Goal: Task Accomplishment & Management: Manage account settings

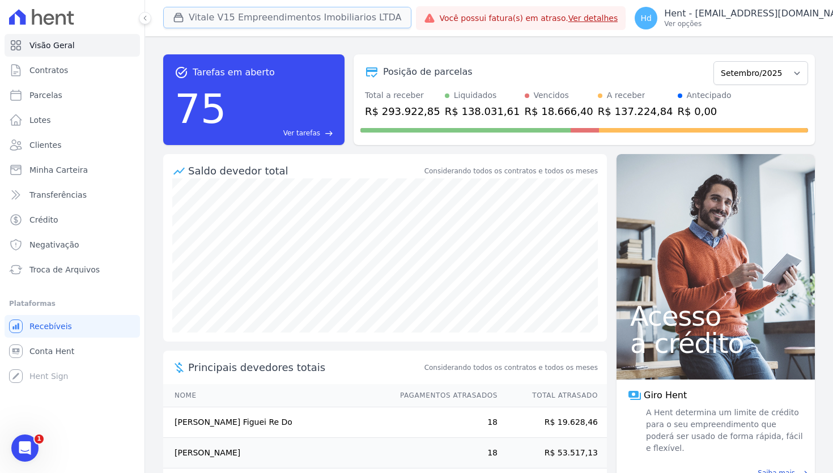
click at [302, 19] on button "Vitale V15 Empreendimentos Imobiliarios LTDA" at bounding box center [287, 18] width 248 height 22
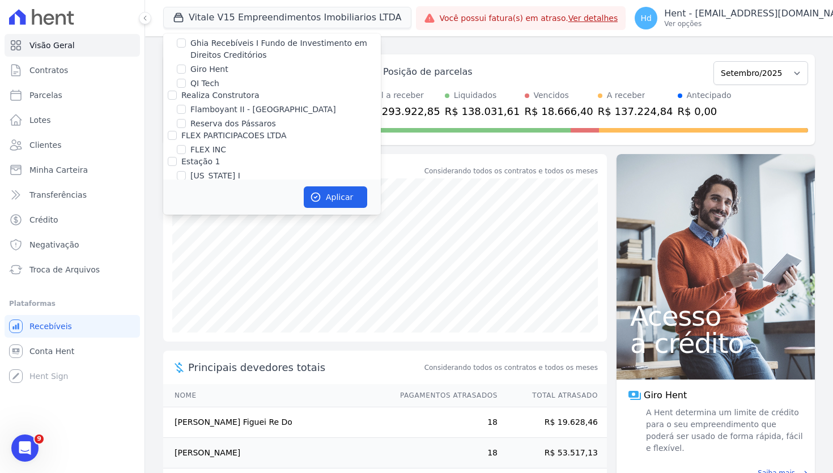
scroll to position [10473, 0]
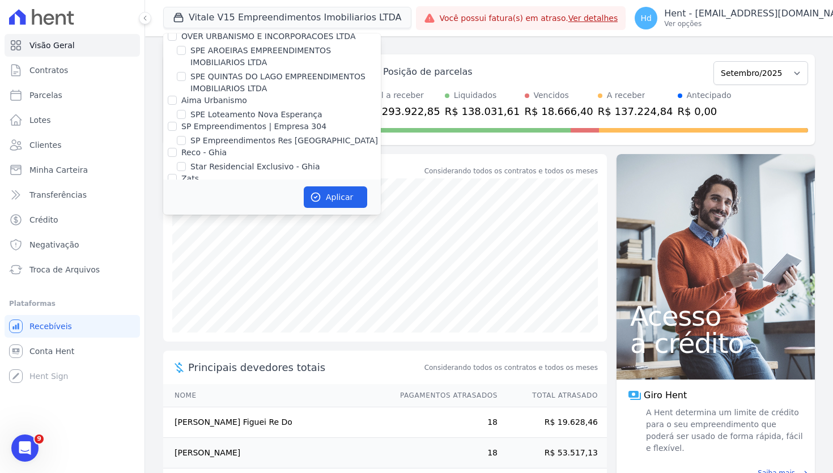
click at [266, 336] on label "VITALE V15 EMPREENDIMENTOS IMOBILIARIOS LTDA" at bounding box center [285, 348] width 190 height 24
click at [186, 337] on input "VITALE V15 EMPREENDIMENTOS IMOBILIARIOS LTDA" at bounding box center [181, 341] width 9 height 9
checkbox input "false"
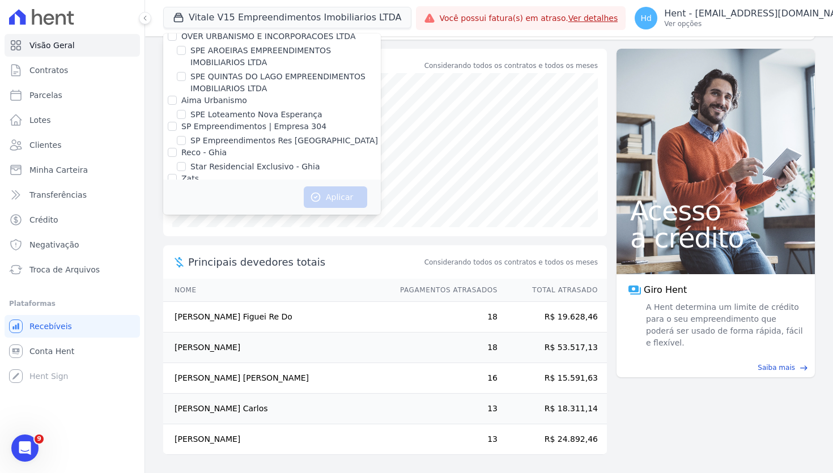
scroll to position [1132, 0]
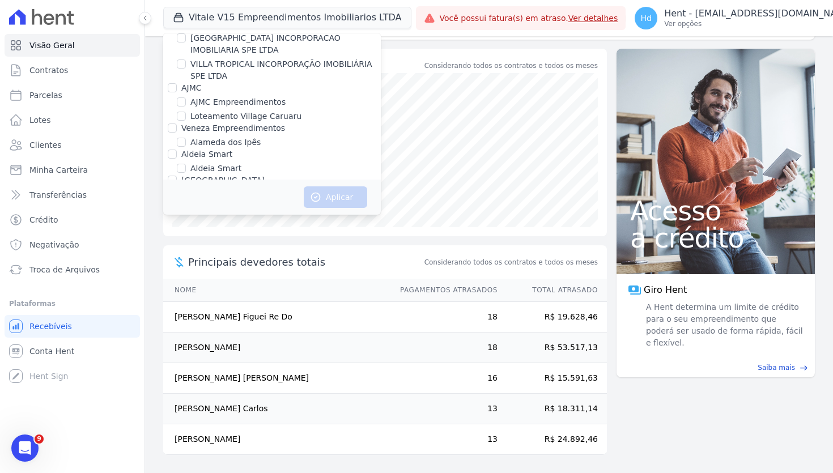
click at [226, 137] on label "Alameda dos Ipês" at bounding box center [225, 143] width 70 height 12
click at [186, 138] on input "Alameda dos Ipês" at bounding box center [181, 142] width 9 height 9
checkbox input "true"
click at [344, 192] on button "Aplicar" at bounding box center [335, 197] width 63 height 22
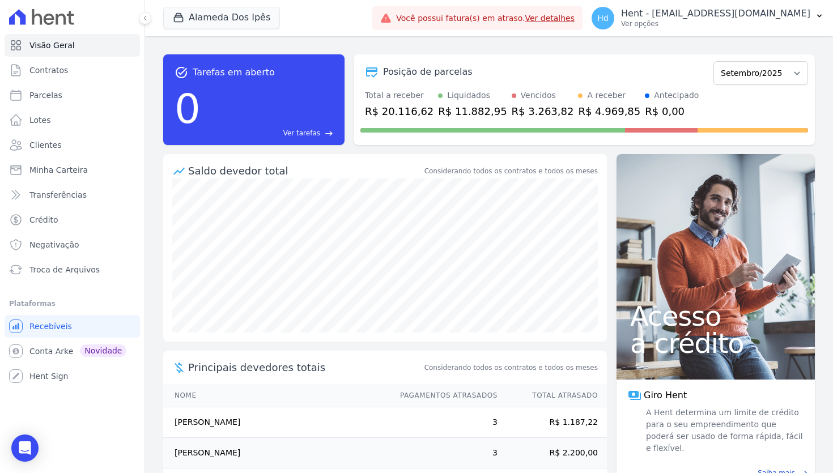
click at [629, 48] on div "task_alt Tarefas em aberto 0 Ver tarefas east Posição de parcelas Setembro/2023…" at bounding box center [489, 99] width 652 height 109
click at [255, 16] on button "Alameda Dos Ipês" at bounding box center [221, 18] width 117 height 22
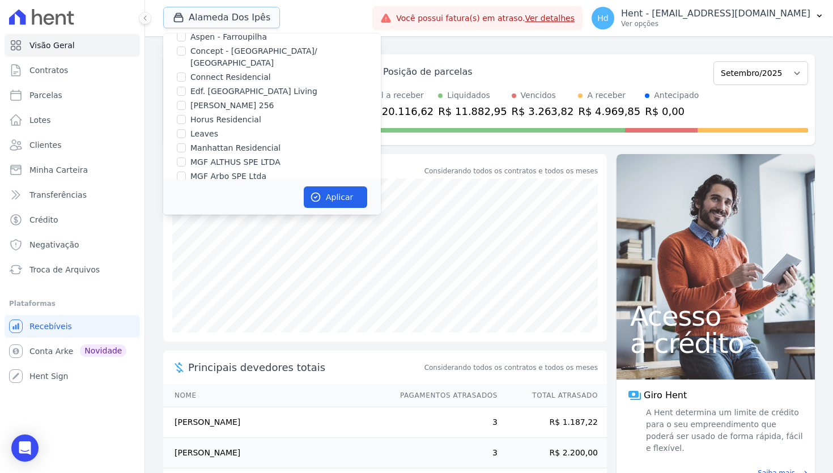
scroll to position [142, 0]
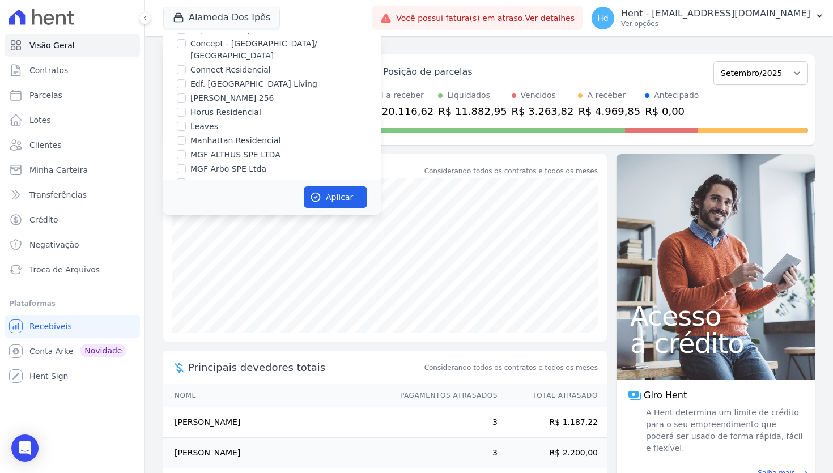
click at [196, 78] on label "Edf. [GEOGRAPHIC_DATA] Living" at bounding box center [253, 84] width 127 height 12
click at [186, 79] on input "Edf. [GEOGRAPHIC_DATA] Living" at bounding box center [181, 83] width 9 height 9
checkbox input "true"
click at [196, 92] on label "[PERSON_NAME] 256" at bounding box center [231, 98] width 83 height 12
click at [186, 94] on input "[PERSON_NAME] 256" at bounding box center [181, 98] width 9 height 9
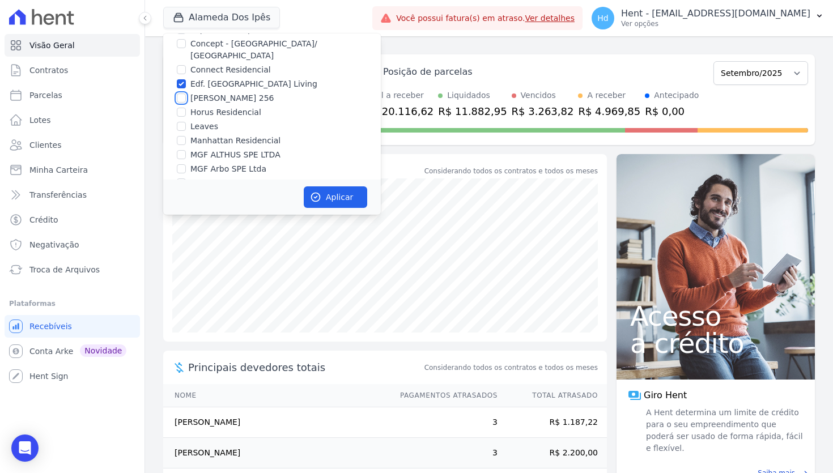
checkbox input "true"
click at [196, 107] on label "Horus Residencial" at bounding box center [225, 113] width 71 height 12
click at [186, 108] on input "Horus Residencial" at bounding box center [181, 112] width 9 height 9
click at [199, 107] on label "Horus Residencial" at bounding box center [225, 113] width 71 height 12
click at [186, 108] on input "Horus Residencial" at bounding box center [181, 112] width 9 height 9
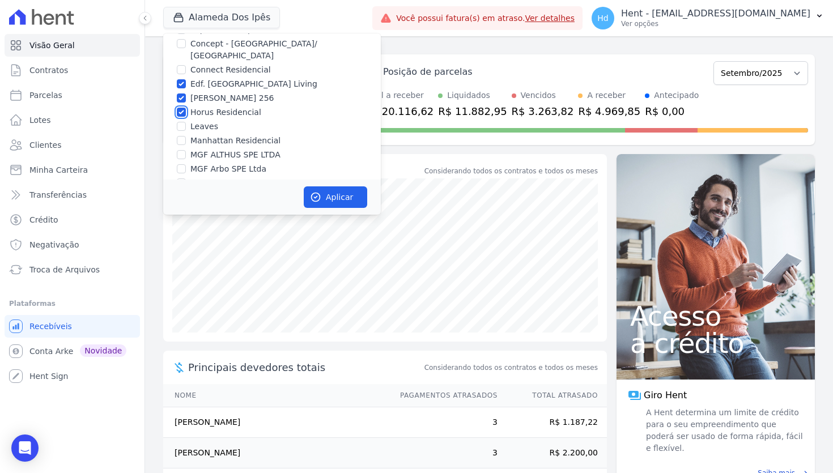
checkbox input "false"
click at [199, 92] on label "[PERSON_NAME] 256" at bounding box center [231, 98] width 83 height 12
click at [186, 94] on input "[PERSON_NAME] 256" at bounding box center [181, 98] width 9 height 9
checkbox input "false"
click at [205, 78] on label "Edf. [GEOGRAPHIC_DATA] Living" at bounding box center [253, 84] width 127 height 12
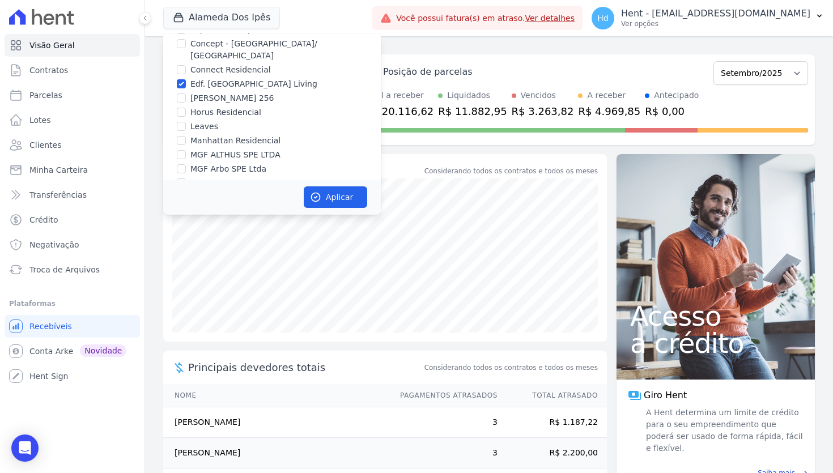
click at [186, 79] on input "Edf. Hamburgo Living" at bounding box center [181, 83] width 9 height 9
checkbox input "false"
click at [228, 22] on button "Alameda Dos Ipês" at bounding box center [221, 18] width 117 height 22
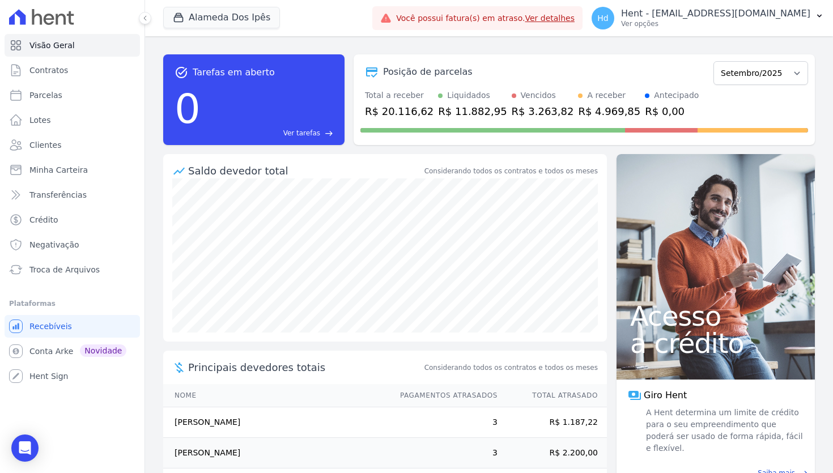
click at [339, 19] on div "Alameda Dos Ipês Trapisa Engenharia Acaiá Residencial Icatu Residencial PORTO5 …" at bounding box center [265, 17] width 205 height 37
drag, startPoint x: 421, startPoint y: 115, endPoint x: 360, endPoint y: 115, distance: 61.2
click at [361, 115] on div "Total a receber R$ 20.116,62 Liquidados R$ 11.882,95 Vencidos R$ 3.263,82 A rec…" at bounding box center [585, 104] width 448 height 29
click at [458, 108] on div "R$ 11.882,95" at bounding box center [472, 111] width 69 height 15
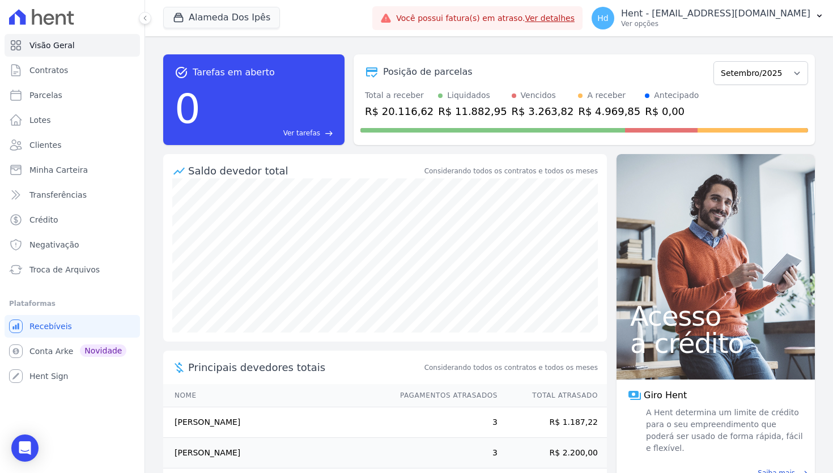
click at [519, 111] on div "R$ 3.263,82" at bounding box center [543, 111] width 62 height 15
click at [589, 108] on div "R$ 4.969,85" at bounding box center [609, 111] width 62 height 15
click at [645, 111] on div "R$ 0,00" at bounding box center [672, 111] width 54 height 15
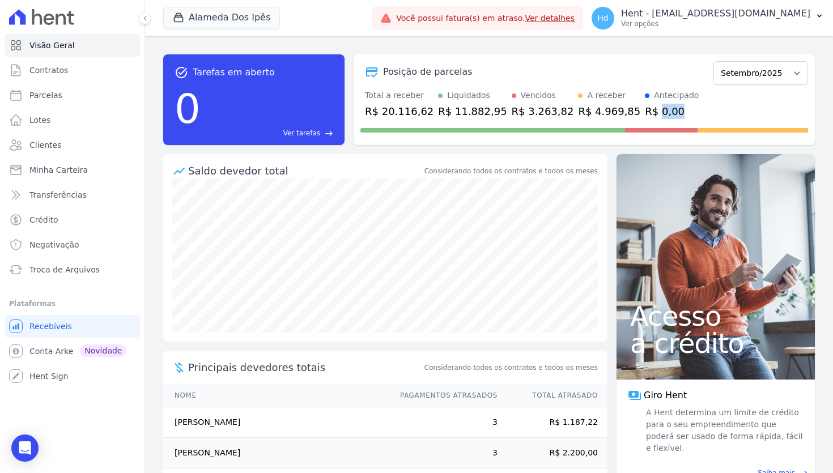
click at [645, 111] on div "R$ 0,00" at bounding box center [672, 111] width 54 height 15
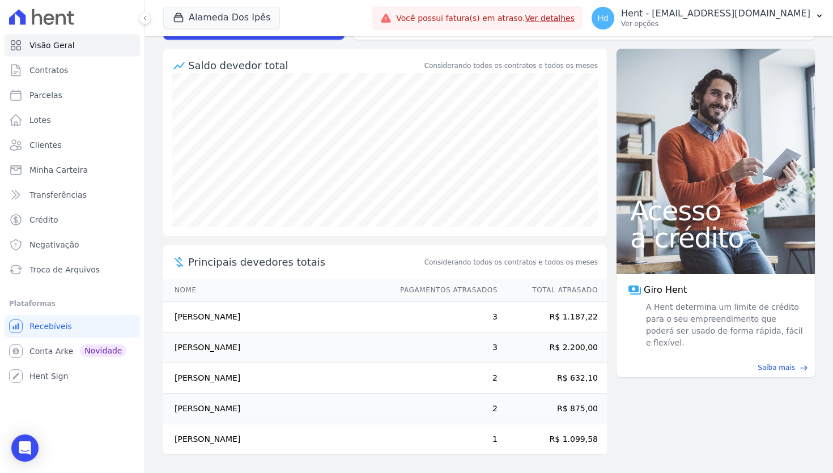
scroll to position [0, 0]
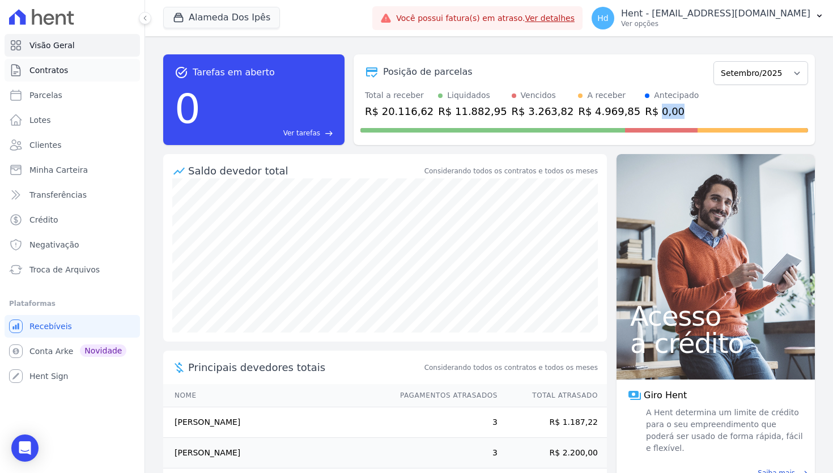
click at [87, 71] on link "Contratos" at bounding box center [72, 70] width 135 height 23
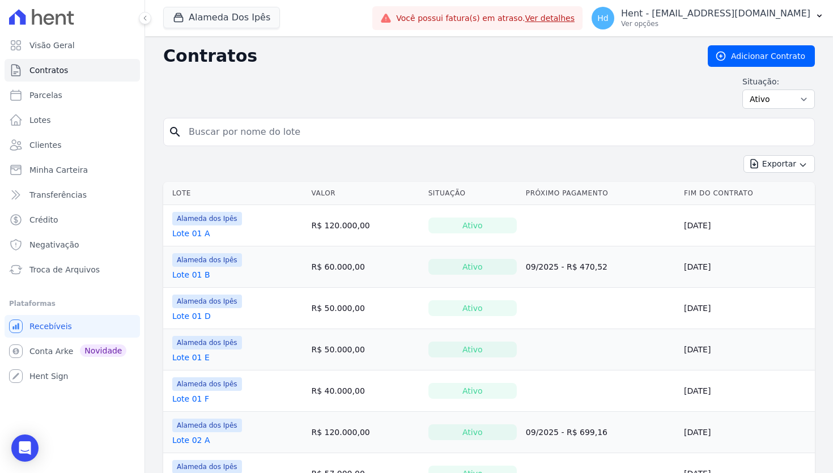
click at [593, 81] on div "Situação: Ativo Todos Pausado Distratado Rascunho Expirado Encerrado" at bounding box center [489, 92] width 652 height 33
click at [735, 55] on link "Adicionar Contrato" at bounding box center [761, 56] width 107 height 22
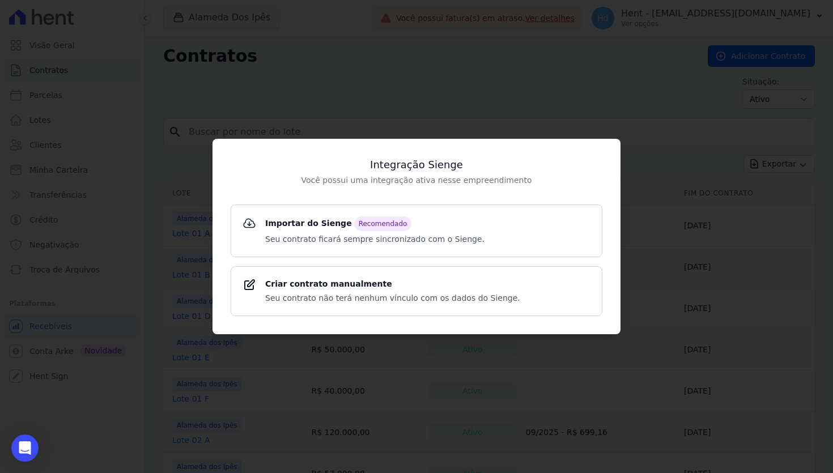
click at [362, 96] on div "Integração Sienge Você possui uma integração ativa nesse empreendimento Importa…" at bounding box center [416, 236] width 833 height 473
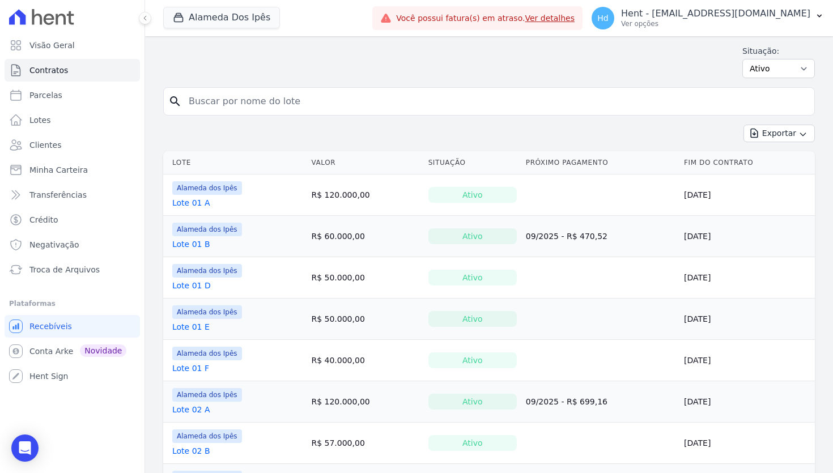
scroll to position [34, 0]
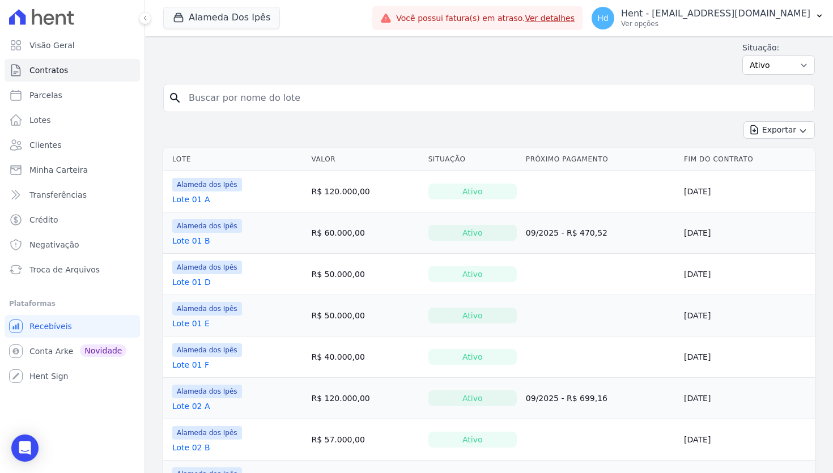
click at [201, 202] on link "Lote 01 A" at bounding box center [191, 199] width 38 height 11
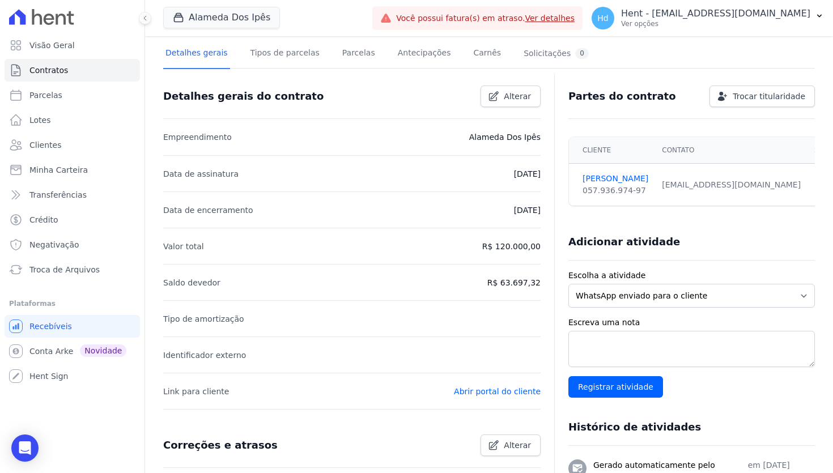
scroll to position [71, 0]
click at [477, 138] on p "Alameda Dos Ipês" at bounding box center [504, 137] width 71 height 14
click at [507, 253] on li "Valor total R$ 120.000,00" at bounding box center [352, 245] width 378 height 36
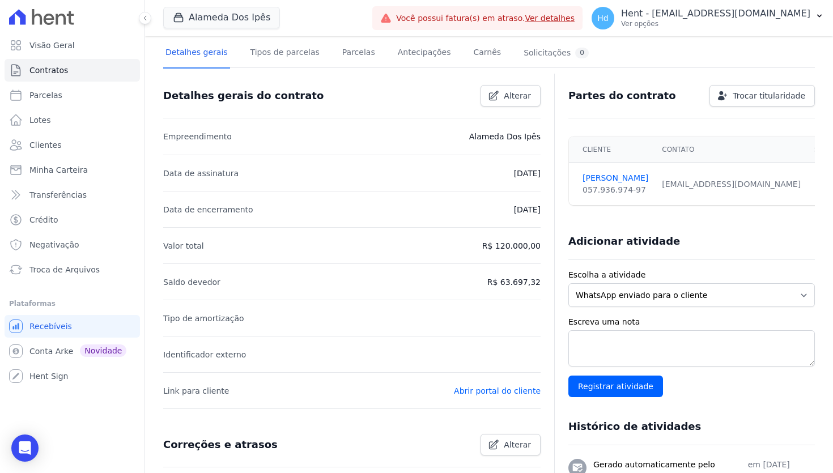
click at [507, 253] on li "Valor total R$ 120.000,00" at bounding box center [352, 245] width 378 height 36
click at [512, 248] on p "R$ 120.000,00" at bounding box center [511, 246] width 58 height 14
click at [525, 280] on p "R$ 63.697,32" at bounding box center [513, 282] width 53 height 14
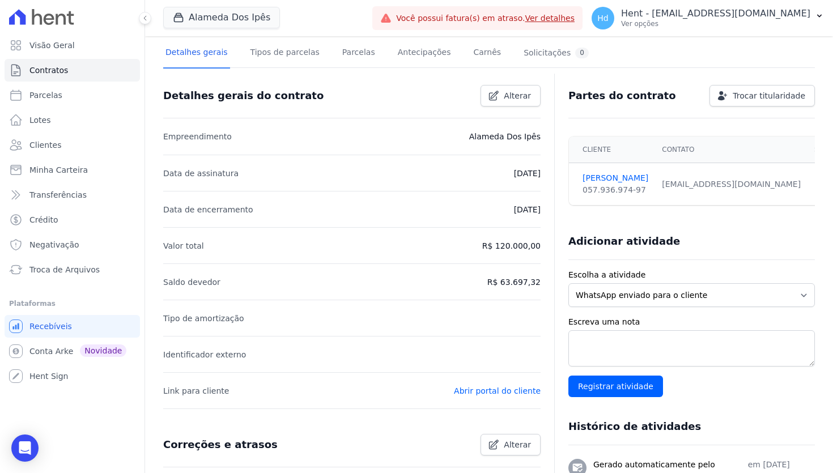
click at [525, 280] on p "R$ 63.697,32" at bounding box center [513, 282] width 53 height 14
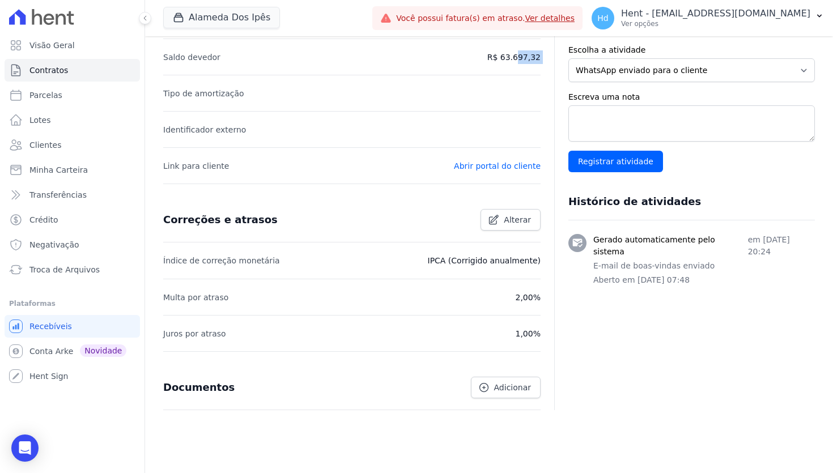
scroll to position [315, 0]
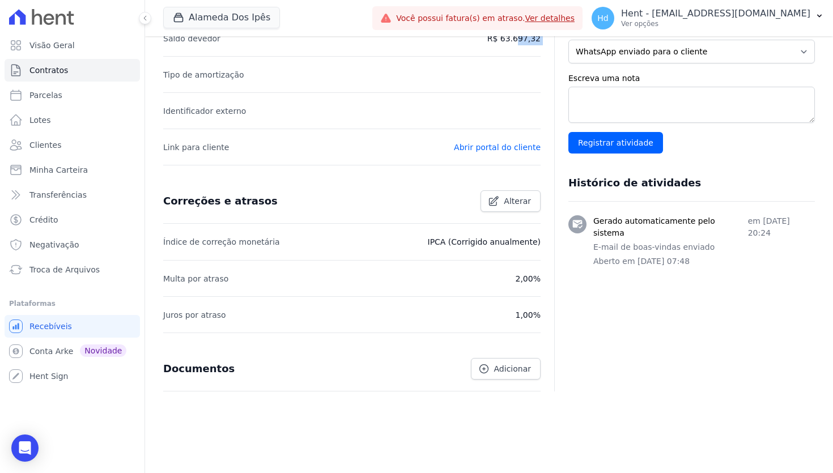
click at [503, 231] on li "Índice de correção monetária IPCA (Corrigido anualmente)" at bounding box center [352, 242] width 378 height 36
click at [493, 238] on p "IPCA (Corrigido anualmente)" at bounding box center [484, 242] width 113 height 14
click at [532, 281] on p "2,00%" at bounding box center [528, 279] width 25 height 14
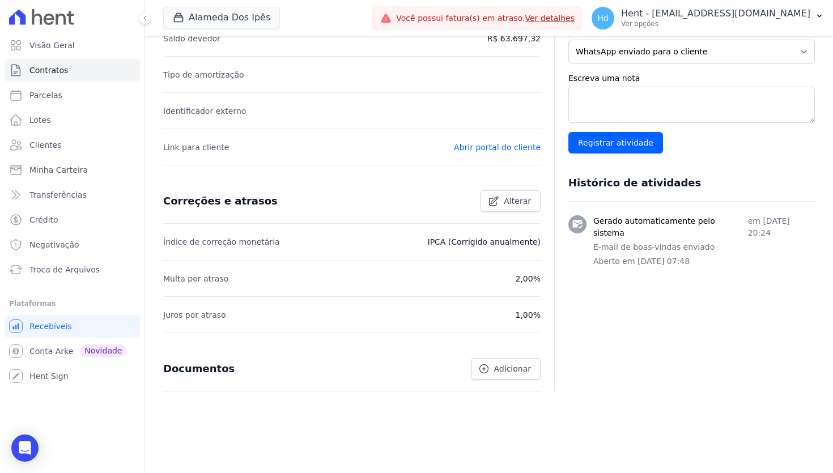
click at [532, 281] on p "2,00%" at bounding box center [528, 279] width 25 height 14
click at [527, 312] on p "1,00%" at bounding box center [528, 315] width 25 height 14
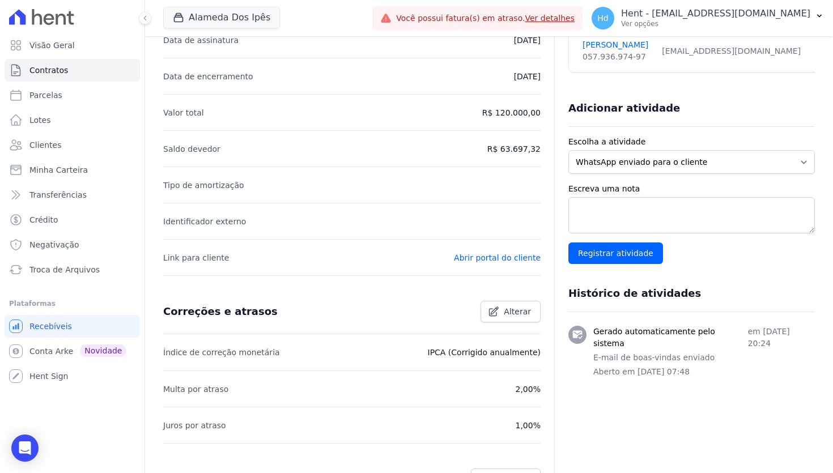
scroll to position [201, 0]
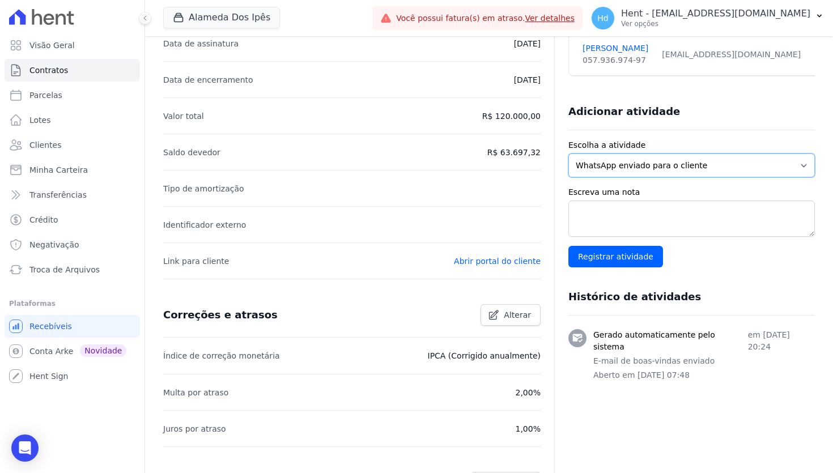
click at [667, 171] on select "WhatsApp enviado para o cliente Adicionar um comentário Ligação feita para o cl…" at bounding box center [692, 166] width 247 height 24
select select "note"
click at [569, 154] on select "WhatsApp enviado para o cliente Adicionar um comentário Ligação feita para o cl…" at bounding box center [692, 166] width 247 height 24
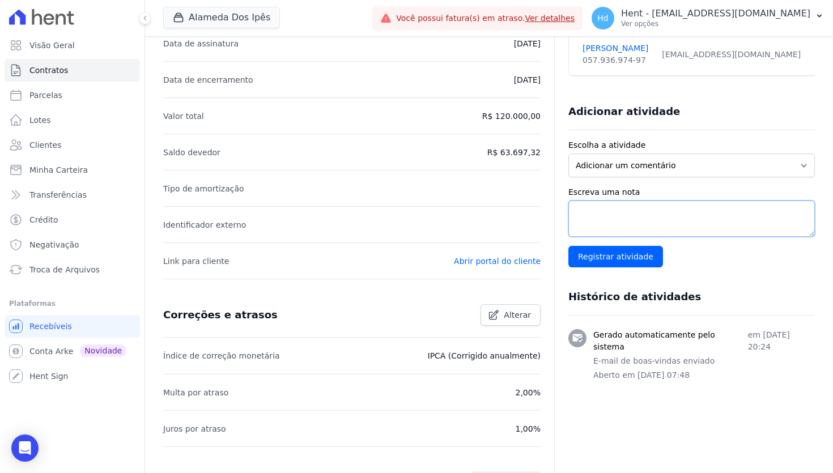
click at [635, 213] on textarea "Escreva uma nota" at bounding box center [692, 219] width 247 height 36
click at [728, 261] on div "Escreva uma nota Registrar atividade" at bounding box center [692, 226] width 247 height 81
click at [678, 108] on div "Adicionar atividade" at bounding box center [687, 107] width 256 height 23
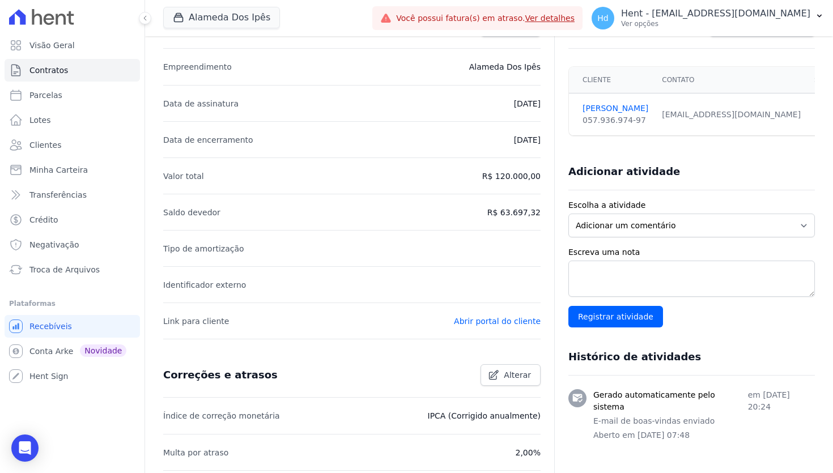
scroll to position [136, 0]
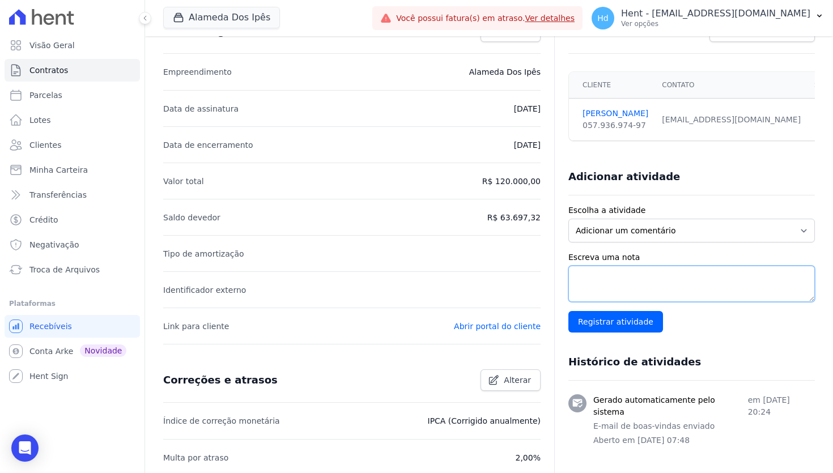
click at [654, 286] on textarea "Escreva uma nota" at bounding box center [692, 284] width 247 height 36
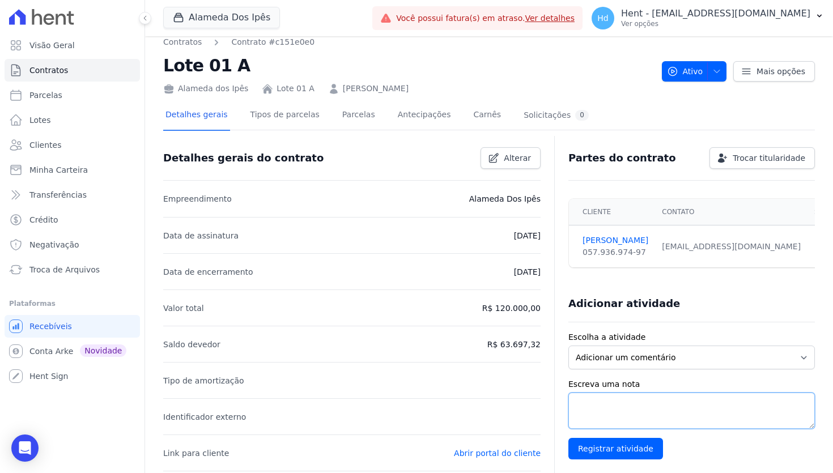
scroll to position [0, 0]
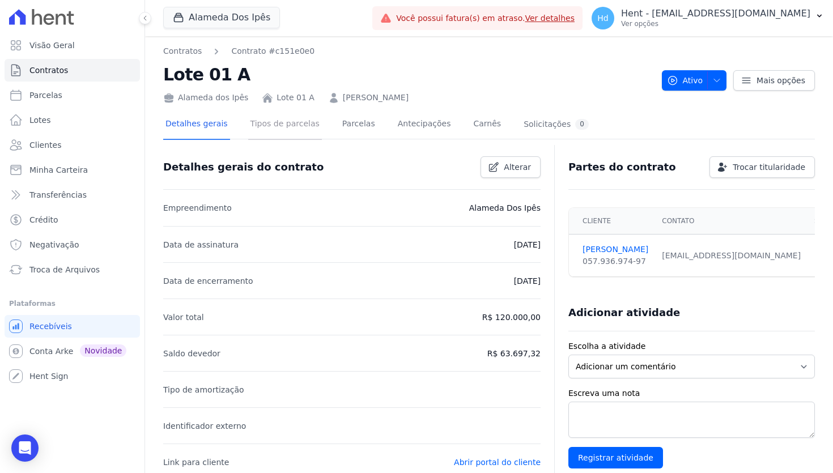
click at [295, 134] on link "Tipos de parcelas" at bounding box center [285, 125] width 74 height 30
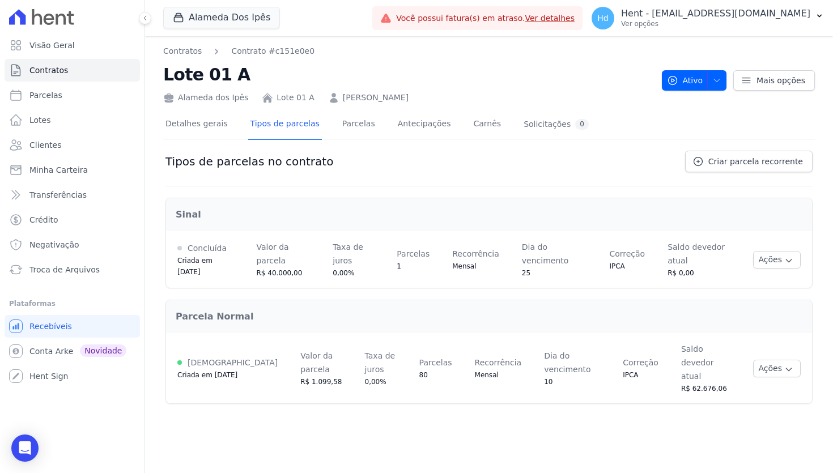
click at [187, 216] on h2 "Sinal" at bounding box center [489, 215] width 627 height 14
click at [204, 316] on h2 "Parcela Normal" at bounding box center [489, 317] width 627 height 14
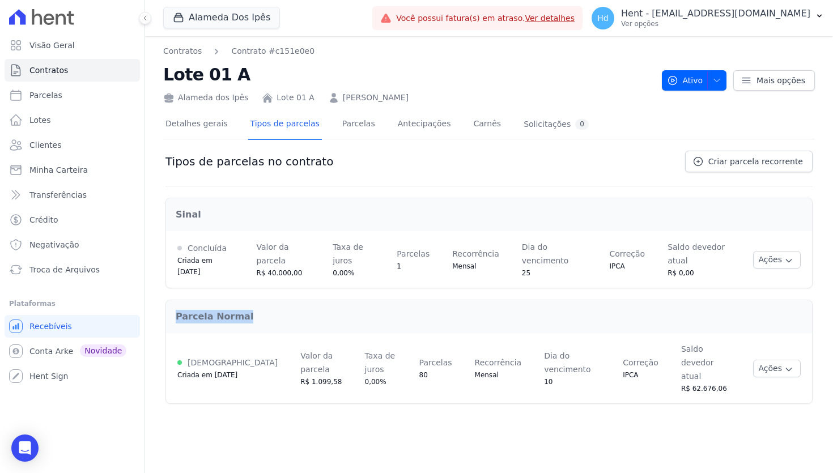
click at [204, 316] on h2 "Parcela Normal" at bounding box center [489, 317] width 627 height 14
click at [208, 251] on span "Concluída" at bounding box center [207, 248] width 39 height 9
click at [200, 358] on span "Ativa" at bounding box center [233, 362] width 90 height 9
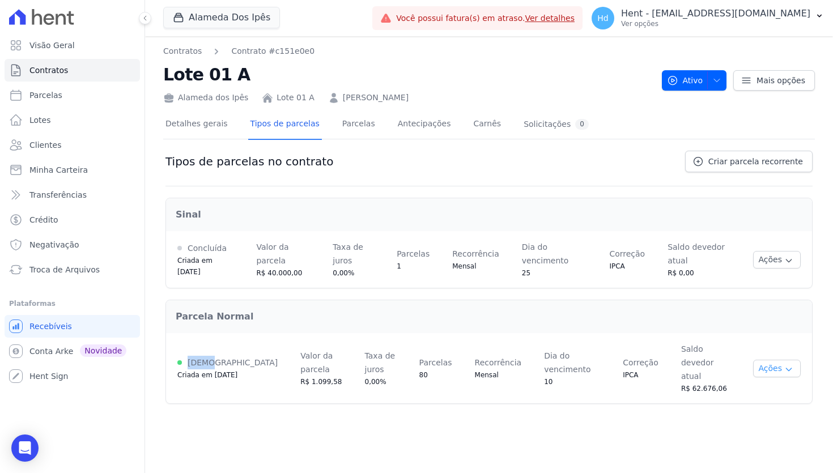
click at [772, 367] on button "Ações" at bounding box center [777, 369] width 48 height 18
click at [557, 426] on div "Contratos Contrato #c151e0e0 Lote 01 A Alameda dos Ipês Lote 01 A Francenildo F…" at bounding box center [489, 254] width 688 height 437
click at [356, 133] on link "Parcelas" at bounding box center [358, 125] width 37 height 30
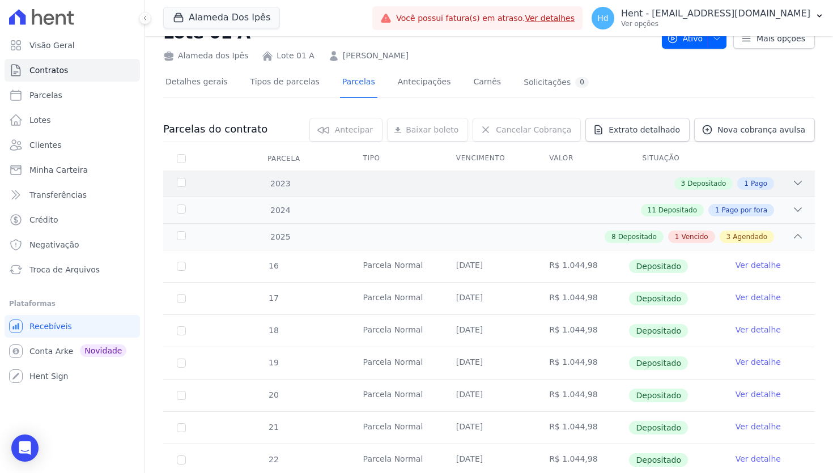
scroll to position [52, 0]
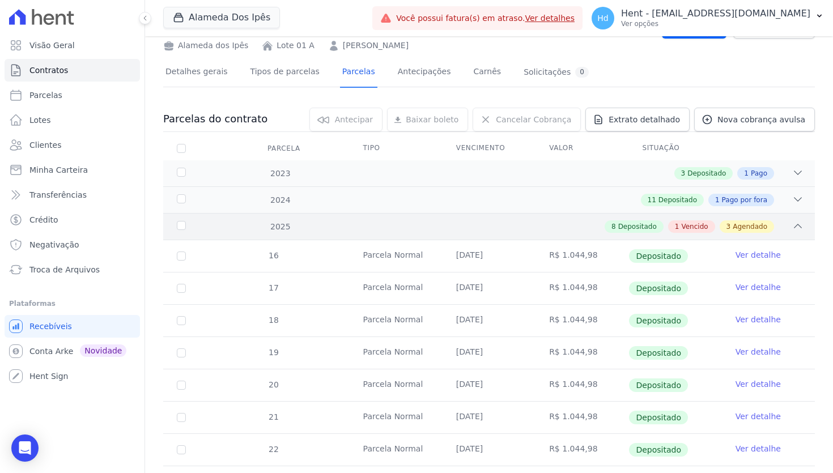
click at [490, 229] on div "8 Depositado 1 Vencido 3 Agendado" at bounding box center [521, 227] width 566 height 12
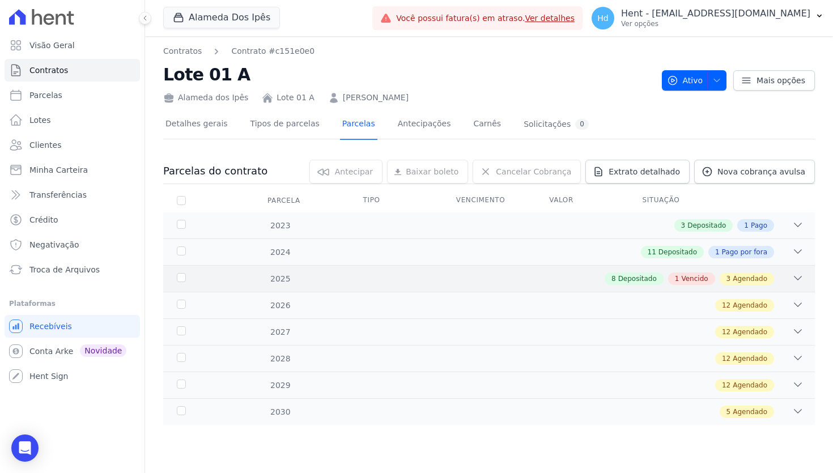
click at [502, 273] on div "8 Depositado 1 Vencido 3 Agendado" at bounding box center [521, 279] width 566 height 12
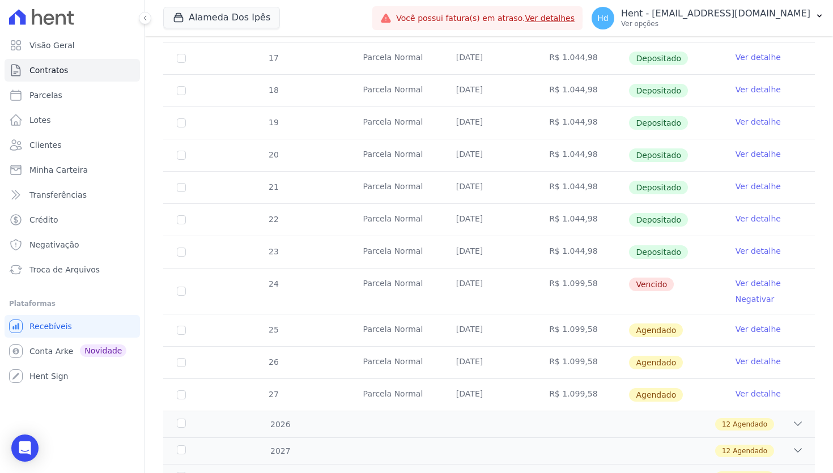
scroll to position [292, 0]
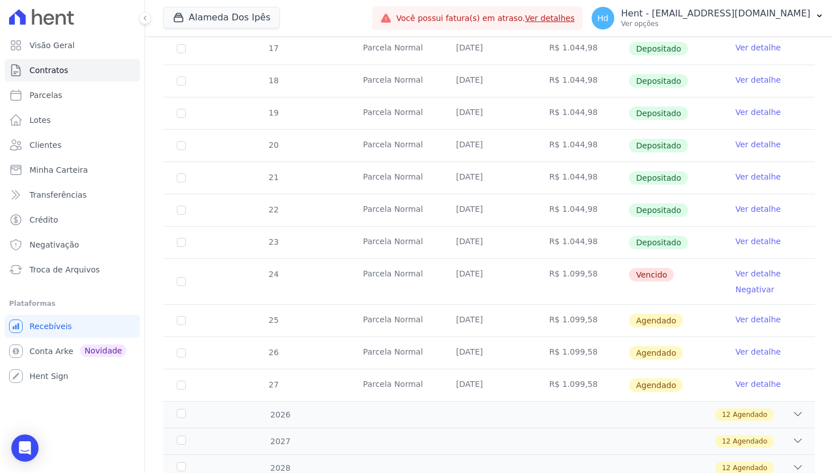
click at [659, 277] on span "Vencido" at bounding box center [651, 275] width 45 height 14
click at [666, 324] on span "Agendado" at bounding box center [656, 321] width 54 height 14
click at [665, 353] on span "Agendado" at bounding box center [656, 353] width 54 height 14
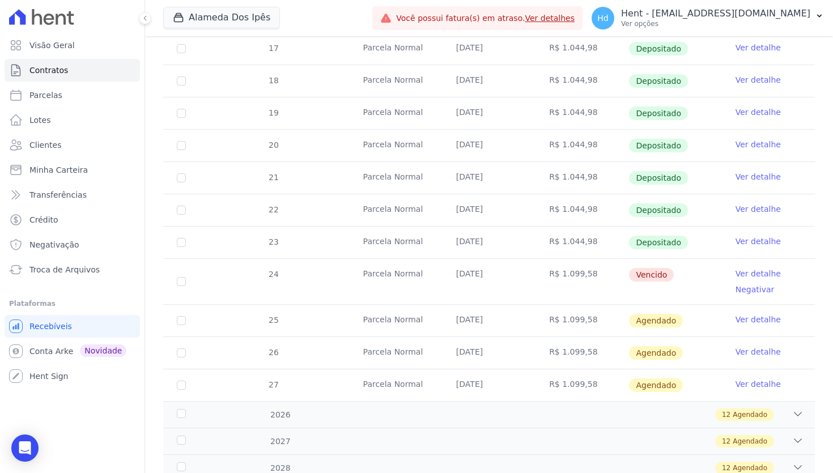
click at [665, 353] on span "Agendado" at bounding box center [656, 353] width 54 height 14
click at [663, 388] on span "Agendado" at bounding box center [656, 386] width 54 height 14
click at [655, 321] on span "Agendado" at bounding box center [656, 321] width 54 height 14
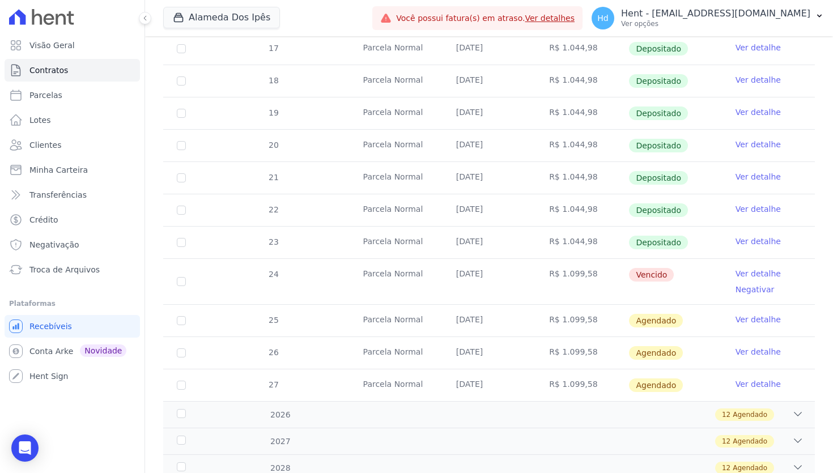
click at [655, 321] on span "Agendado" at bounding box center [656, 321] width 54 height 14
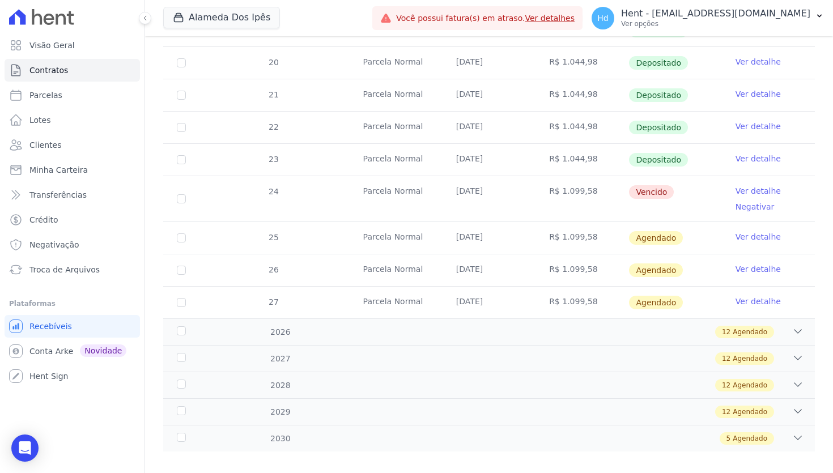
scroll to position [387, 0]
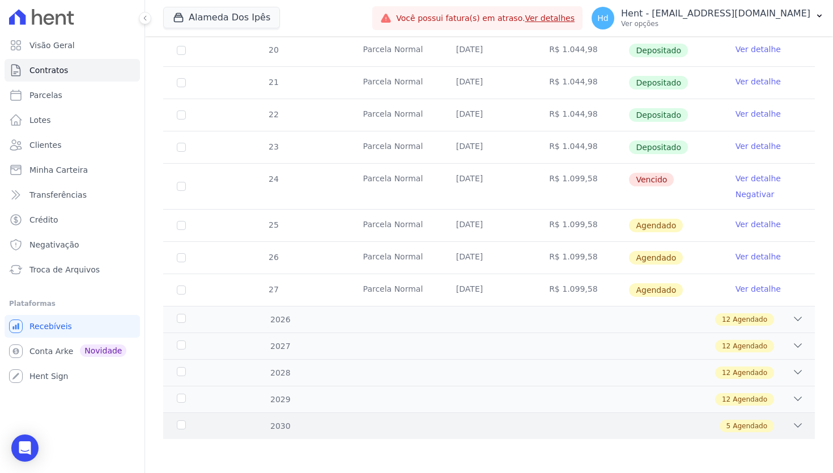
click at [607, 429] on div "5 Agendado" at bounding box center [521, 426] width 566 height 12
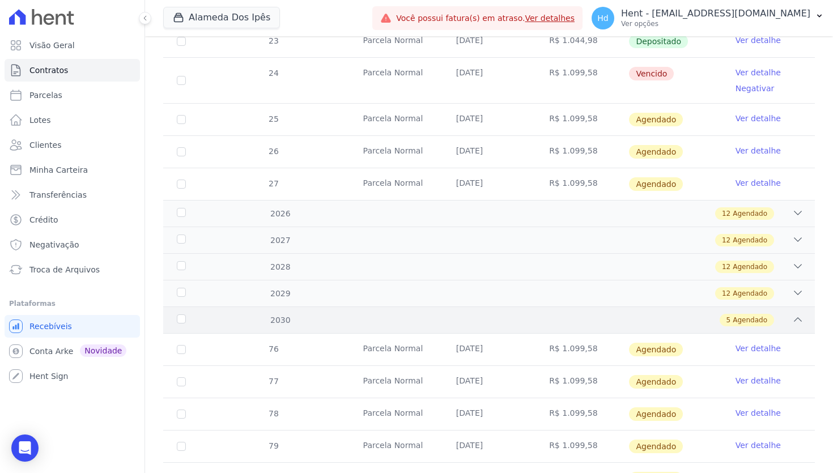
scroll to position [549, 0]
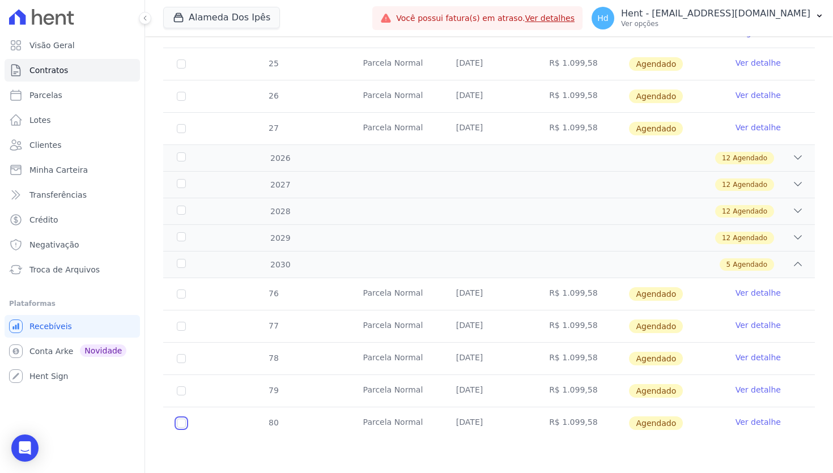
click at [177, 426] on input "checkbox" at bounding box center [181, 423] width 9 height 9
checkbox input "true"
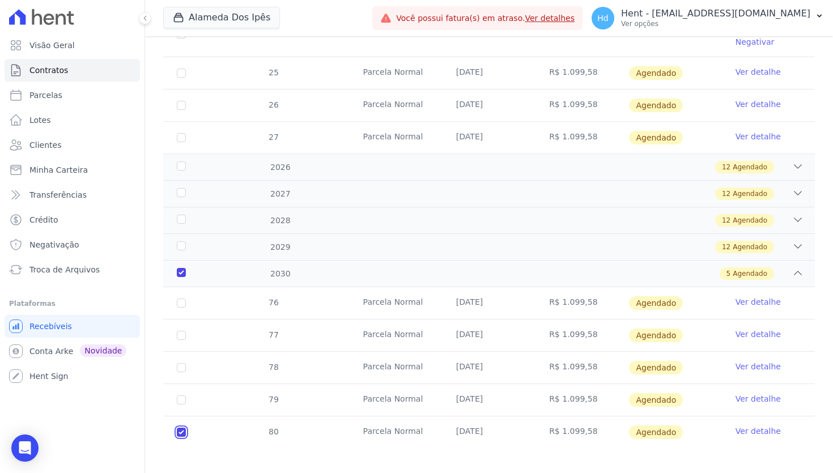
scroll to position [558, 0]
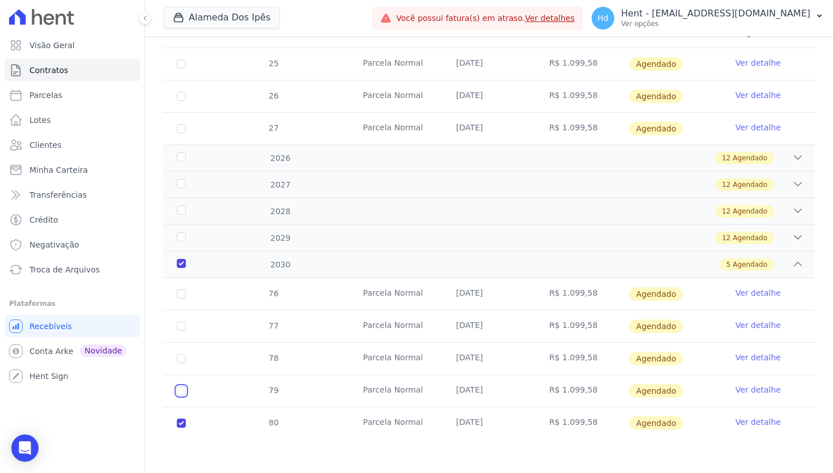
click at [182, 392] on input "checkbox" at bounding box center [181, 391] width 9 height 9
checkbox input "true"
click at [182, 359] on input "checkbox" at bounding box center [181, 358] width 9 height 9
checkbox input "true"
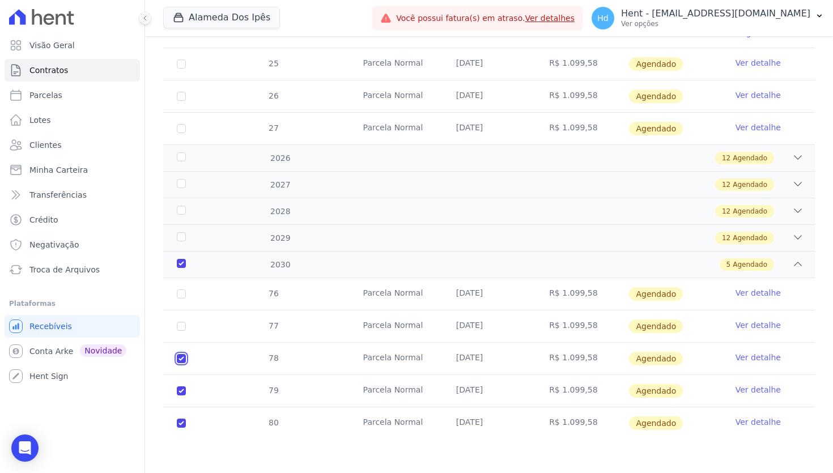
checkbox input "true"
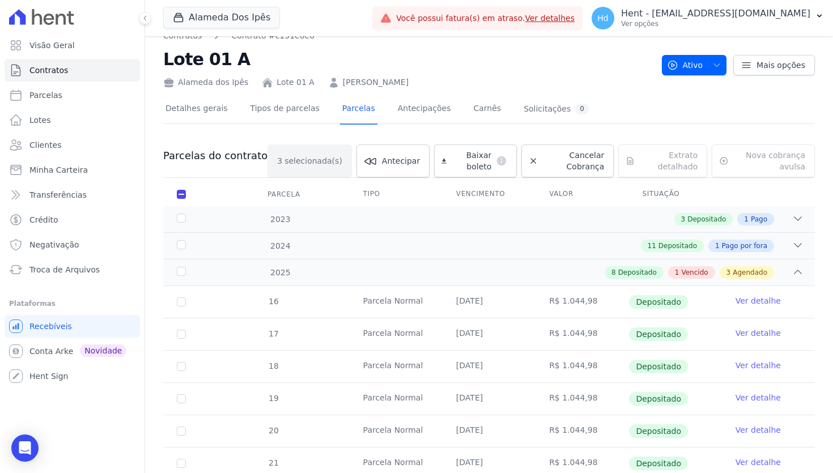
scroll to position [0, 0]
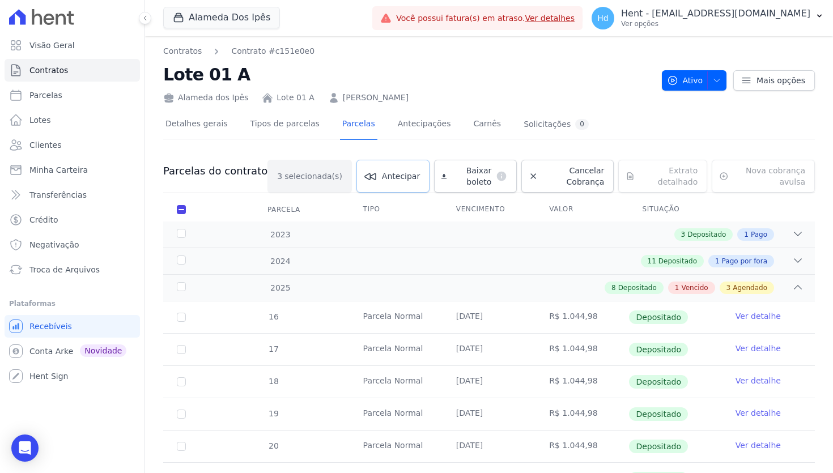
click at [395, 185] on link "Antecipar" at bounding box center [393, 176] width 73 height 33
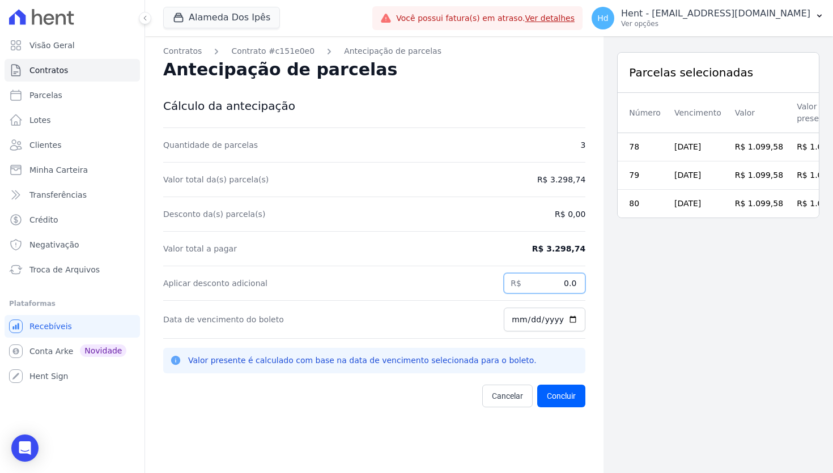
drag, startPoint x: 563, startPoint y: 285, endPoint x: 592, endPoint y: 285, distance: 28.9
click at [592, 285] on div "Contratos Contrato #c151e0e0 Antecipação de parcelas Antecipação de parcelas Cá…" at bounding box center [374, 272] width 459 height 473
type input "298.74"
click at [697, 311] on div "Parcelas selecionadas Número Vencimento Valor Valor presente 78 10/03/2030 R$ 1…" at bounding box center [719, 272] width 230 height 473
click at [537, 247] on div "Valor total a pagar R$ 3.298,74" at bounding box center [374, 249] width 422 height 35
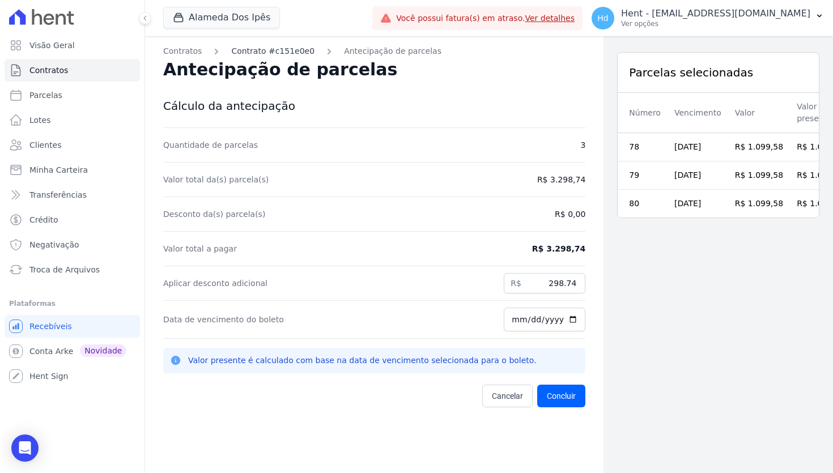
click at [276, 51] on link "Contrato #c151e0e0" at bounding box center [272, 51] width 83 height 12
select select "note"
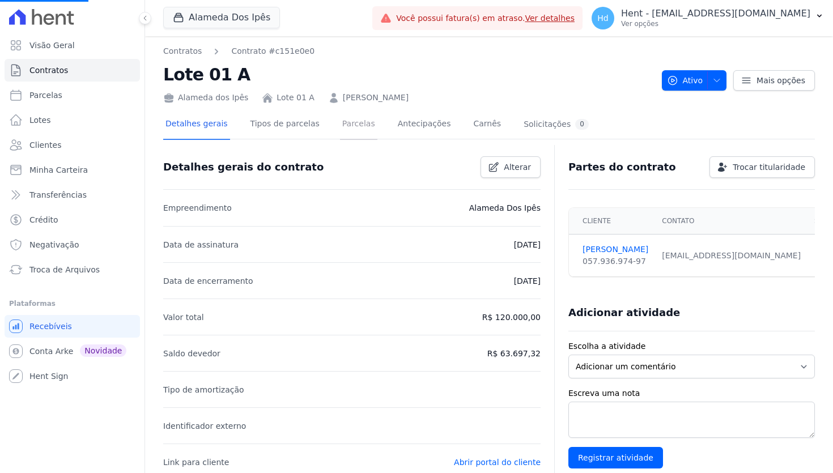
click at [350, 124] on link "Parcelas" at bounding box center [358, 125] width 37 height 30
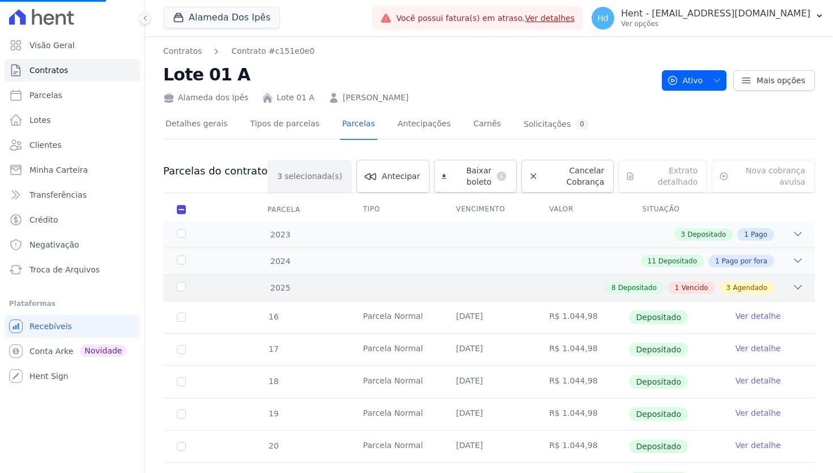
click at [480, 282] on div "8 Depositado 1 Vencido 3 Agendado" at bounding box center [521, 288] width 566 height 12
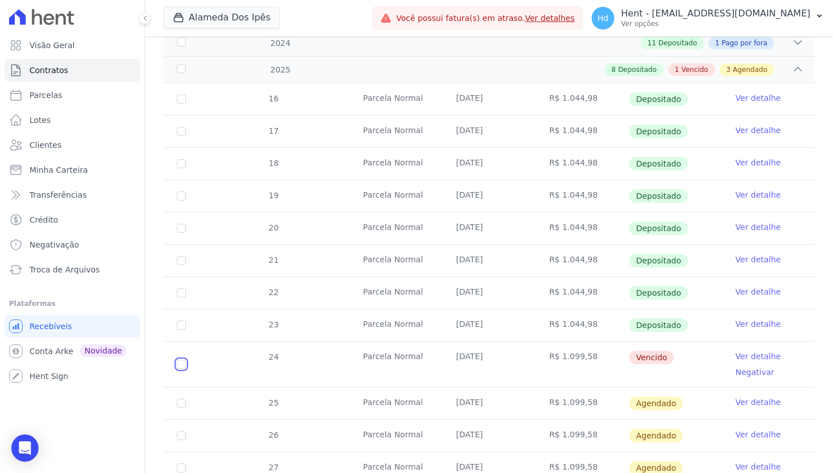
click at [179, 367] on input "checkbox" at bounding box center [181, 364] width 9 height 9
checkbox input "true"
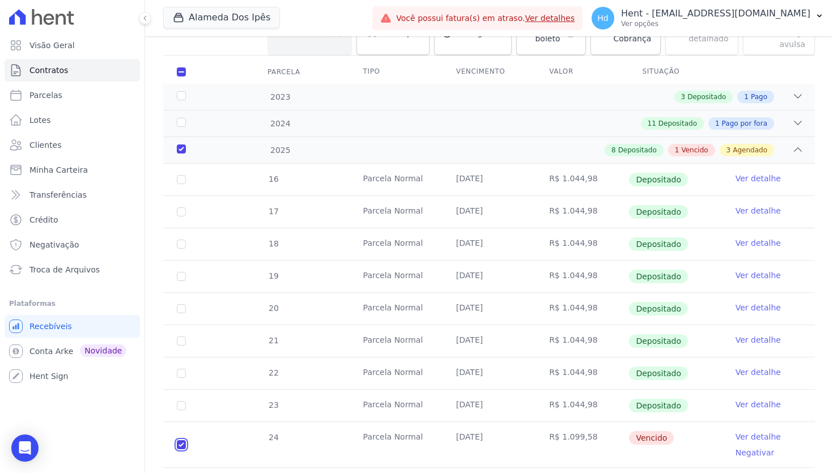
scroll to position [84, 0]
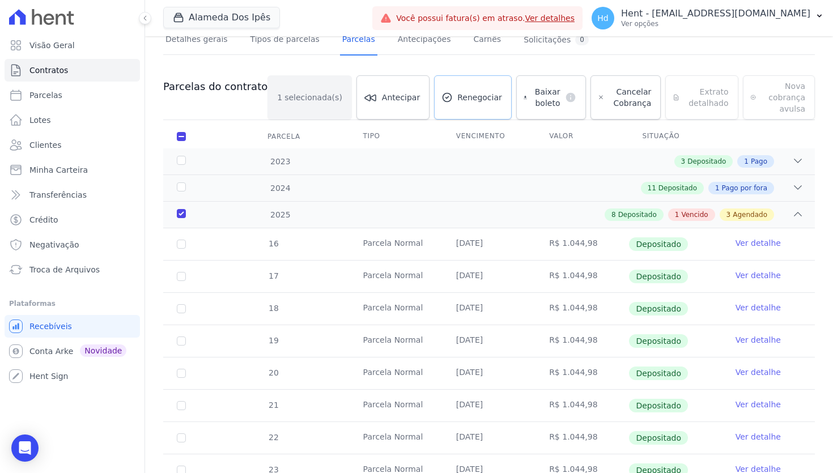
click at [457, 97] on span "Renegociar" at bounding box center [479, 97] width 45 height 11
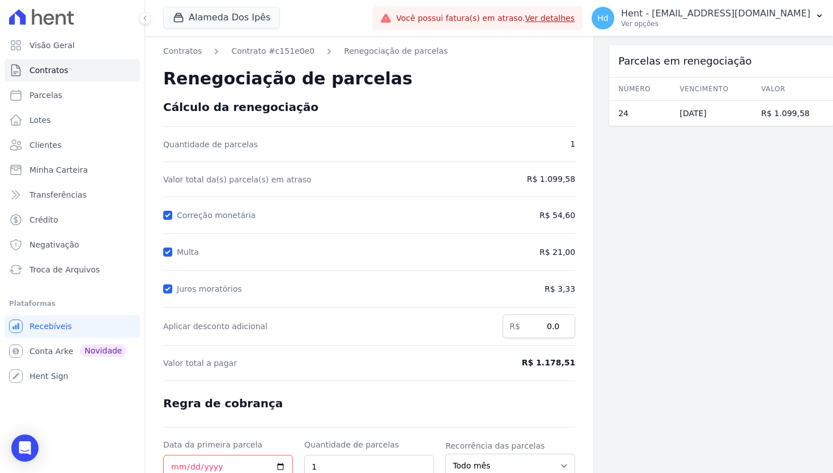
scroll to position [32, 0]
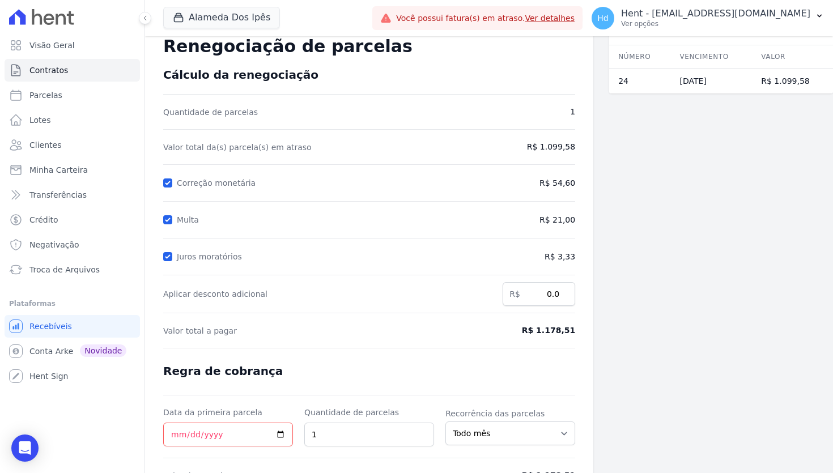
click at [563, 183] on span "R$ 54,60" at bounding box center [558, 183] width 36 height 12
click at [564, 218] on span "R$ 21,00" at bounding box center [528, 220] width 95 height 12
click at [570, 253] on span "R$ 3,33" at bounding box center [528, 257] width 95 height 12
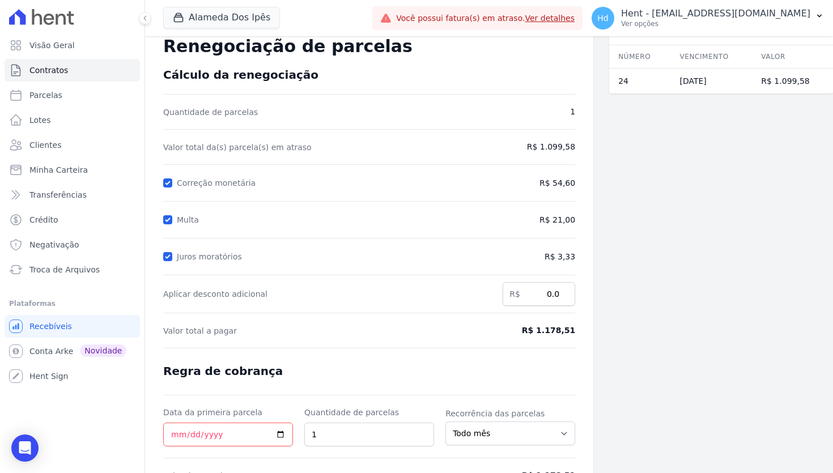
click at [570, 253] on span "R$ 3,33" at bounding box center [528, 257] width 95 height 12
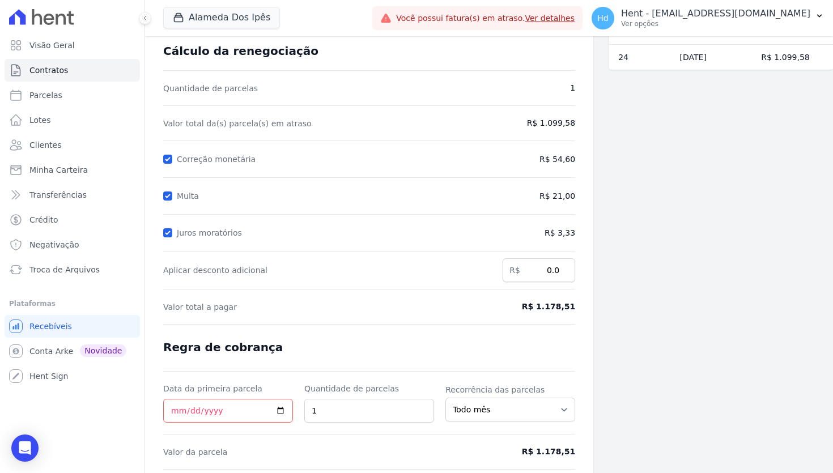
scroll to position [71, 0]
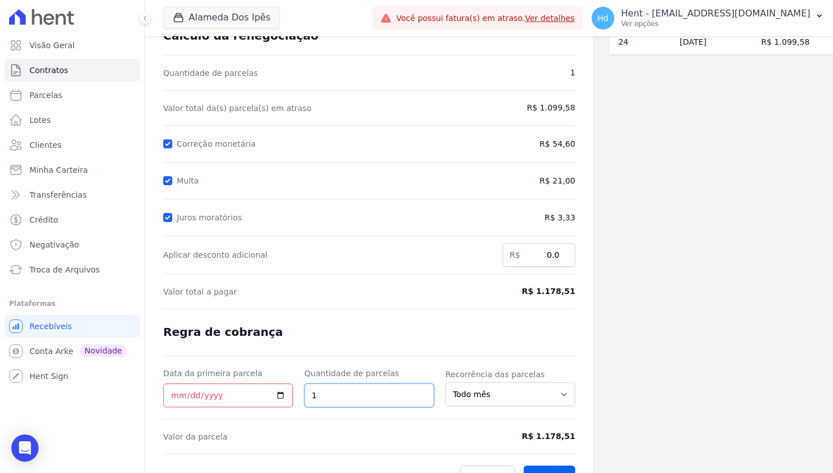
click at [341, 393] on input "1" at bounding box center [369, 396] width 130 height 24
type input "3"
click at [643, 344] on div "Parcelas em renegociação Número Vencimento Valor 24 10/09/2025 R$ 1.099,58" at bounding box center [721, 231] width 224 height 532
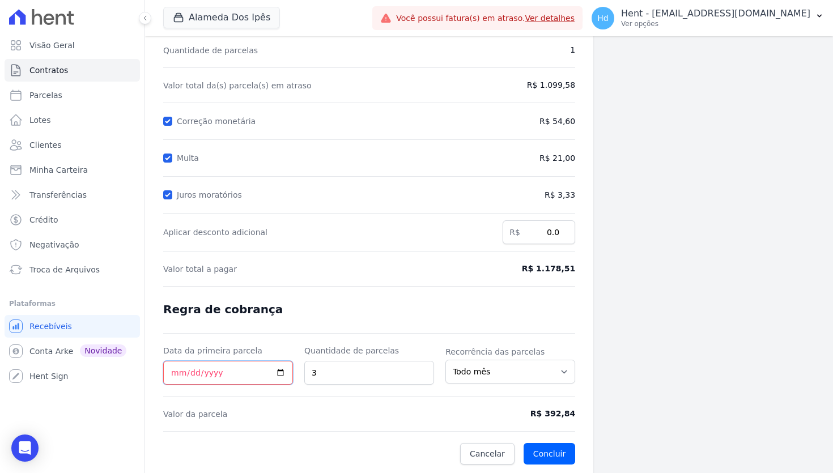
click at [283, 371] on input "Data da primeira parcela" at bounding box center [228, 373] width 130 height 24
type input "2025-09-20"
click at [768, 332] on div "Parcelas em renegociação Número Vencimento Valor 24 10/09/2025 R$ 1.099,58" at bounding box center [721, 208] width 224 height 532
click at [556, 412] on span "R$ 392,84" at bounding box center [528, 414] width 95 height 12
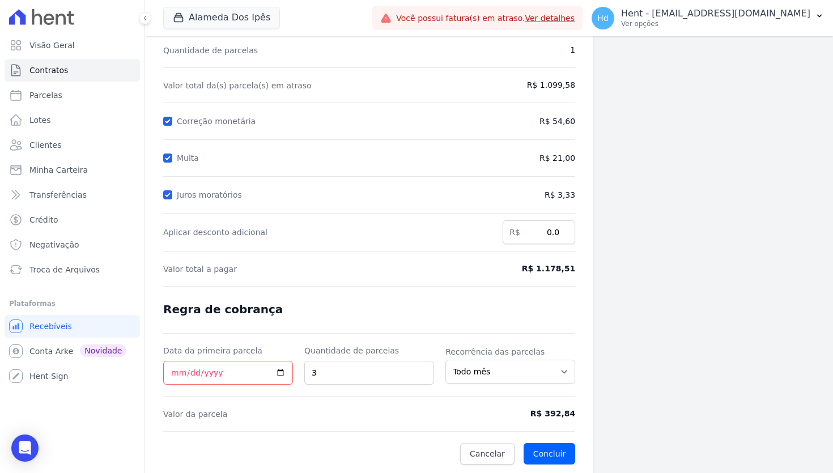
click at [401, 244] on form "Cálculo da renegociação Quantidade de parcelas 1 Valor total da(s) parcela(s) e…" at bounding box center [369, 235] width 412 height 459
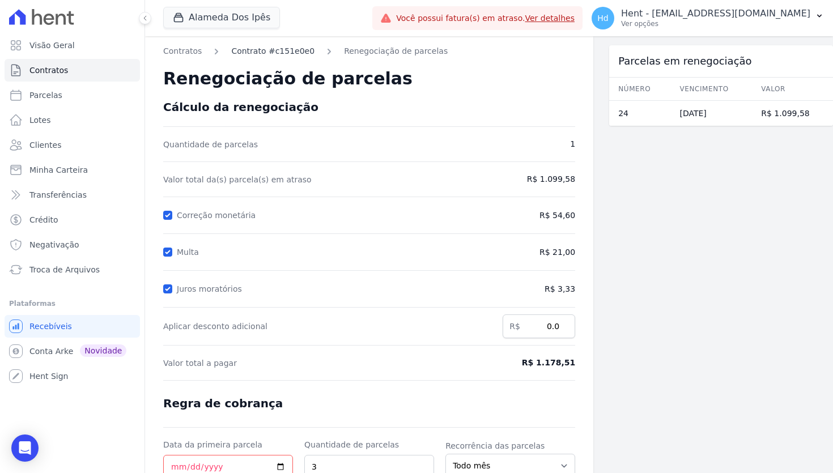
click at [281, 51] on link "Contrato #c151e0e0" at bounding box center [272, 51] width 83 height 12
select select "note"
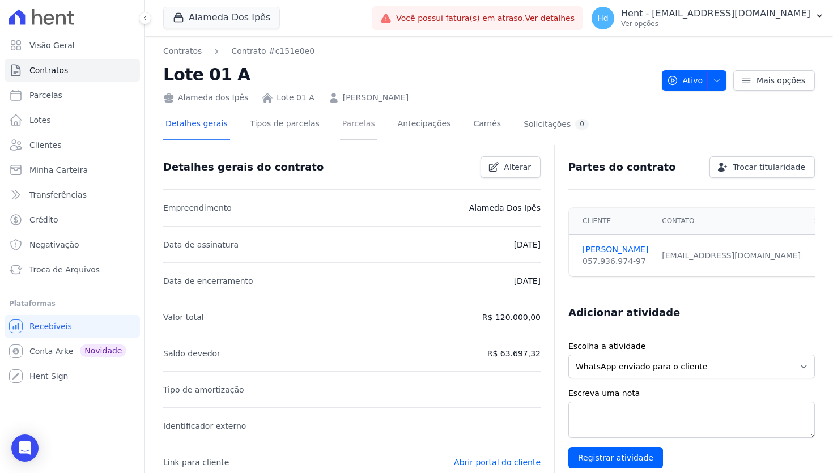
click at [359, 124] on link "Parcelas" at bounding box center [358, 125] width 37 height 30
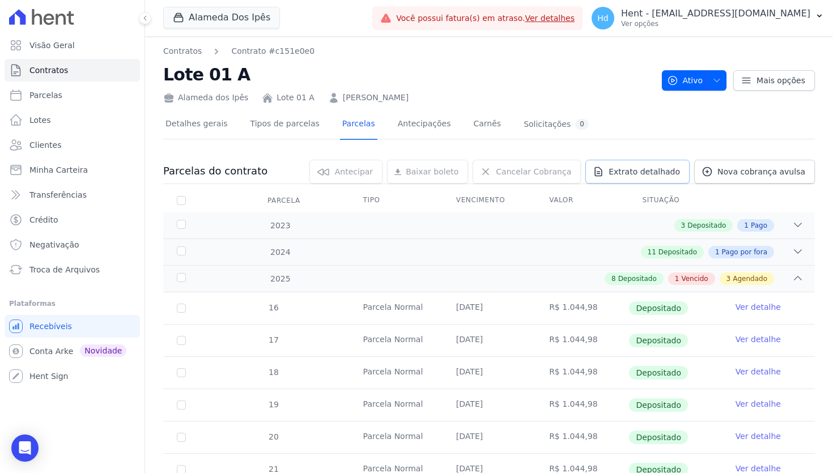
click at [660, 171] on span "Extrato detalhado" at bounding box center [644, 171] width 71 height 11
click at [664, 172] on span "Extrato detalhado" at bounding box center [644, 171] width 71 height 11
click at [409, 126] on link "Antecipações" at bounding box center [425, 125] width 58 height 30
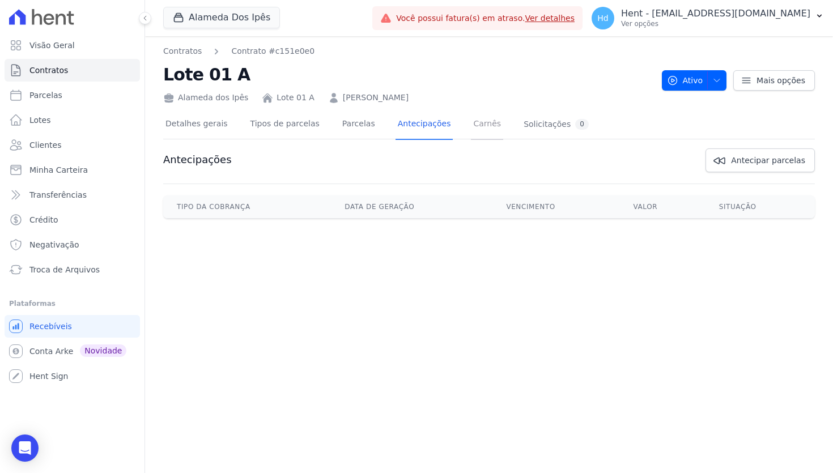
click at [484, 128] on link "Carnês" at bounding box center [487, 125] width 32 height 30
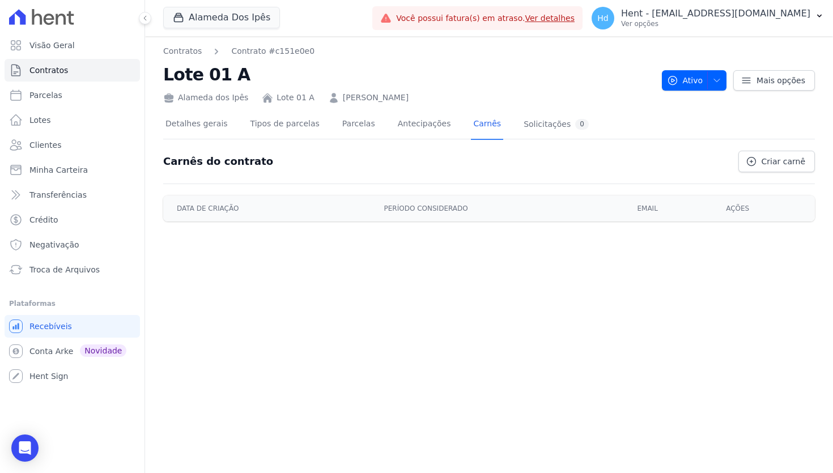
click at [645, 164] on div "Carnês do contrato Criar carnê" at bounding box center [484, 157] width 661 height 31
click at [763, 160] on link "Criar carnê" at bounding box center [777, 162] width 77 height 22
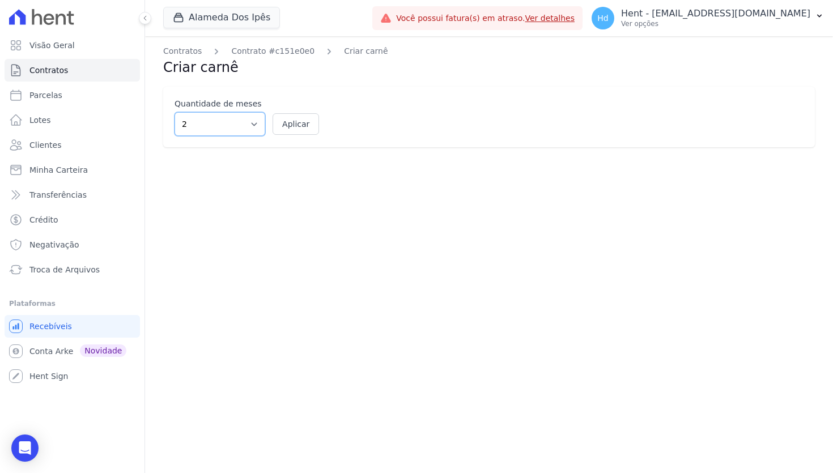
click at [251, 119] on select "2 3 4 5 6 7 8 9 10 11 12" at bounding box center [220, 124] width 91 height 24
select select "12"
click at [175, 112] on select "2 3 4 5 6 7 8 9 10 11 12" at bounding box center [220, 124] width 91 height 24
click at [293, 126] on button "Aplicar" at bounding box center [296, 124] width 46 height 22
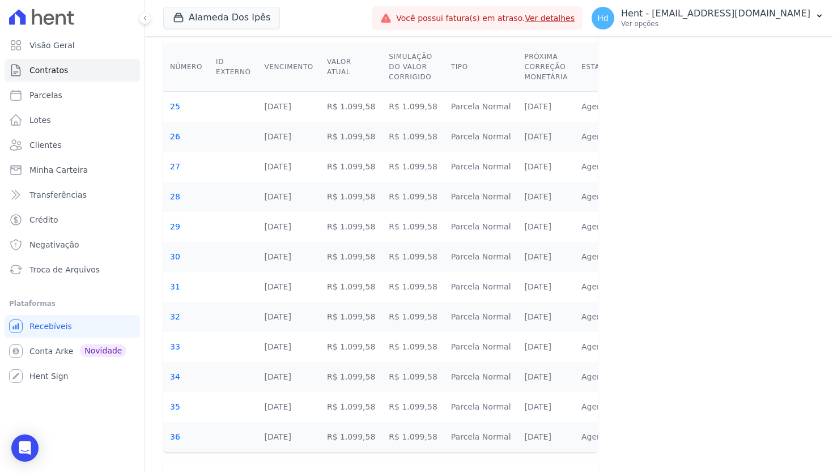
scroll to position [243, 0]
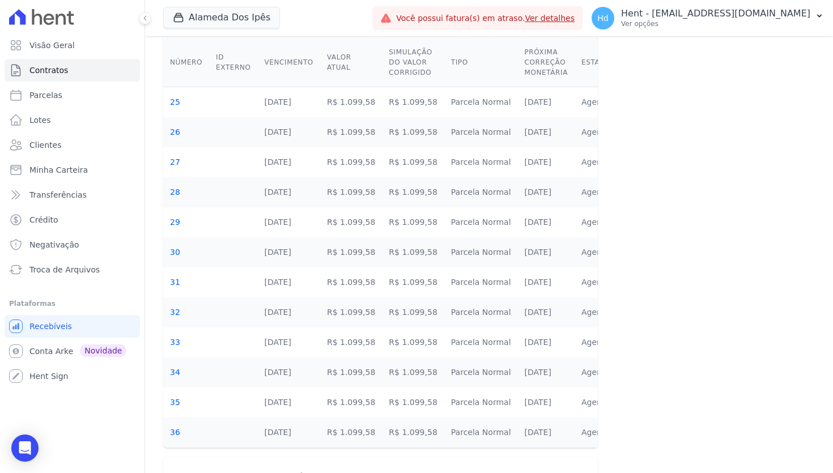
click at [586, 103] on td "Agendado" at bounding box center [602, 102] width 54 height 31
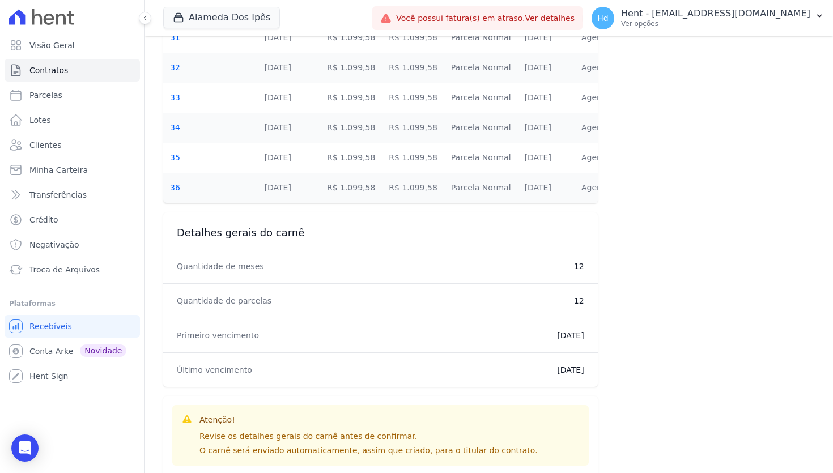
scroll to position [530, 0]
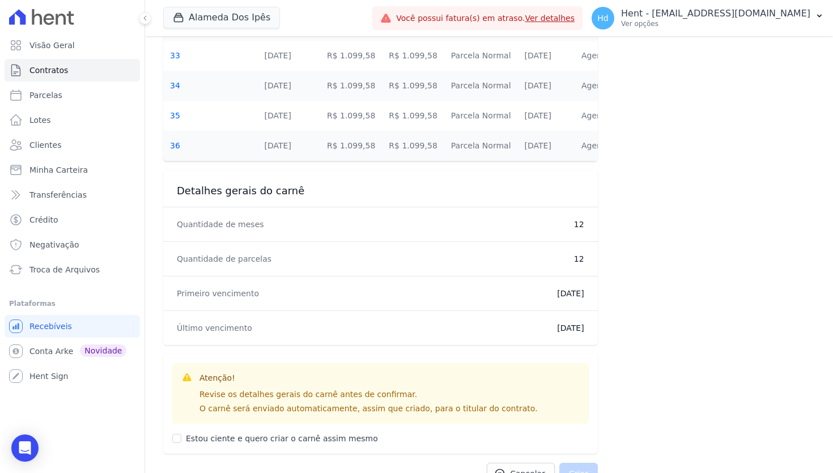
click at [557, 294] on dd "[DATE]" at bounding box center [448, 293] width 271 height 11
click at [557, 327] on dd "10/09/2026" at bounding box center [448, 328] width 271 height 11
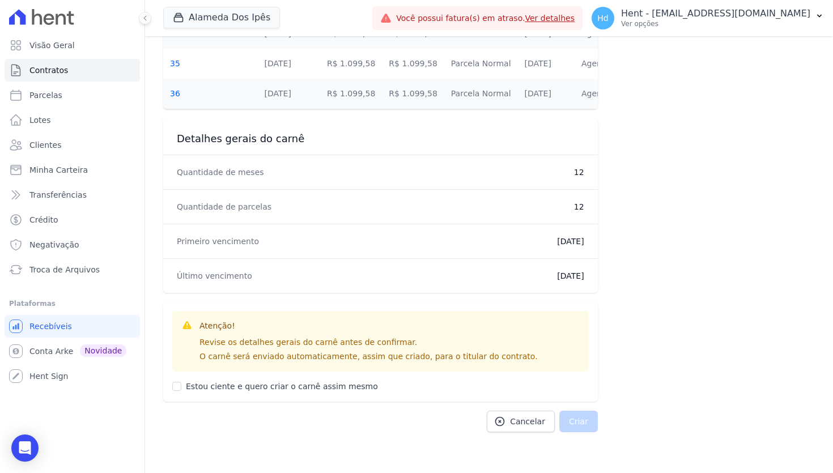
click at [304, 389] on label "Estou ciente e quero criar o carnê assim mesmo" at bounding box center [282, 386] width 192 height 9
click at [181, 389] on input "Estou ciente e quero criar o carnê assim mesmo" at bounding box center [176, 386] width 9 height 9
checkbox input "true"
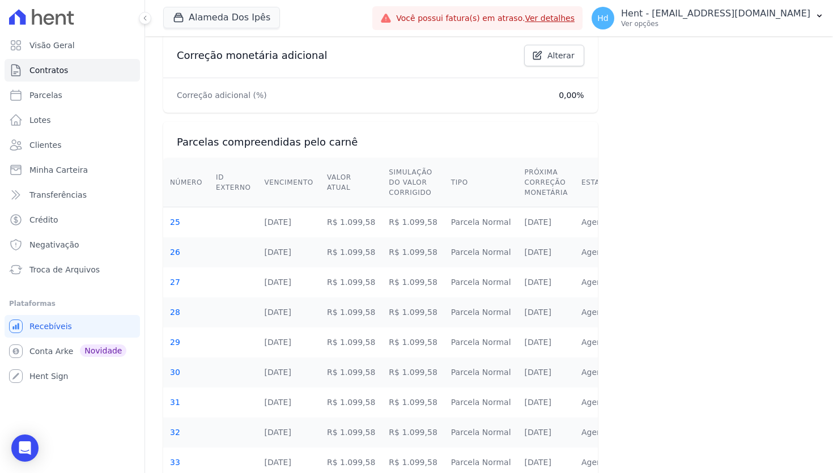
scroll to position [0, 0]
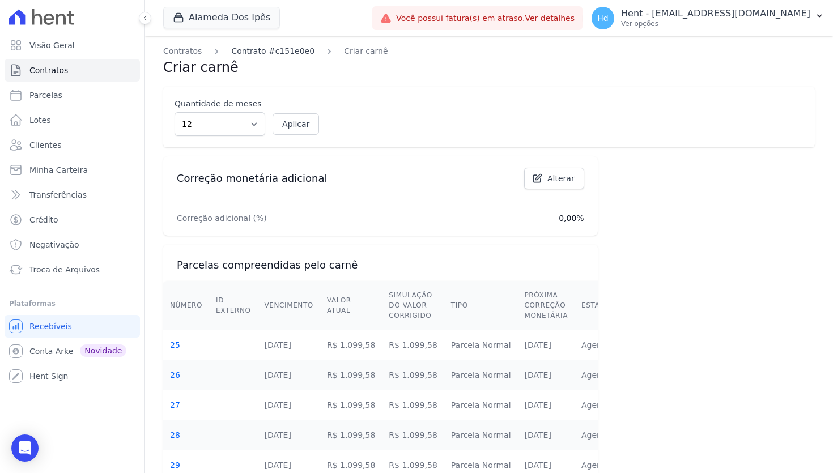
click at [255, 47] on link "Contrato #c151e0e0" at bounding box center [272, 51] width 83 height 12
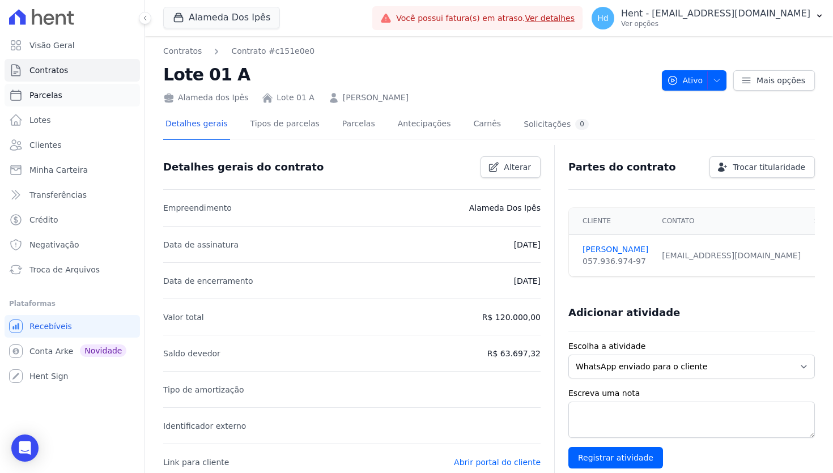
click at [85, 96] on link "Parcelas" at bounding box center [72, 95] width 135 height 23
select select
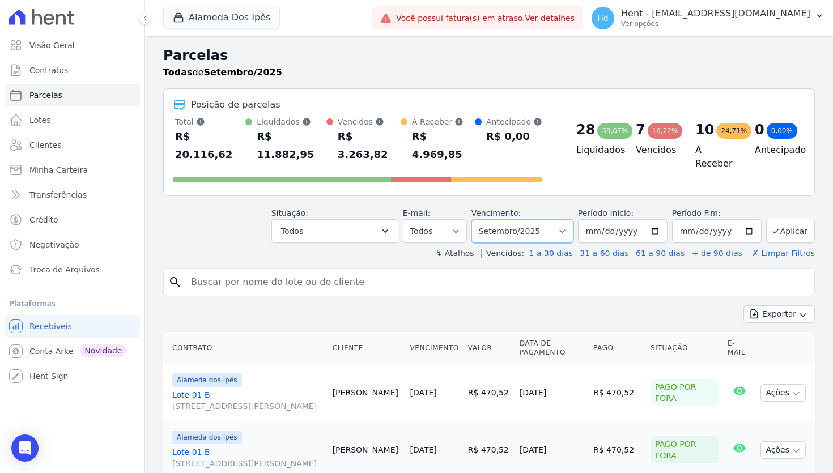
click at [535, 219] on select "Filtrar por período ──────── Todos os meses Setembro/2023 Outubro/2023 Novembro…" at bounding box center [523, 231] width 102 height 24
click at [389, 219] on button "Todos" at bounding box center [335, 231] width 127 height 24
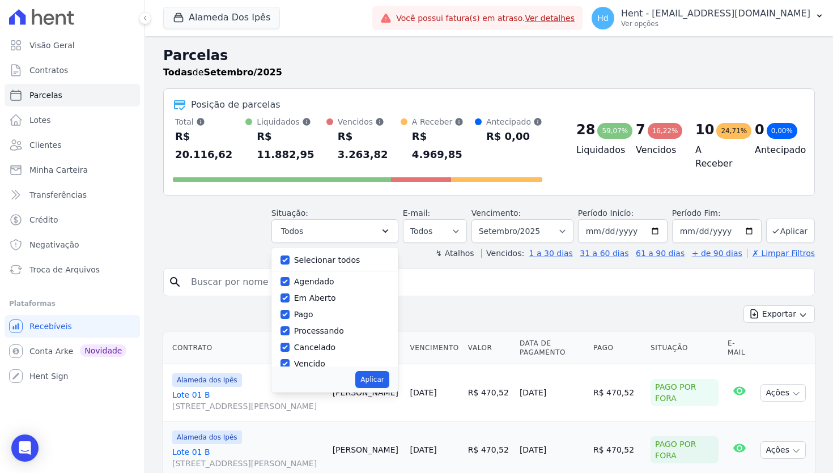
click at [359, 256] on label "Selecionar todos" at bounding box center [327, 260] width 66 height 9
click at [290, 256] on input "Selecionar todos" at bounding box center [285, 260] width 9 height 9
checkbox input "false"
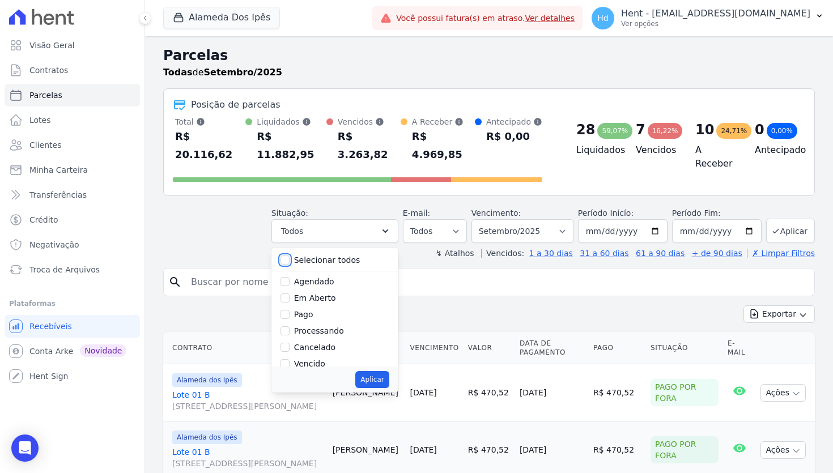
checkbox input "false"
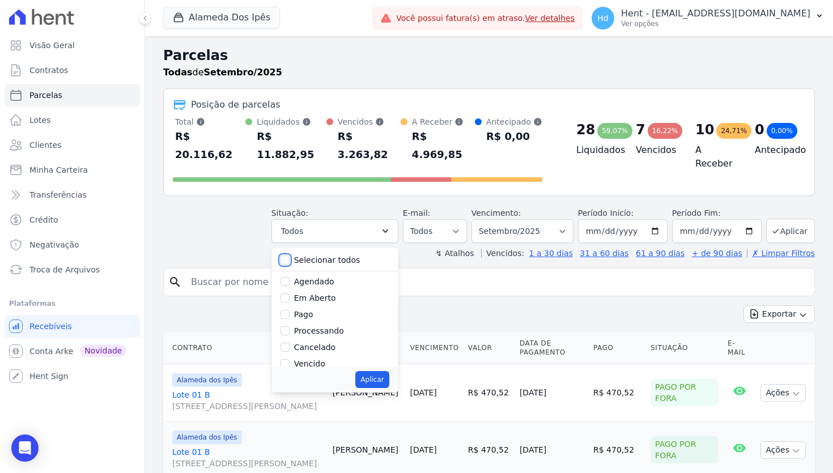
checkbox input "false"
click at [325, 359] on label "Vencido" at bounding box center [309, 363] width 31 height 9
click at [290, 359] on input "Vencido" at bounding box center [285, 363] width 9 height 9
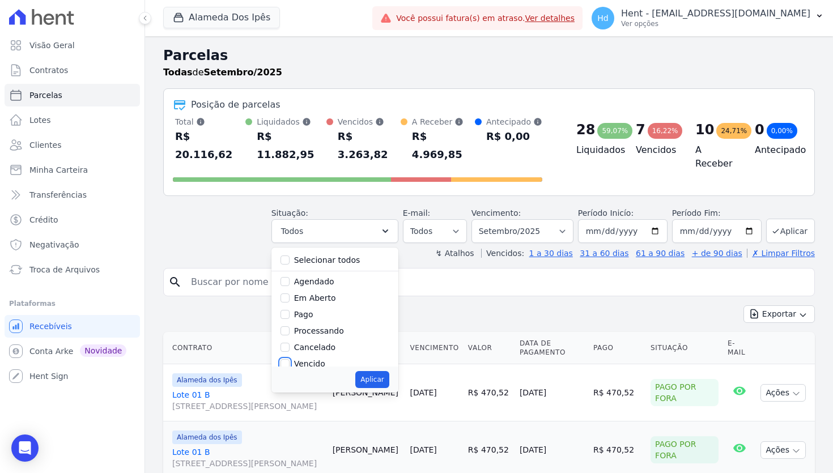
checkbox input "true"
click at [389, 371] on button "Aplicar" at bounding box center [371, 379] width 33 height 17
select select "overdue"
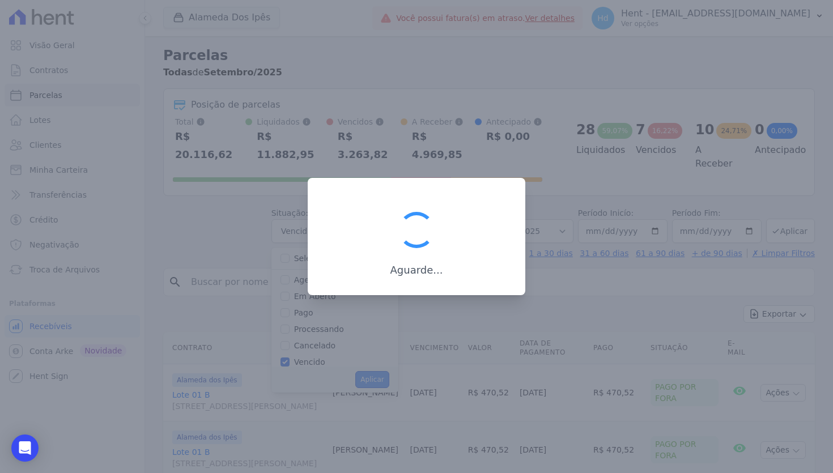
scroll to position [18, 0]
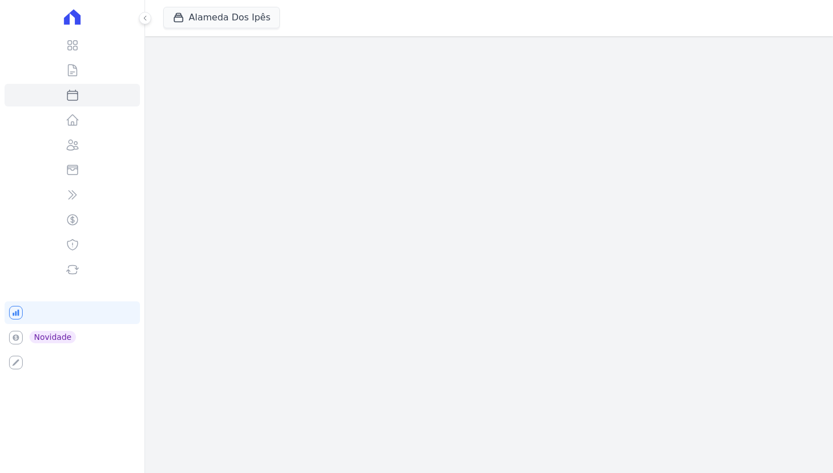
select select
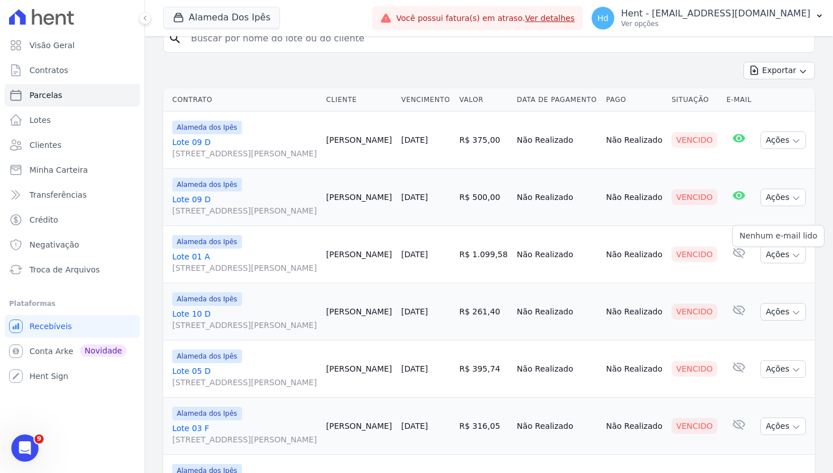
scroll to position [130, 0]
click at [792, 260] on icon "button" at bounding box center [796, 255] width 9 height 9
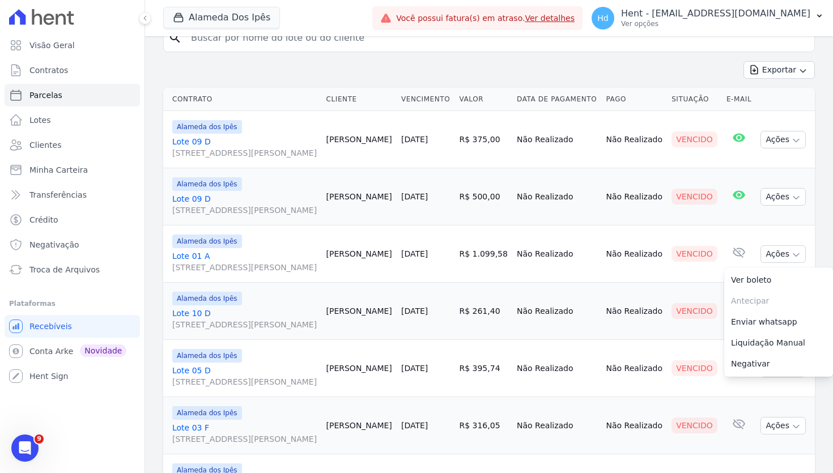
click at [197, 273] on link "Lote 01 A Av Euclides carvalho, 204, Quadra A Lote 01, Cacimba Nova" at bounding box center [244, 262] width 145 height 23
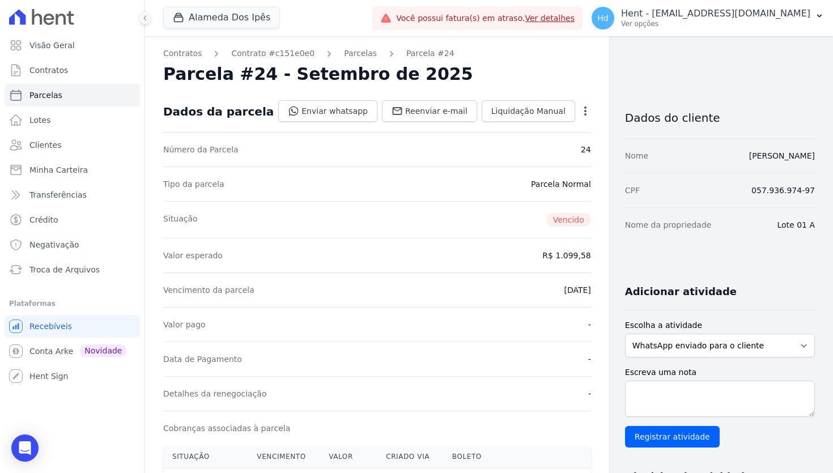
scroll to position [44, 0]
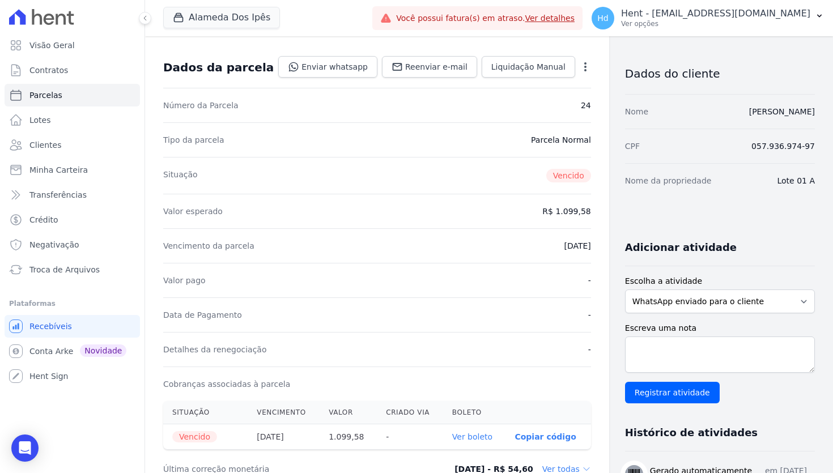
select select
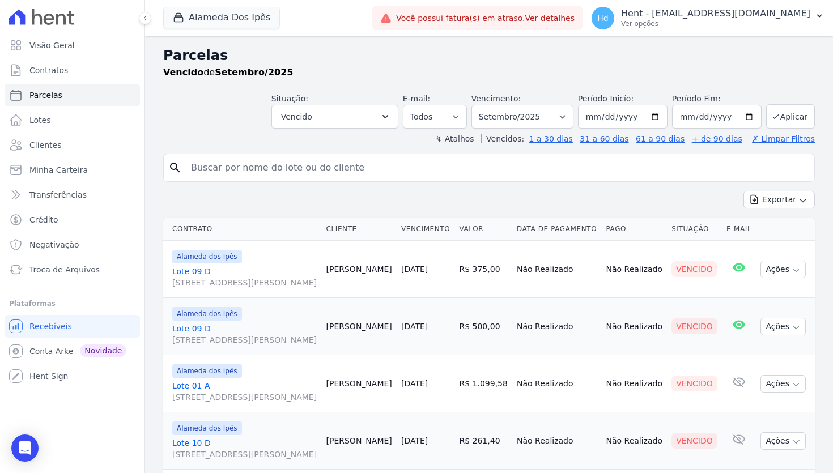
click at [375, 163] on input "search" at bounding box center [497, 167] width 626 height 23
type input "maria"
select select
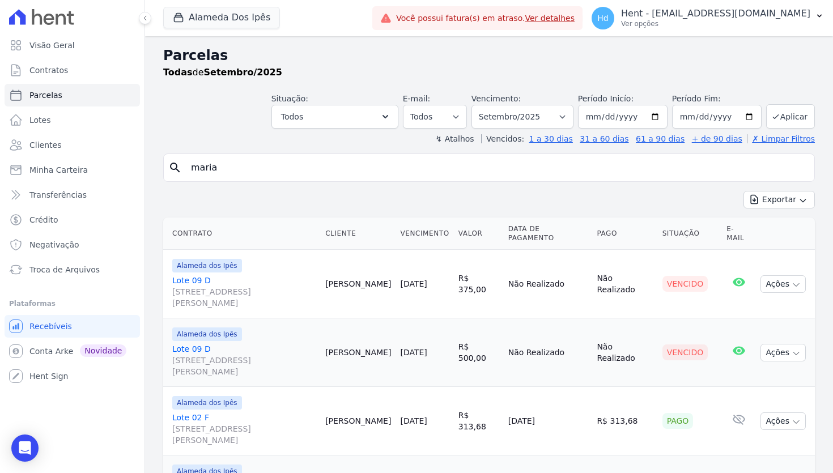
click at [408, 167] on input "maria" at bounding box center [497, 167] width 626 height 23
click at [774, 197] on button "Exportar" at bounding box center [779, 200] width 71 height 18
click at [703, 192] on div "Exportar Exportar PDF Exportar CSV" at bounding box center [489, 204] width 652 height 27
click at [784, 193] on button "Exportar" at bounding box center [779, 200] width 71 height 18
click at [622, 196] on div "Exportar Exportar PDF Exportar CSV" at bounding box center [489, 204] width 652 height 27
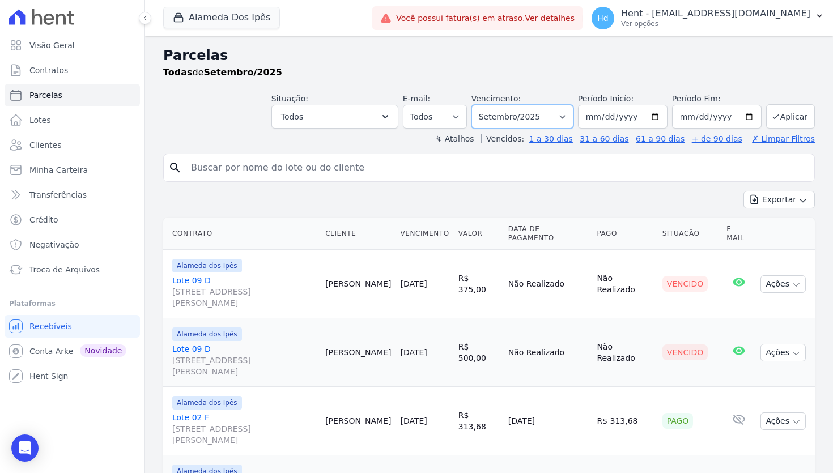
click at [530, 115] on select "Filtrar por período ──────── Todos os meses Setembro/2023 Outubro/2023 Novembro…" at bounding box center [523, 117] width 102 height 24
select select "all"
click at [483, 105] on select "Filtrar por período ──────── Todos os meses Setembro/2023 Outubro/2023 Novembro…" at bounding box center [523, 117] width 102 height 24
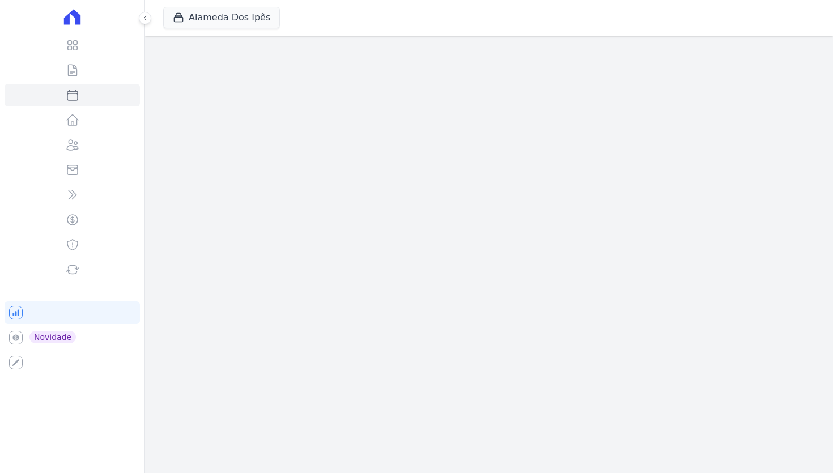
select select
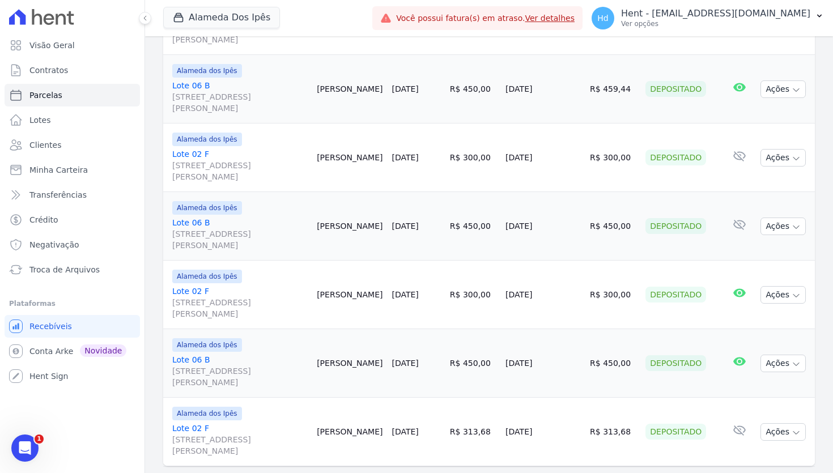
scroll to position [1541, 0]
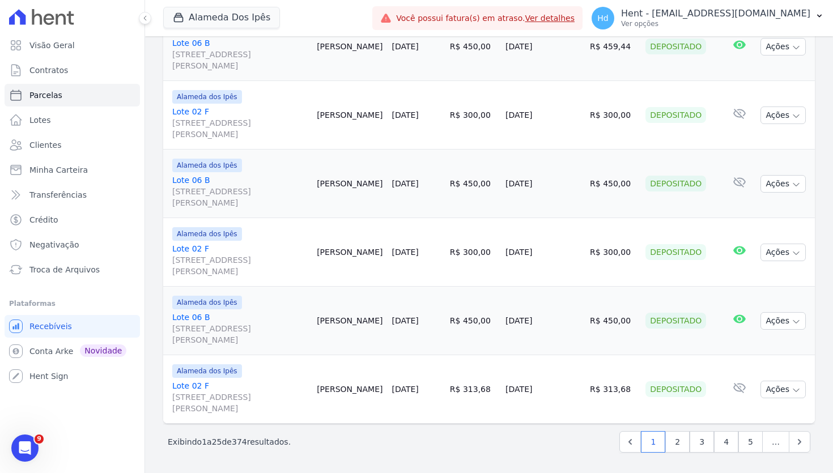
click at [244, 442] on span "374" at bounding box center [239, 442] width 15 height 9
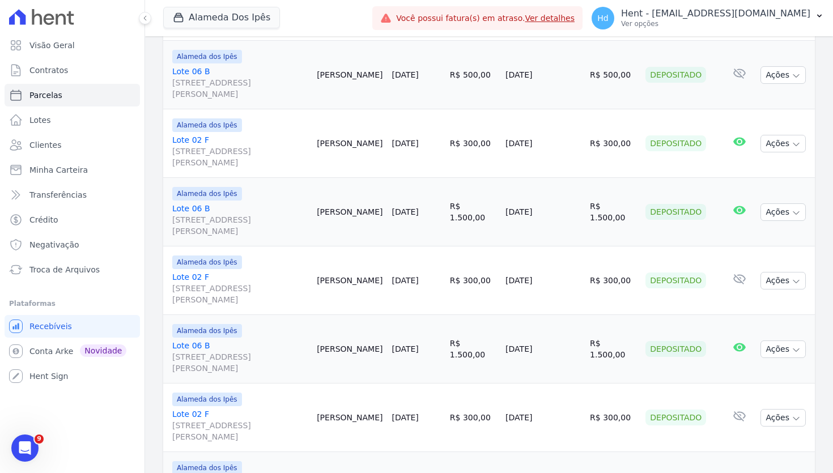
scroll to position [0, 0]
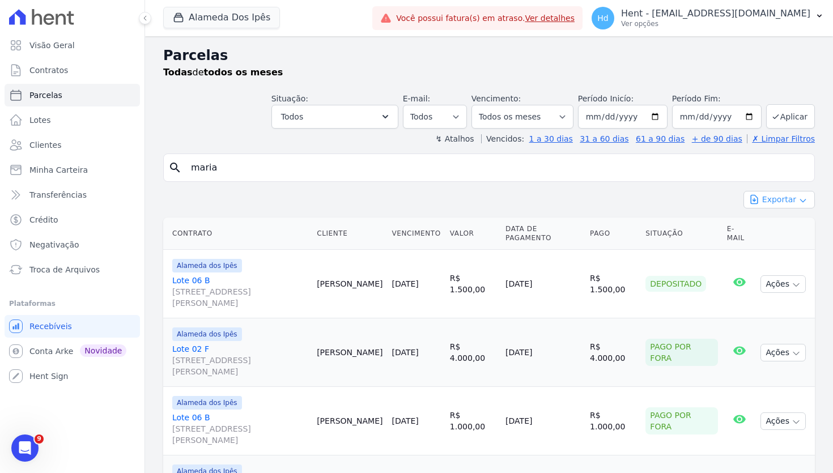
click at [787, 203] on button "Exportar" at bounding box center [779, 200] width 71 height 18
click at [73, 122] on link "Lotes" at bounding box center [72, 120] width 135 height 23
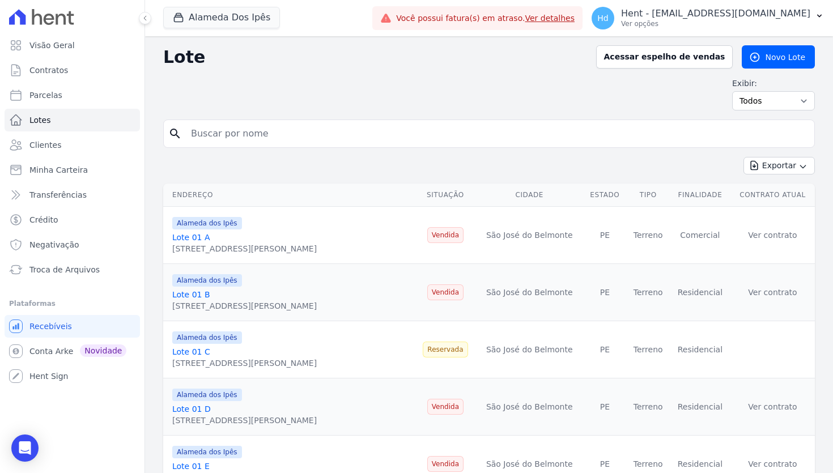
click at [188, 60] on h2 "Lote" at bounding box center [375, 57] width 424 height 20
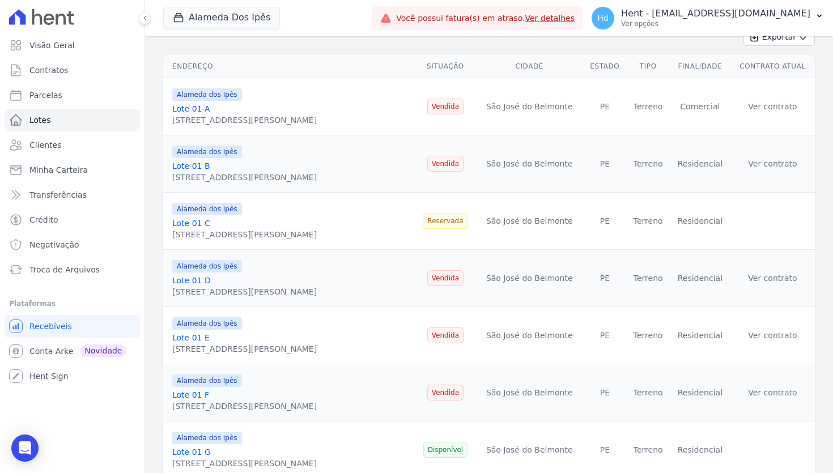
scroll to position [142, 0]
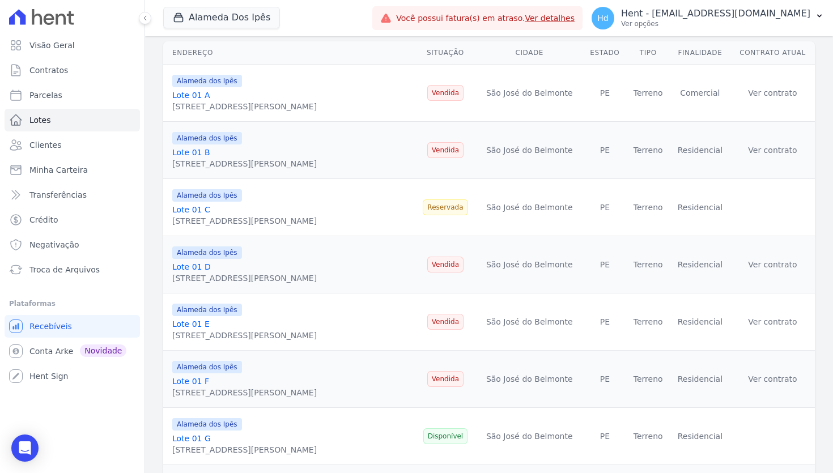
click at [468, 206] on span "Reservada" at bounding box center [445, 208] width 45 height 16
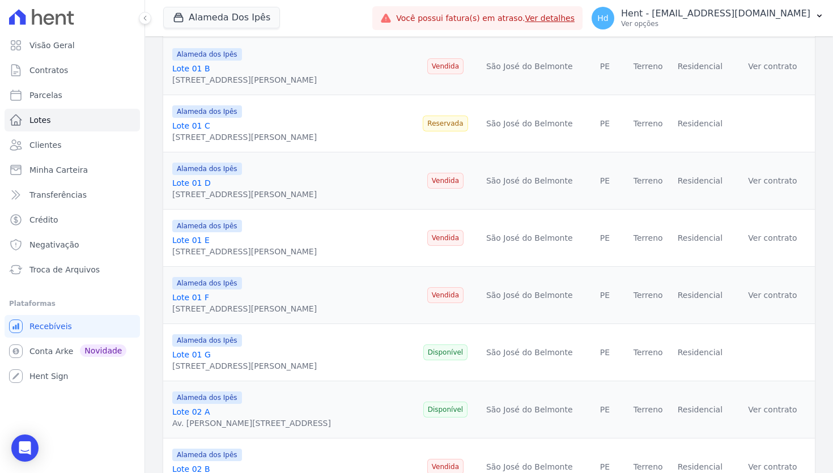
scroll to position [236, 0]
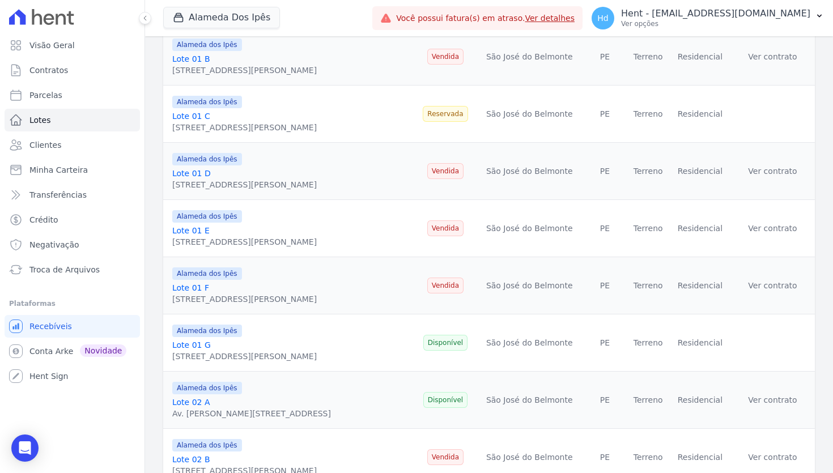
click at [468, 343] on span "Disponível" at bounding box center [445, 343] width 45 height 16
click at [463, 285] on span "Vendida" at bounding box center [445, 286] width 36 height 16
click at [200, 287] on link "Lote 01 F" at bounding box center [190, 287] width 37 height 9
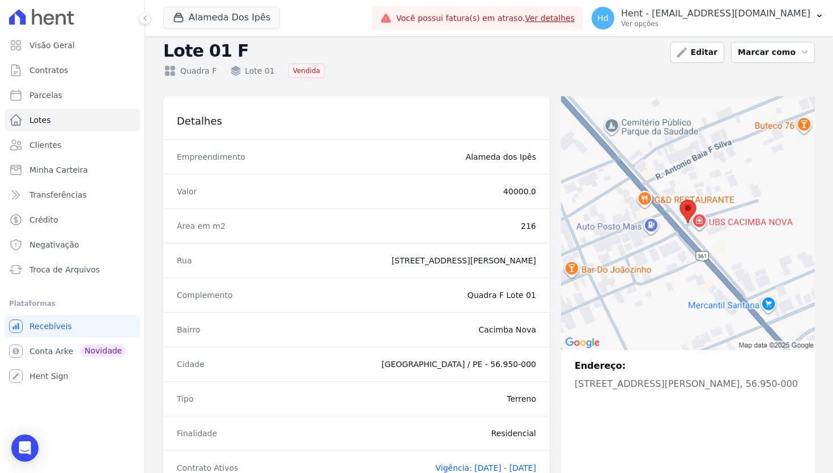
scroll to position [18, 0]
click at [189, 49] on h2 "Lote 01 F" at bounding box center [412, 52] width 498 height 16
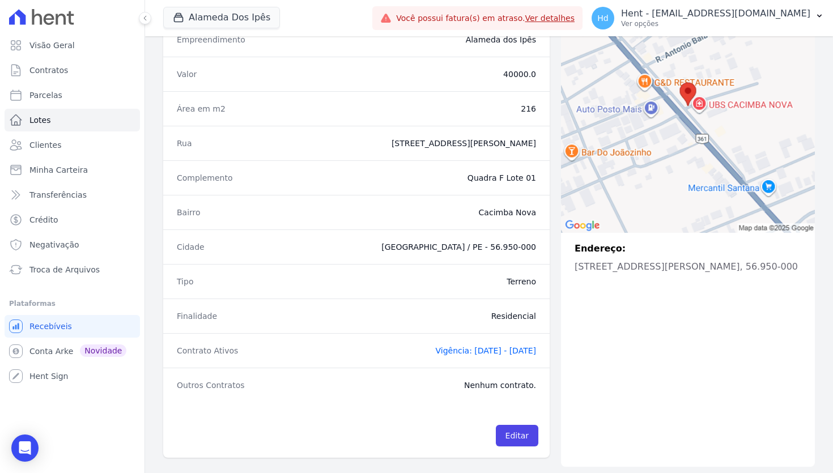
scroll to position [139, 0]
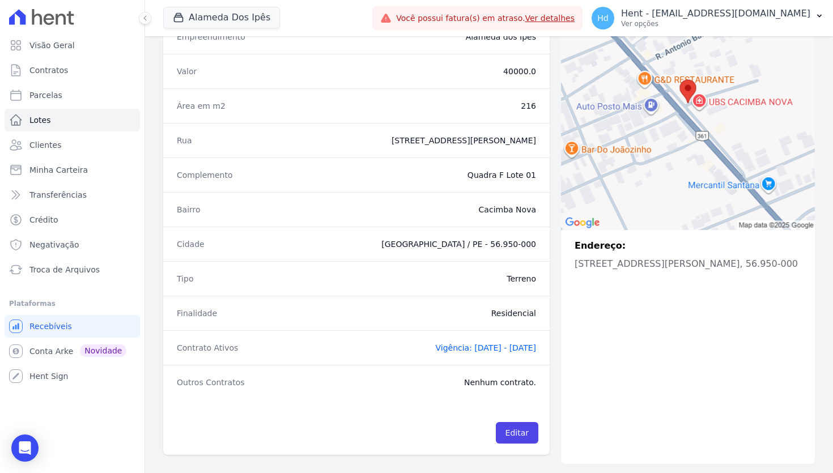
click at [459, 347] on span "Vigência: 28/03/2024 - 10/04/2034" at bounding box center [485, 348] width 101 height 9
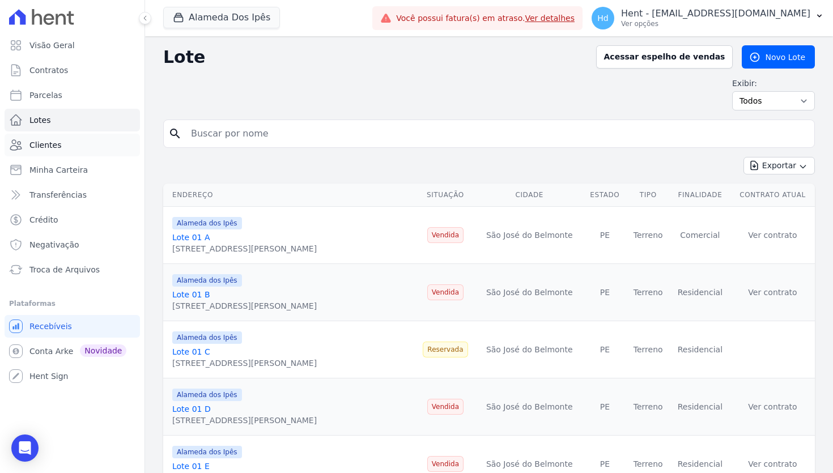
click at [93, 148] on link "Clientes" at bounding box center [72, 145] width 135 height 23
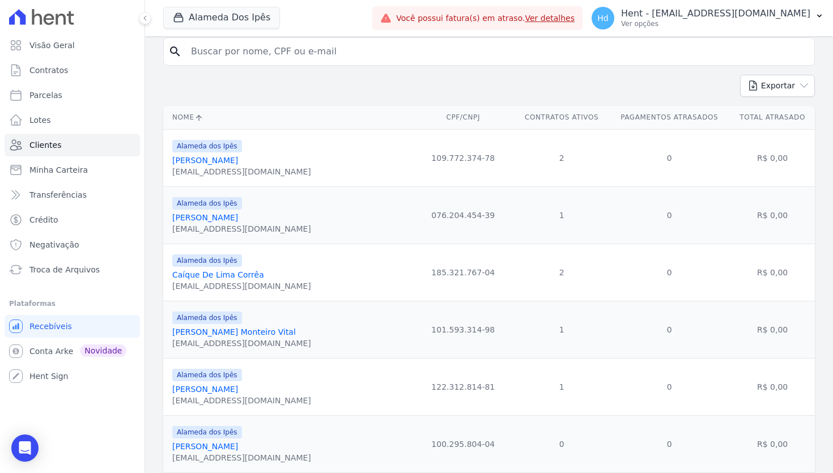
scroll to position [131, 0]
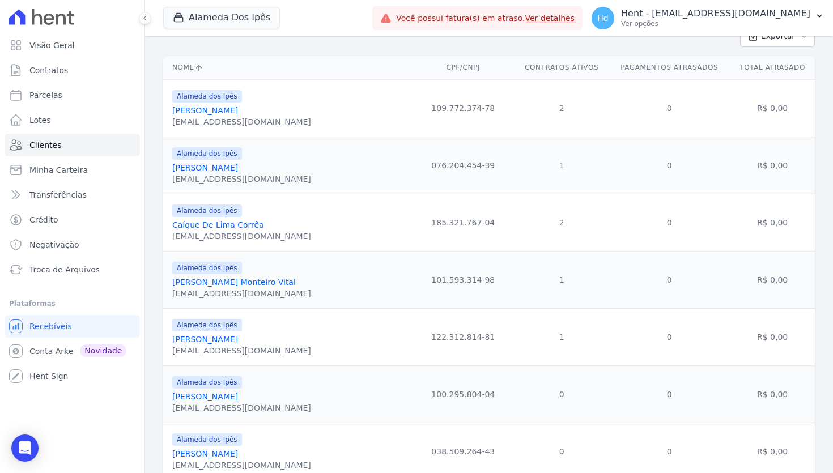
drag, startPoint x: 535, startPoint y: 109, endPoint x: 519, endPoint y: 109, distance: 15.9
click at [519, 109] on td "2" at bounding box center [562, 107] width 94 height 57
drag, startPoint x: 652, startPoint y: 109, endPoint x: 664, endPoint y: 109, distance: 11.9
click at [664, 109] on td "0" at bounding box center [669, 107] width 121 height 57
drag, startPoint x: 664, startPoint y: 109, endPoint x: 640, endPoint y: 109, distance: 24.4
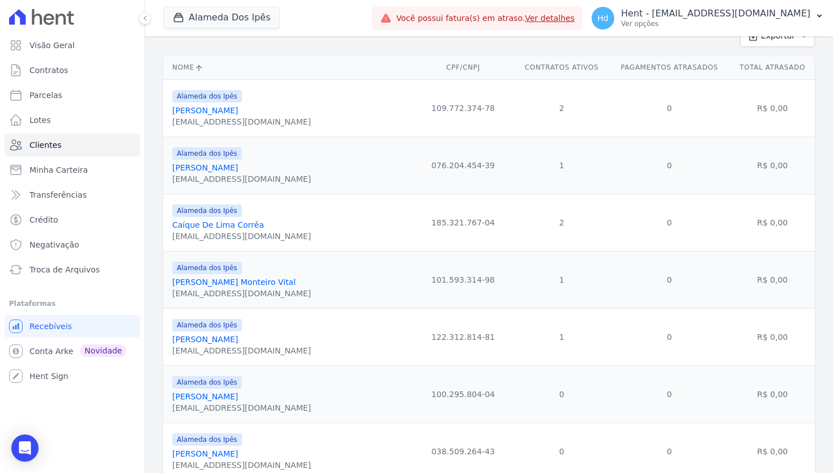
click at [640, 109] on td "0" at bounding box center [669, 107] width 121 height 57
click at [781, 112] on td "R$ 0,00" at bounding box center [772, 107] width 85 height 57
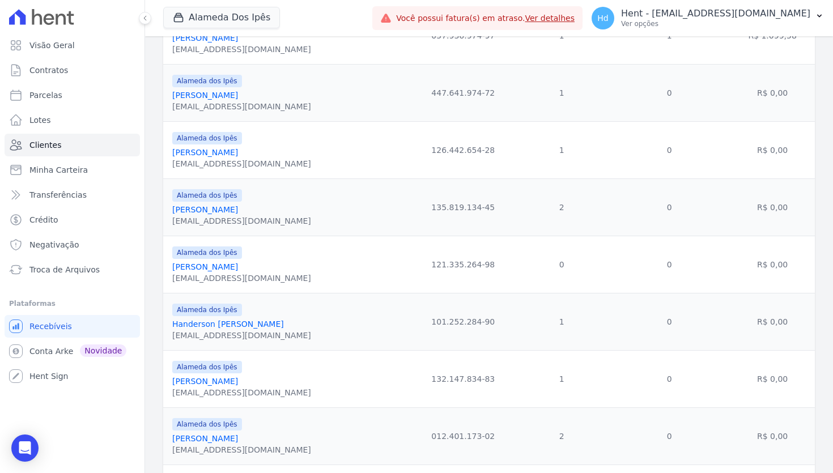
scroll to position [717, 0]
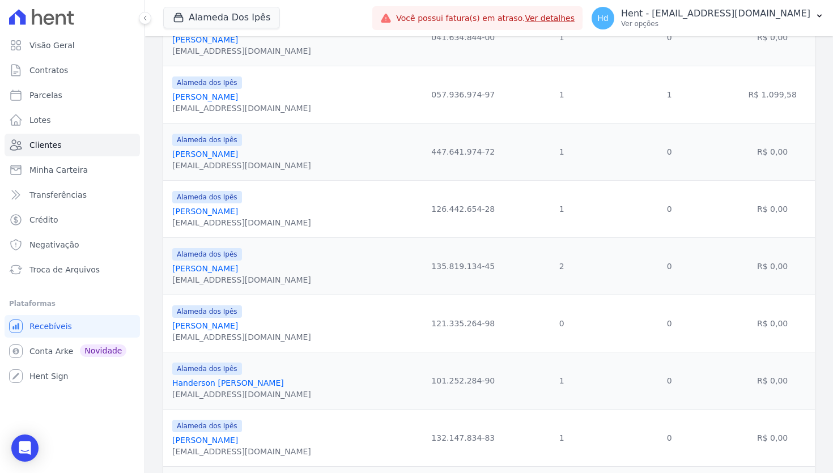
drag, startPoint x: 795, startPoint y: 104, endPoint x: 327, endPoint y: 105, distance: 468.2
click at [327, 105] on tr "Alameda dos Ipês Francenildo Ferreira De Lima francenildoferreira745@gmail.com …" at bounding box center [489, 94] width 652 height 57
click at [572, 215] on td "1" at bounding box center [562, 208] width 94 height 57
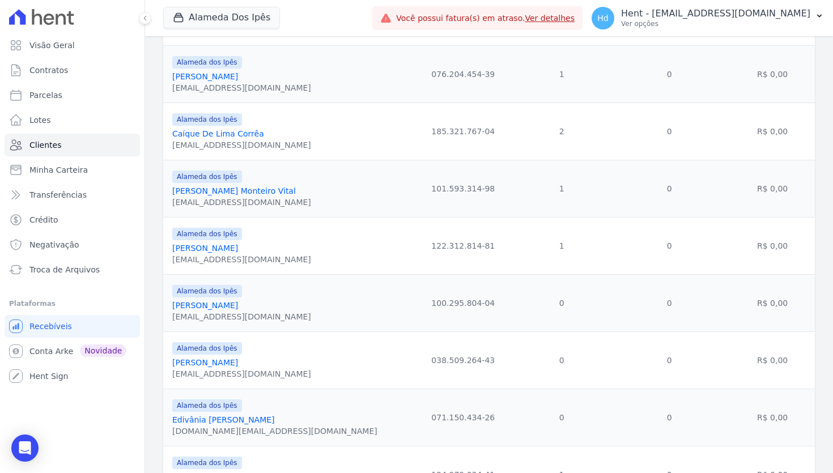
scroll to position [0, 0]
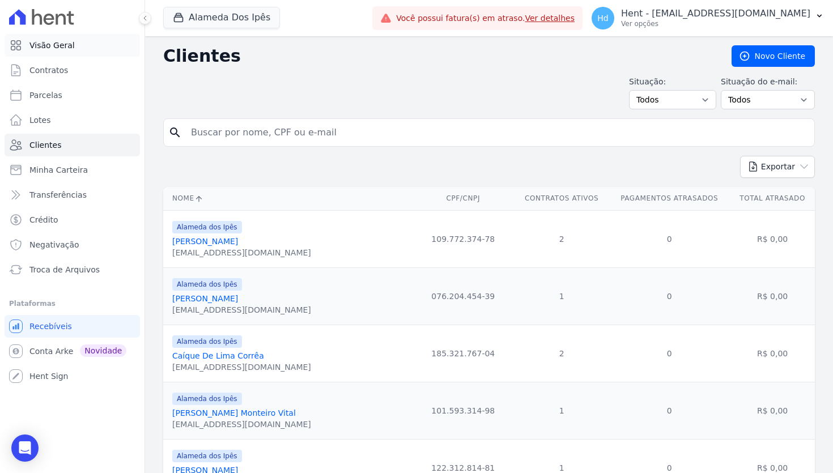
click at [62, 44] on span "Visão Geral" at bounding box center [51, 45] width 45 height 11
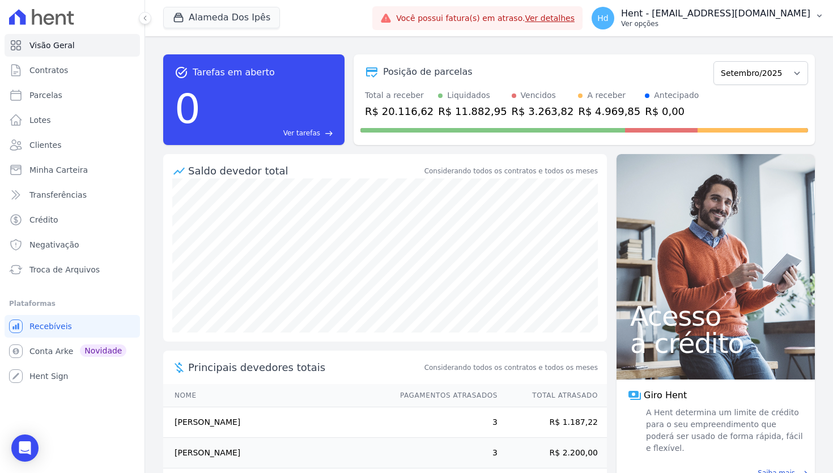
click at [690, 22] on p "Ver opções" at bounding box center [715, 23] width 189 height 9
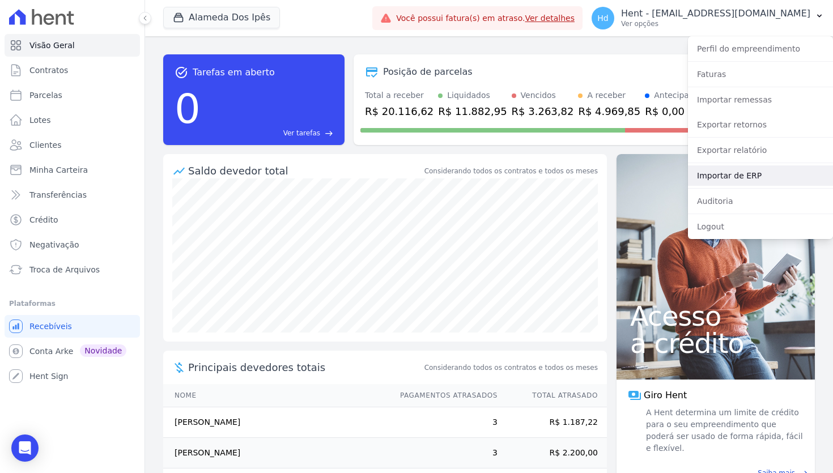
click at [730, 176] on link "Importar de ERP" at bounding box center [760, 176] width 145 height 20
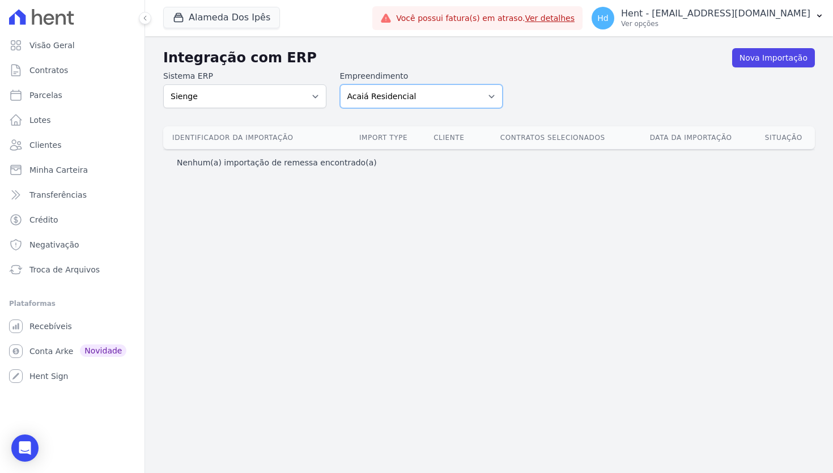
click at [393, 99] on select "Acaiá Residencial ACQUA 8 PELOTAS SPE LTDA ACQUA 8 PELOTAS SPE LTDA II ACQUA LI…" at bounding box center [421, 96] width 163 height 24
select select "8596301f-20fa-4ed2-bd5b-dd1b74e509d5"
click at [340, 84] on select "Acaiá Residencial ACQUA 8 PELOTAS SPE LTDA ACQUA 8 PELOTAS SPE LTDA II ACQUA LI…" at bounding box center [421, 96] width 163 height 24
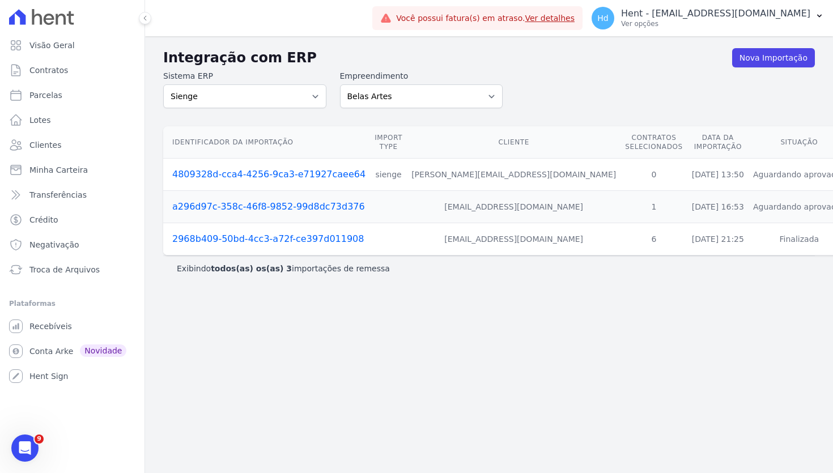
click at [502, 205] on td "[EMAIL_ADDRESS][DOMAIN_NAME]" at bounding box center [514, 207] width 214 height 32
click at [484, 238] on td "[EMAIL_ADDRESS][DOMAIN_NAME]" at bounding box center [514, 239] width 214 height 32
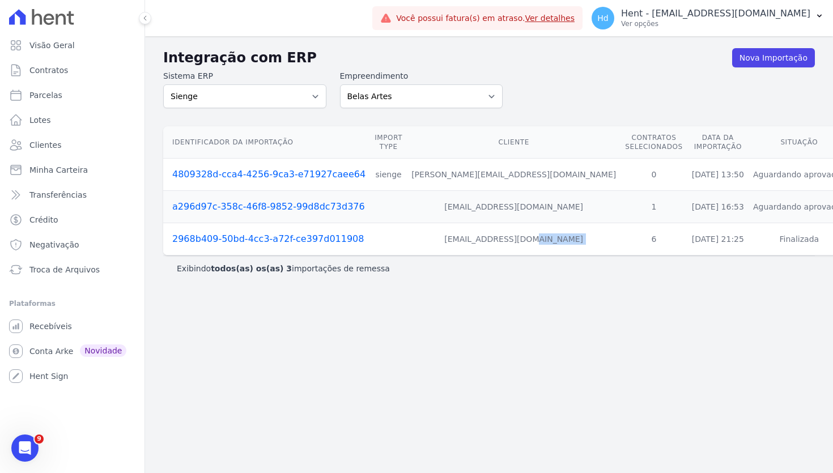
click at [484, 238] on td "[EMAIL_ADDRESS][DOMAIN_NAME]" at bounding box center [514, 239] width 214 height 32
click at [325, 240] on link "2968b409-50bd-4cc3-a72f-ce397d011908" at bounding box center [268, 239] width 192 height 11
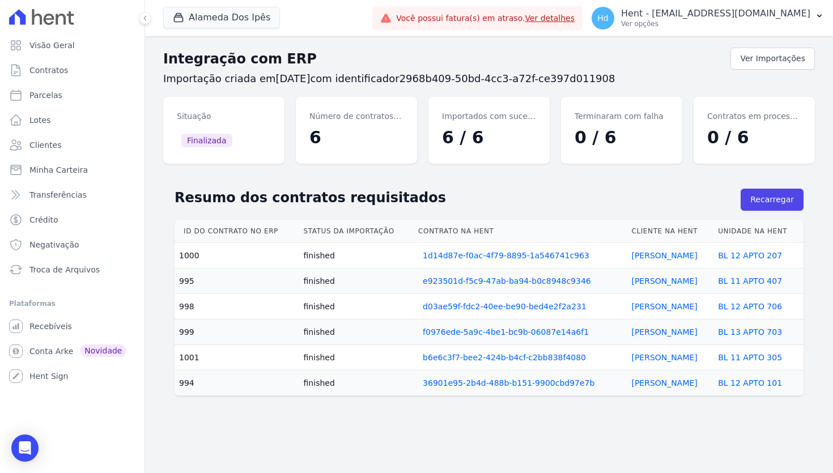
click at [190, 253] on td "1000" at bounding box center [237, 256] width 125 height 26
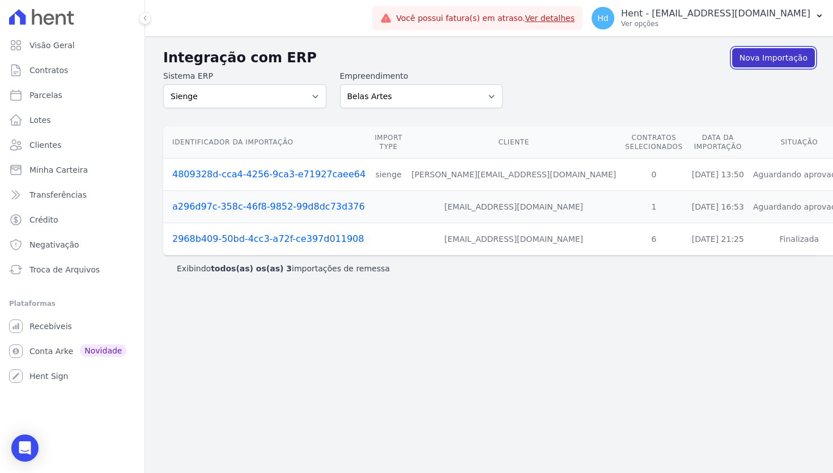
click at [762, 63] on link "Nova Importação" at bounding box center [773, 57] width 83 height 19
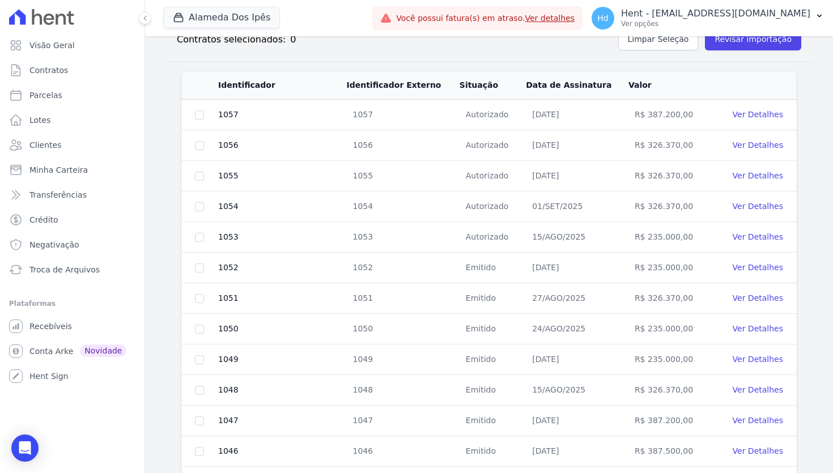
scroll to position [195, 0]
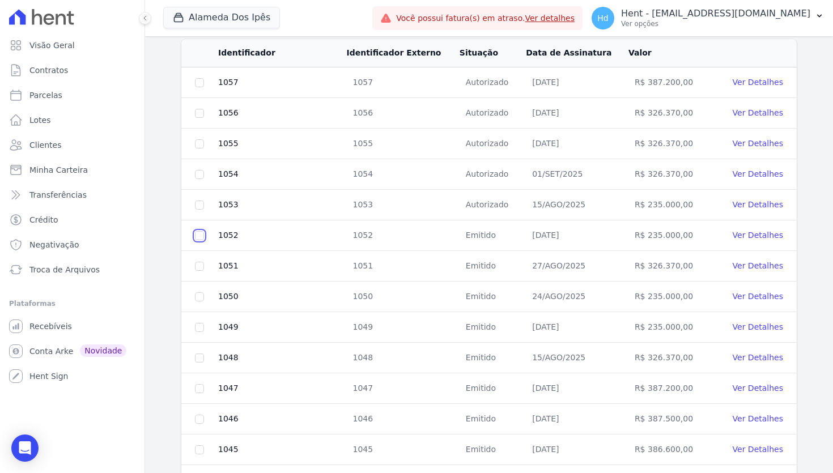
click at [200, 236] on input "checkbox" at bounding box center [199, 235] width 9 height 9
checkbox input "true"
click at [197, 266] on input "checkbox" at bounding box center [199, 266] width 9 height 9
checkbox input "true"
click at [197, 300] on input "checkbox" at bounding box center [199, 296] width 9 height 9
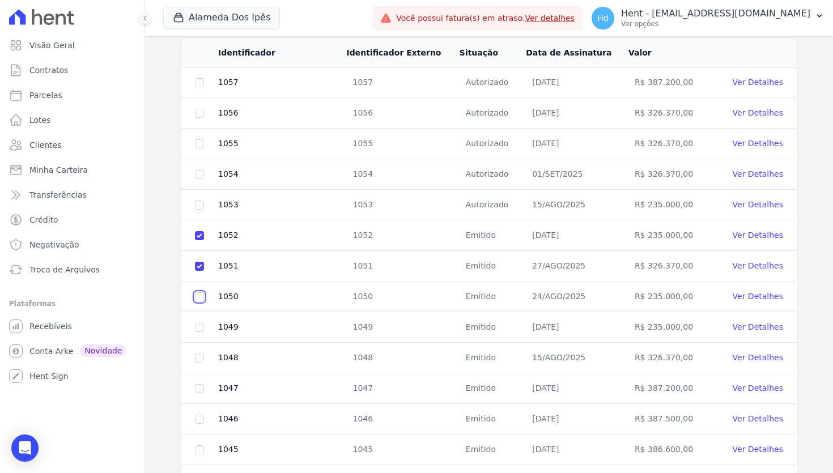
checkbox input "true"
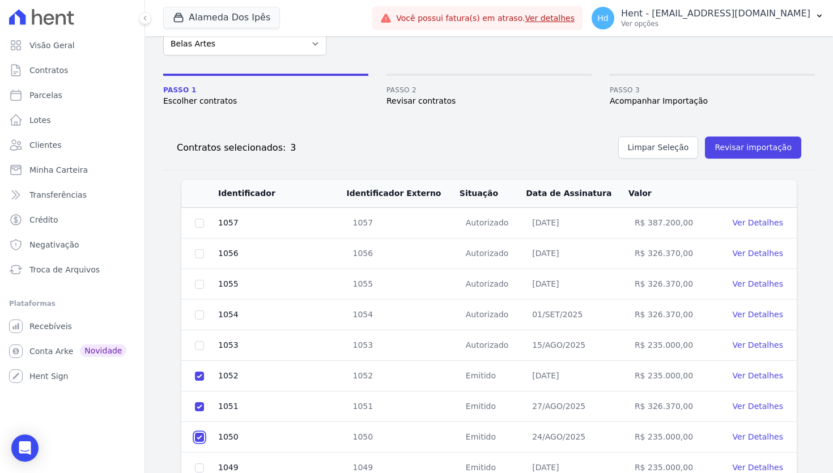
scroll to position [0, 0]
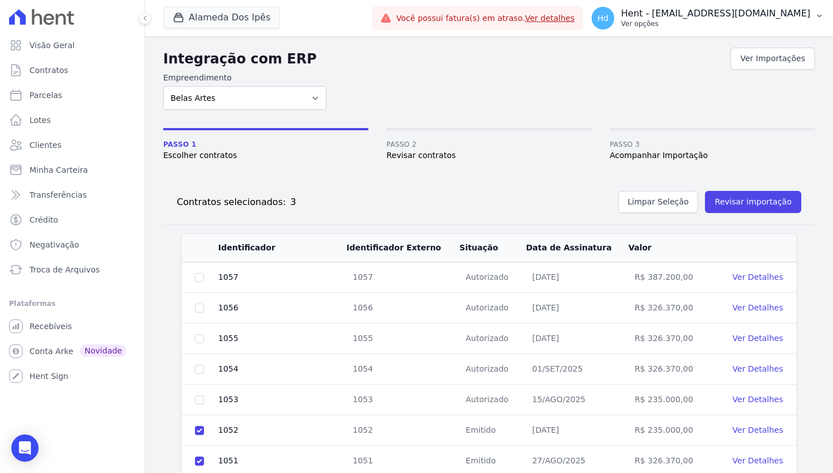
click at [736, 24] on p "Ver opções" at bounding box center [715, 23] width 189 height 9
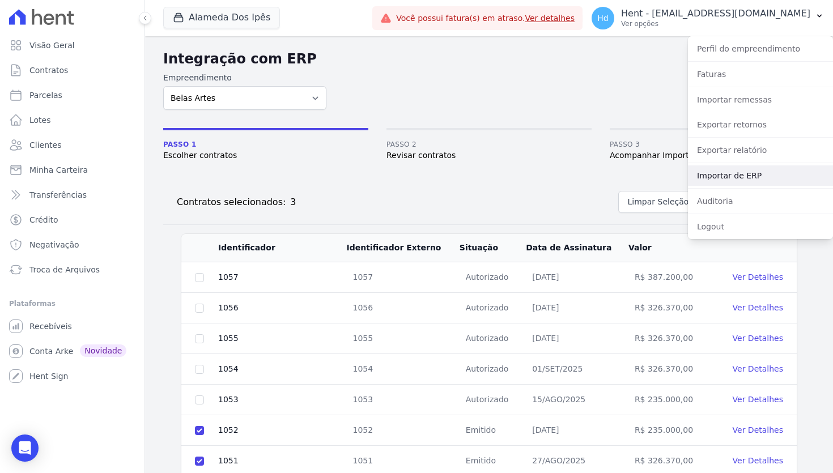
click at [724, 173] on link "Importar de ERP" at bounding box center [760, 176] width 145 height 20
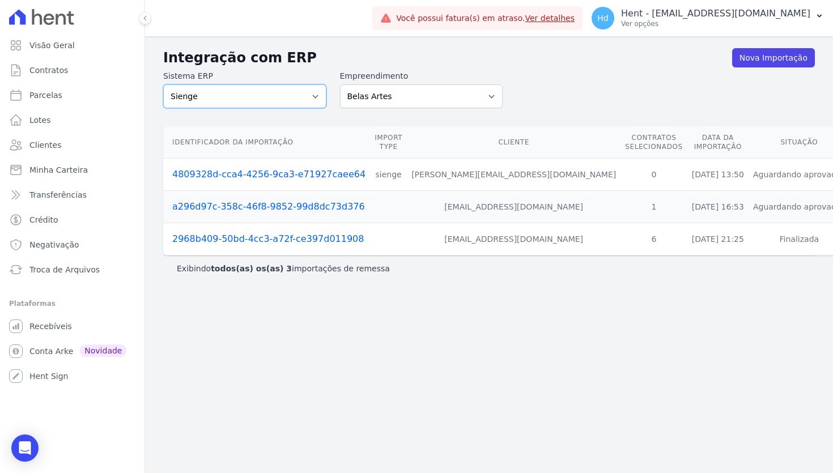
click at [266, 96] on select "Sienge CVCRM" at bounding box center [244, 96] width 163 height 24
click at [716, 26] on p "Ver opções" at bounding box center [715, 23] width 189 height 9
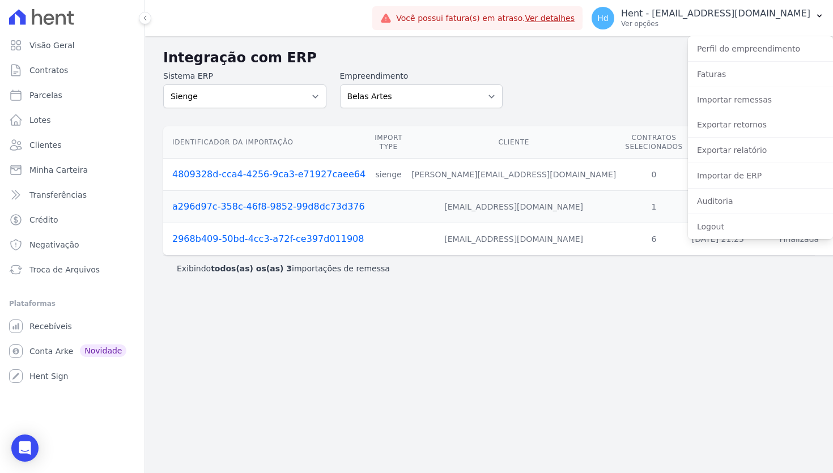
click at [608, 82] on div "Sistema ERP Sienge CVCRM Empreendimento Acaiá Residencial ACQUA 8 PELOTAS SPE L…" at bounding box center [489, 89] width 652 height 38
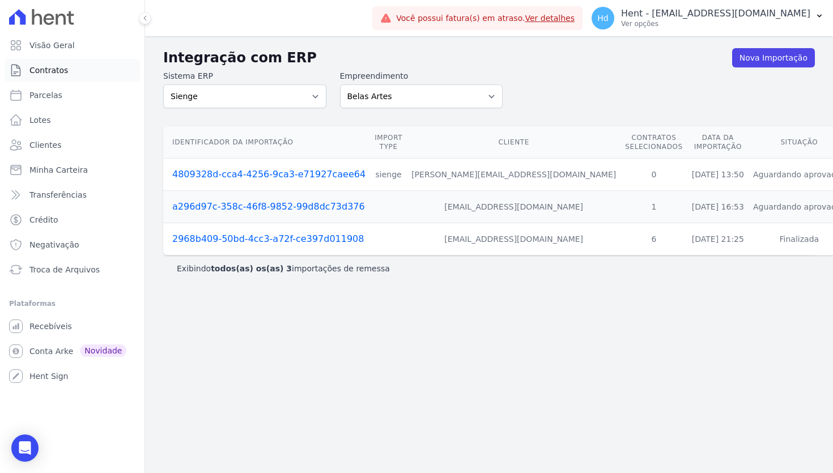
click at [86, 69] on link "Contratos" at bounding box center [72, 70] width 135 height 23
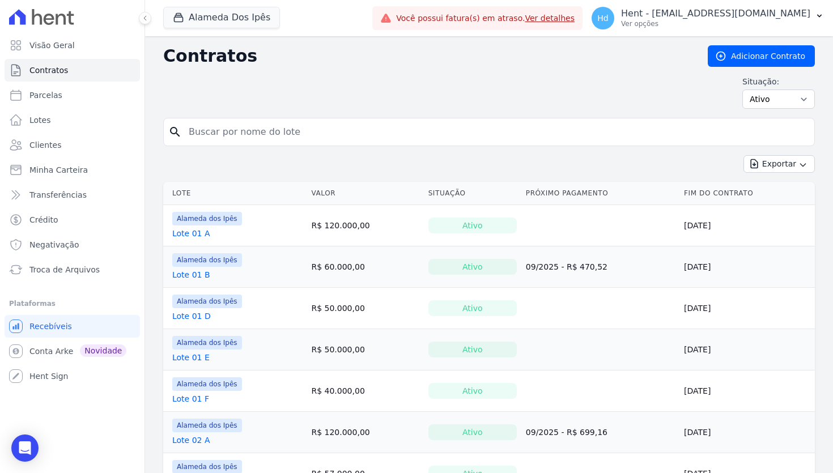
click at [366, 175] on div "Exportar Exportar PDF Exportar CSV Exportar Fichas" at bounding box center [489, 168] width 652 height 27
click at [521, 71] on div "Contratos Adicionar Contrato Situação: Ativo Todos Pausado Distratado Rascunho …" at bounding box center [489, 81] width 652 height 73
click at [90, 272] on span "Troca de Arquivos" at bounding box center [64, 269] width 70 height 11
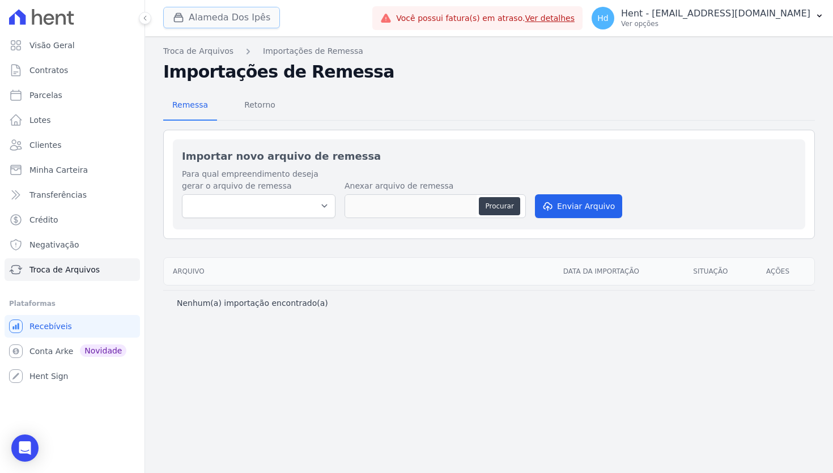
click at [240, 18] on button "Alameda Dos Ipês" at bounding box center [221, 18] width 117 height 22
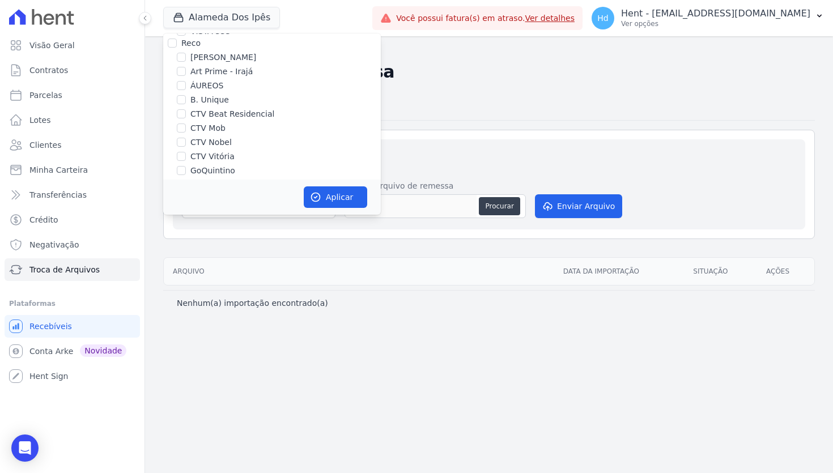
scroll to position [2681, 0]
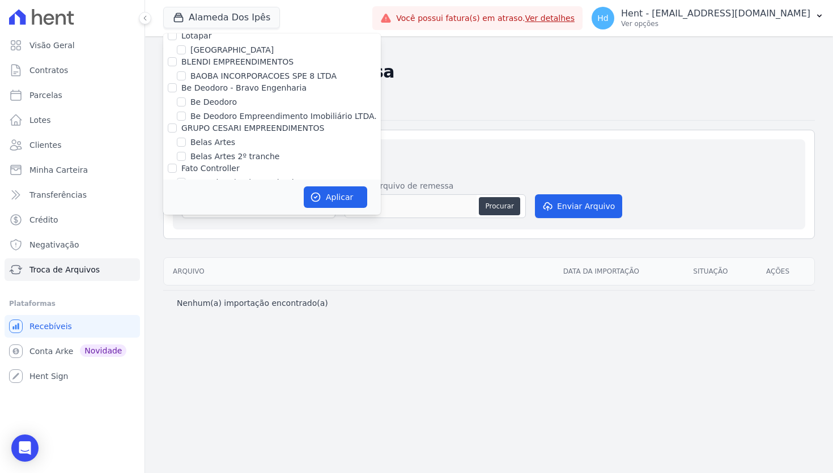
click at [206, 137] on label "Belas Artes" at bounding box center [212, 143] width 45 height 12
click at [186, 138] on input "Belas Artes" at bounding box center [181, 142] width 9 height 9
checkbox input "true"
click at [342, 195] on button "Aplicar" at bounding box center [335, 197] width 63 height 22
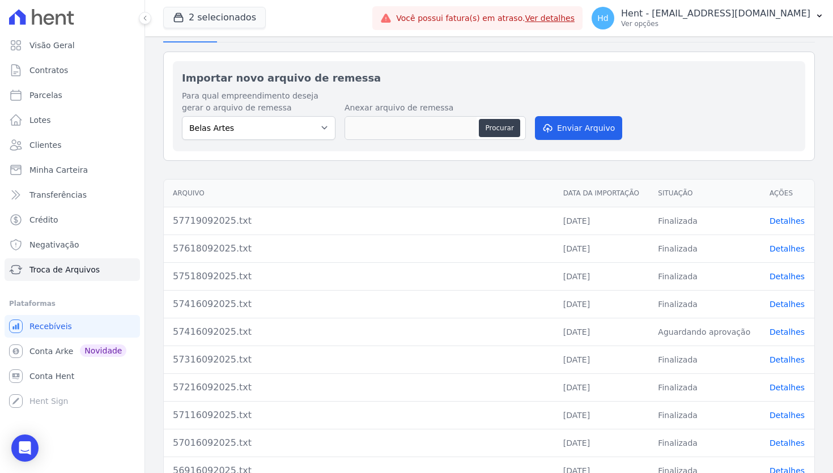
scroll to position [82, 0]
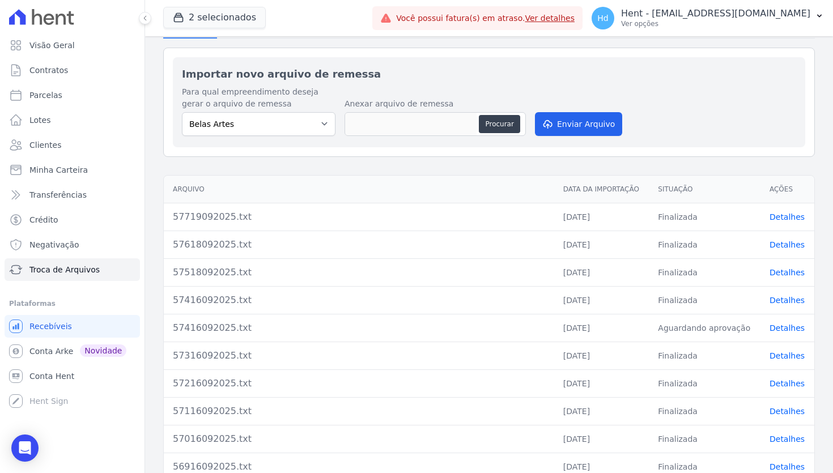
click at [221, 220] on div "57719092025.txt" at bounding box center [359, 217] width 372 height 14
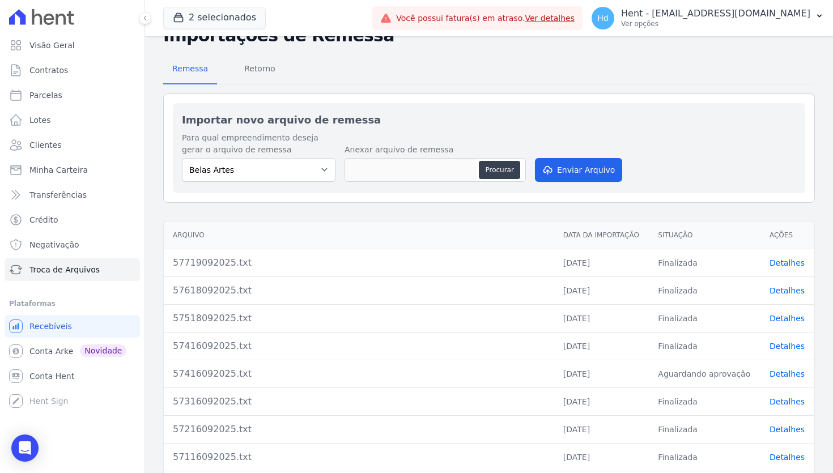
scroll to position [35, 0]
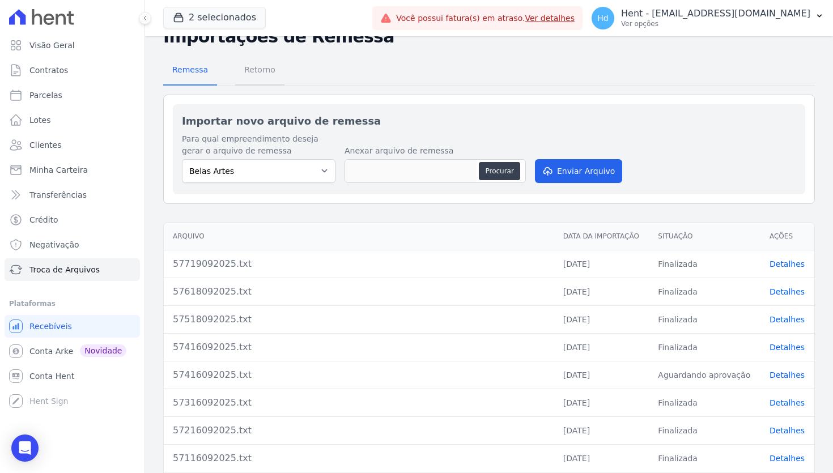
click at [257, 73] on span "Retorno" at bounding box center [260, 69] width 45 height 23
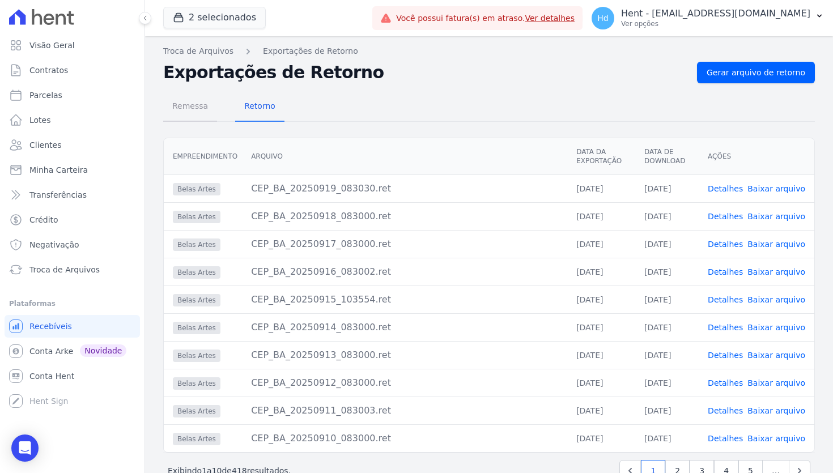
click at [190, 107] on span "Remessa" at bounding box center [190, 106] width 49 height 23
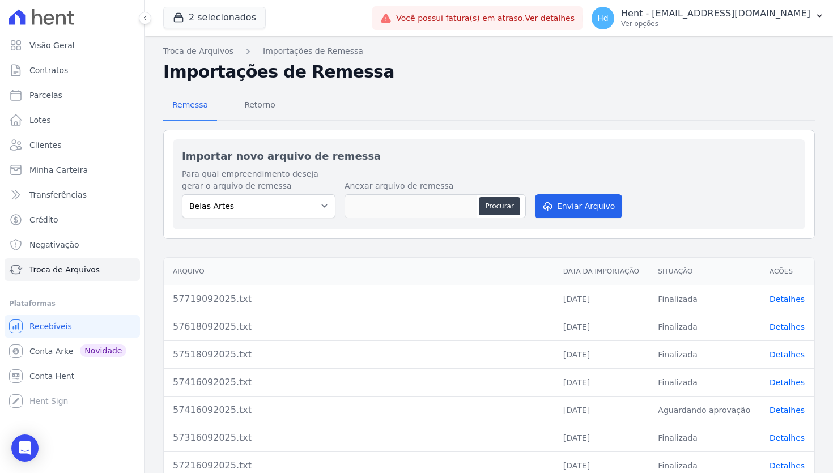
click at [193, 298] on div "57719092025.txt" at bounding box center [359, 299] width 372 height 14
click at [262, 107] on span "Retorno" at bounding box center [260, 105] width 45 height 23
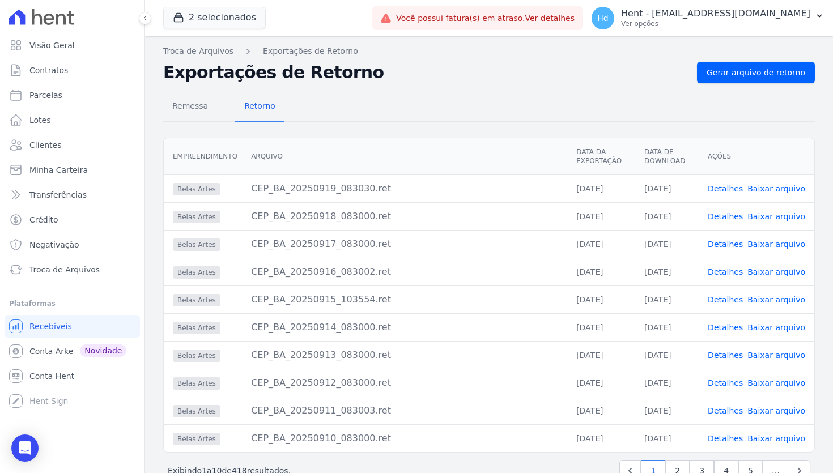
click at [362, 97] on div "Remessa Retorno" at bounding box center [489, 106] width 652 height 29
click at [94, 45] on link "Visão Geral" at bounding box center [72, 45] width 135 height 23
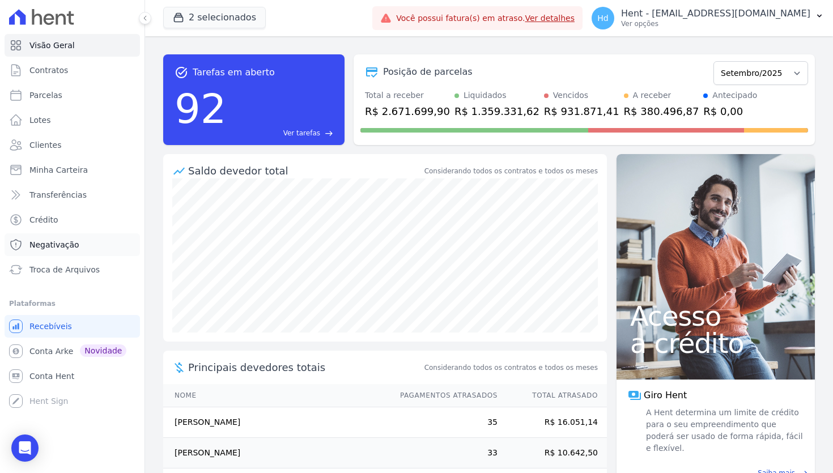
click at [75, 248] on span "Negativação" at bounding box center [54, 244] width 50 height 11
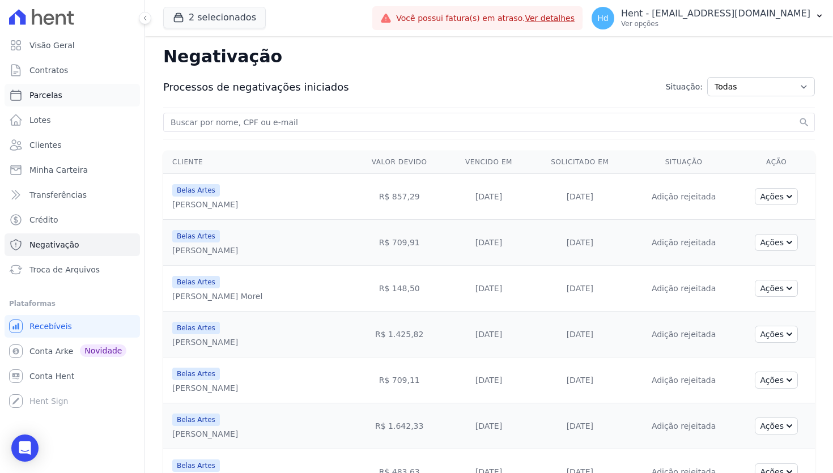
click at [52, 96] on span "Parcelas" at bounding box center [45, 95] width 33 height 11
select select
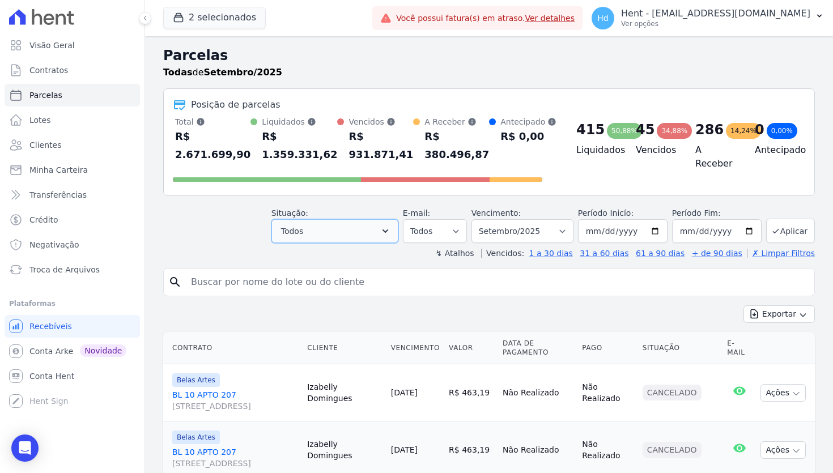
click at [311, 222] on button "Todos" at bounding box center [335, 231] width 127 height 24
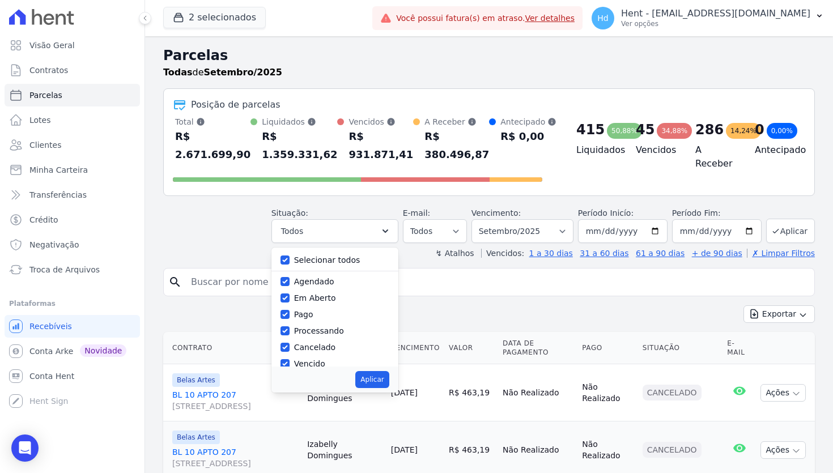
click at [319, 261] on label "Selecionar todos" at bounding box center [327, 260] width 66 height 9
click at [290, 261] on input "Selecionar todos" at bounding box center [285, 260] width 9 height 9
checkbox input "false"
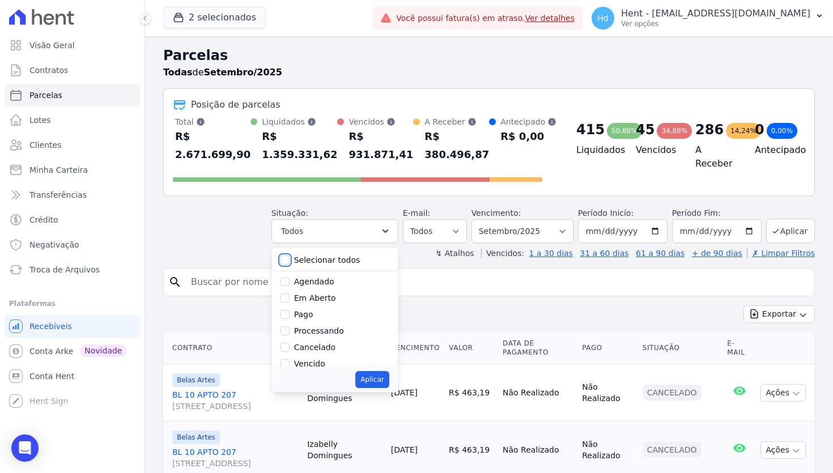
checkbox input "false"
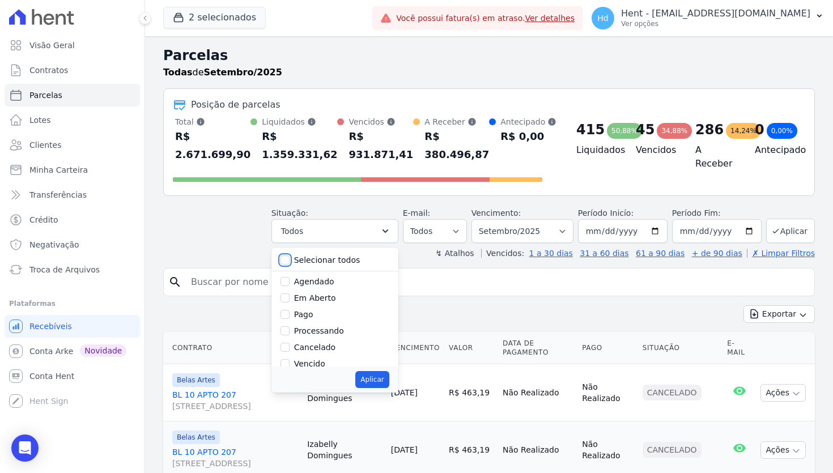
checkbox input "false"
click at [322, 336] on label "Vencido" at bounding box center [309, 333] width 31 height 9
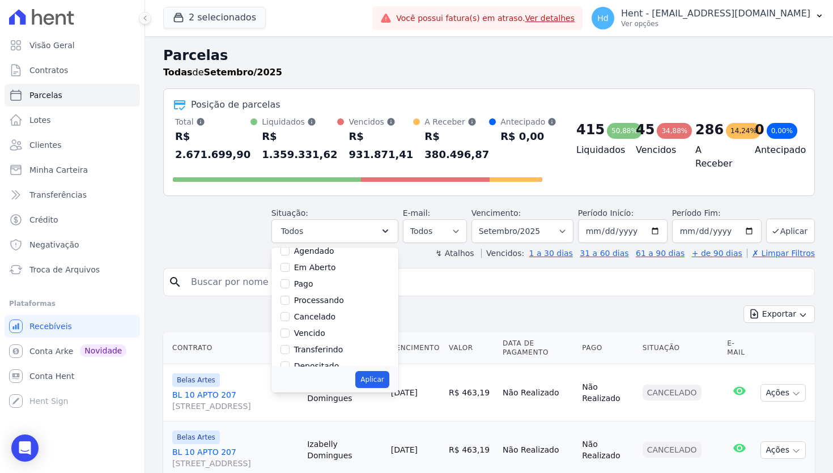
click at [290, 336] on input "Vencido" at bounding box center [285, 333] width 9 height 9
checkbox input "true"
click at [383, 380] on button "Aplicar" at bounding box center [371, 379] width 33 height 17
select select "overdue"
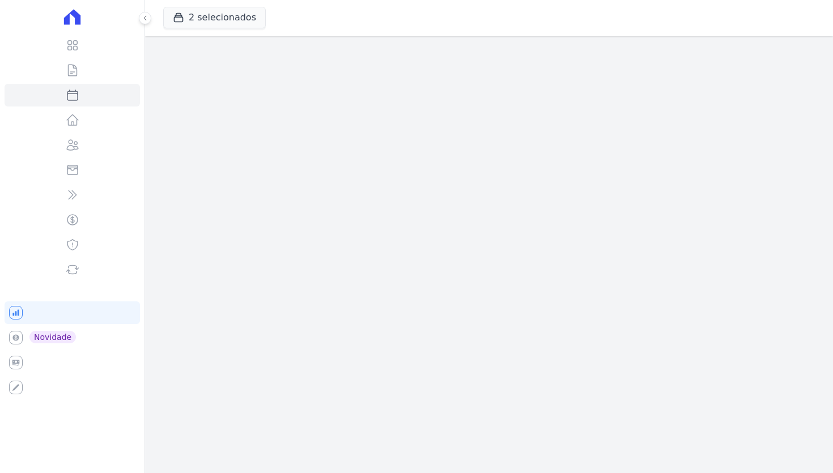
select select
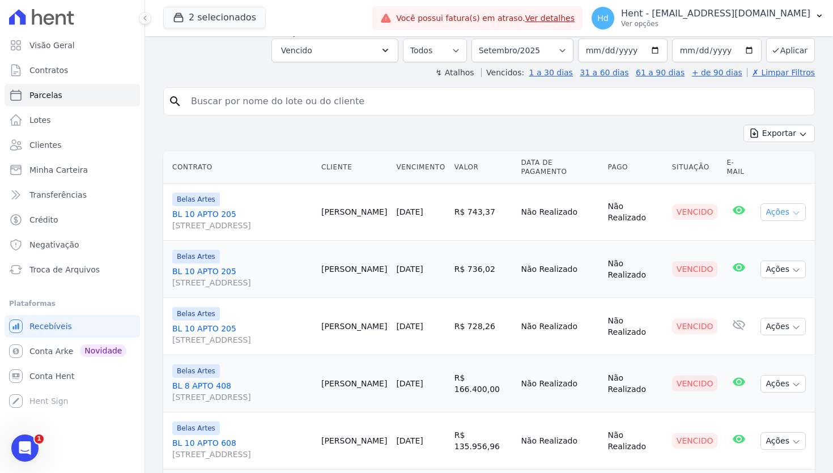
click at [778, 214] on button "Ações" at bounding box center [783, 212] width 45 height 18
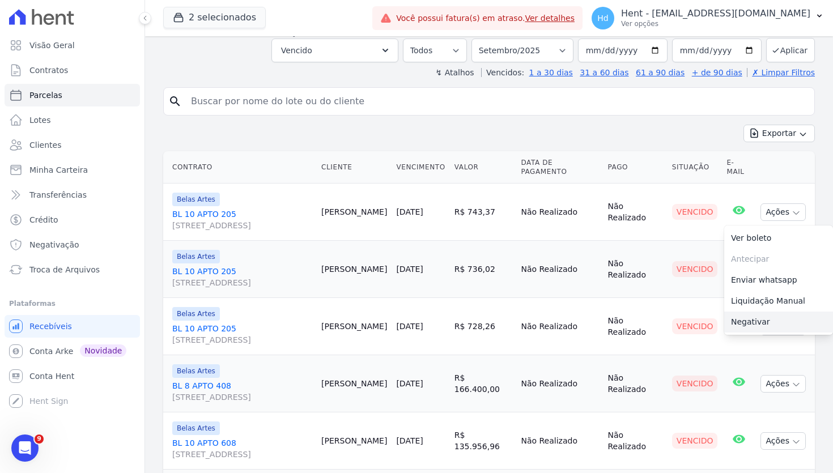
click at [765, 324] on link "Negativar" at bounding box center [778, 322] width 109 height 21
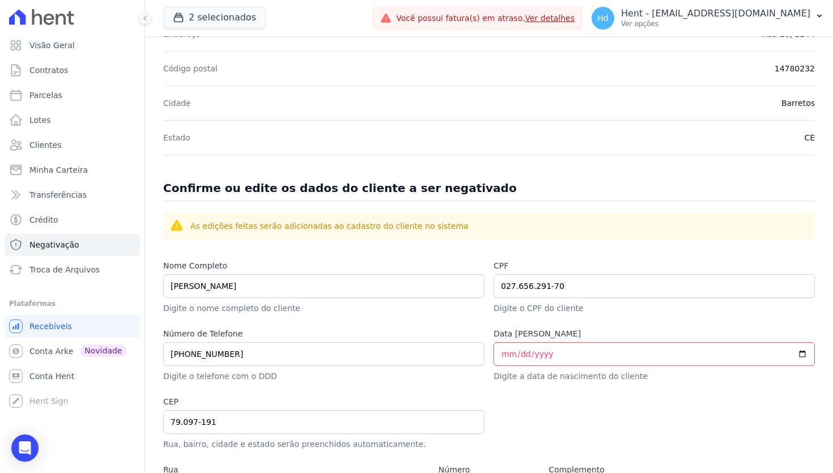
scroll to position [313, 0]
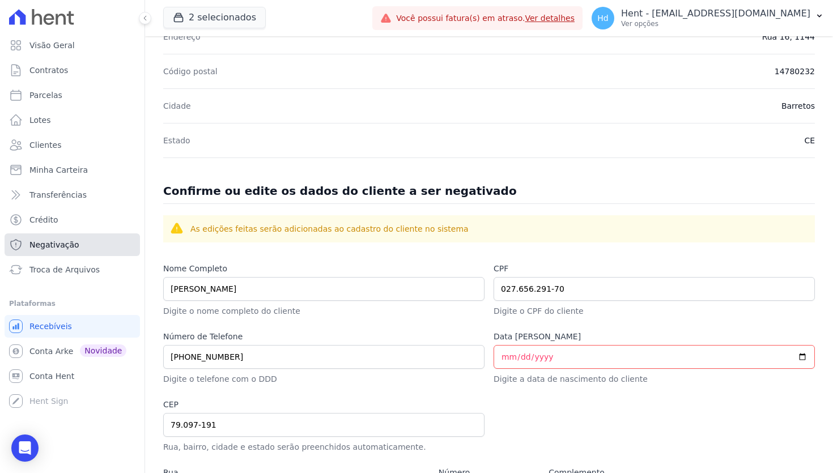
click at [97, 243] on link "Negativação" at bounding box center [72, 245] width 135 height 23
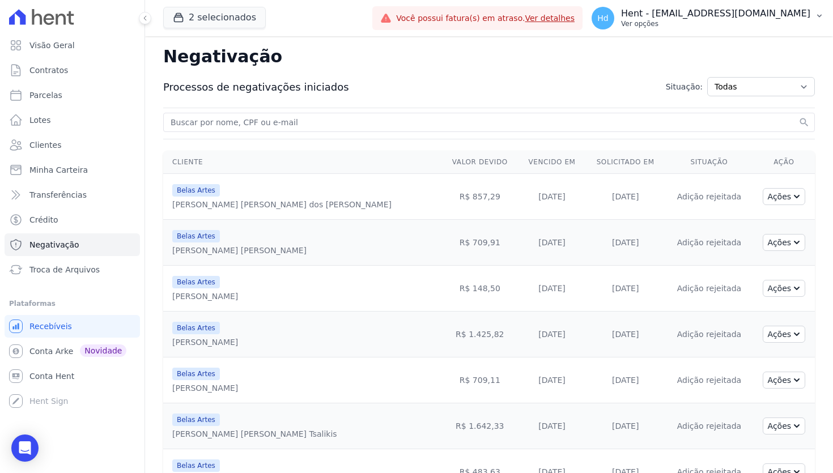
click at [701, 19] on p "Ver opções" at bounding box center [715, 23] width 189 height 9
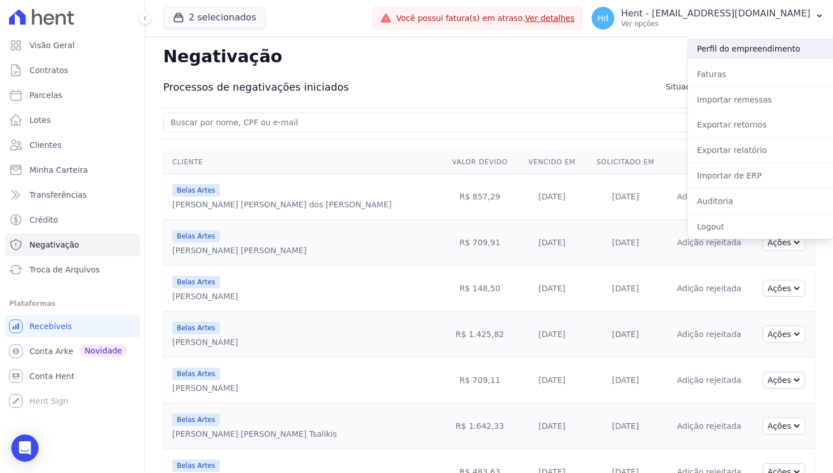
click at [755, 52] on link "Perfil do empreendimento" at bounding box center [760, 49] width 145 height 20
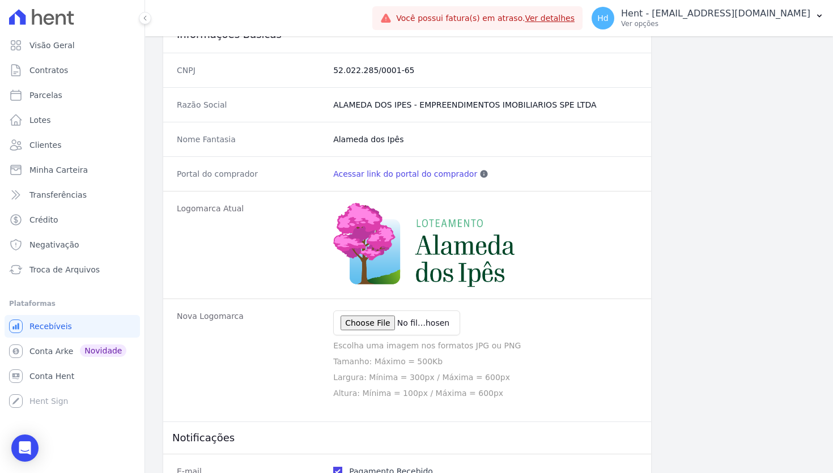
scroll to position [124, 0]
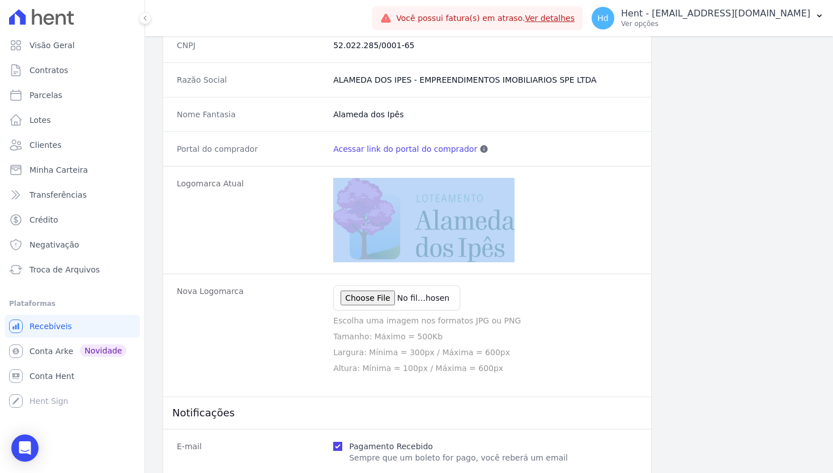
drag, startPoint x: 551, startPoint y: 242, endPoint x: 341, endPoint y: 221, distance: 211.3
click at [341, 221] on div "Logomarca Atual" at bounding box center [407, 220] width 488 height 108
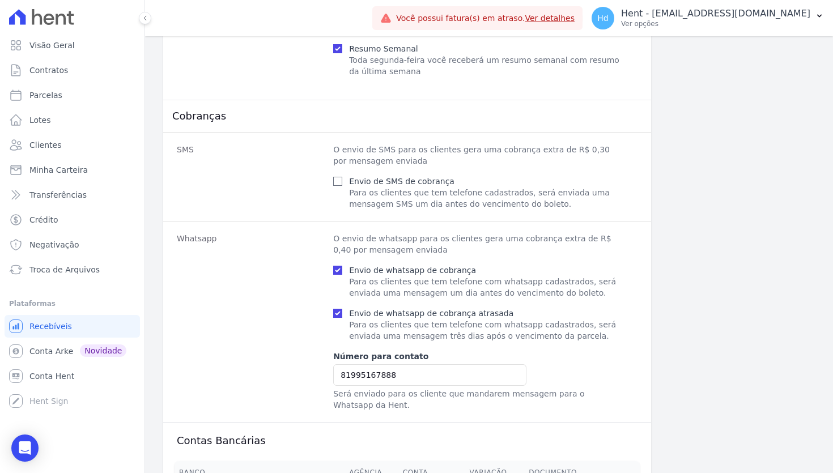
scroll to position [556, 0]
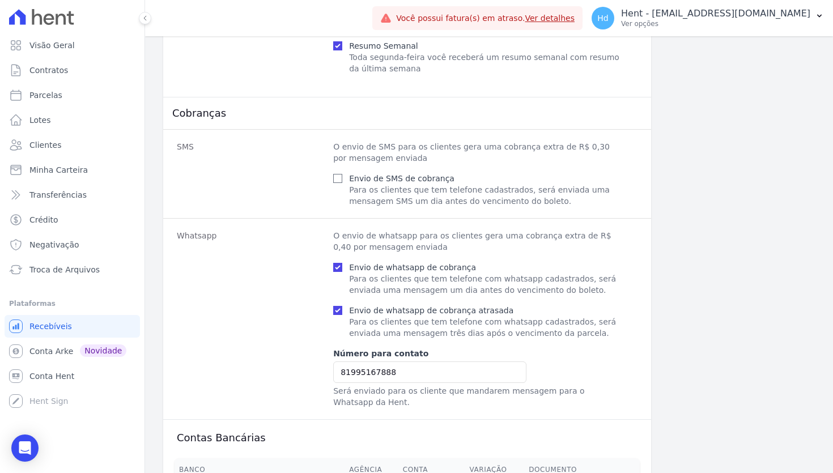
click at [196, 237] on dt "Whatsapp" at bounding box center [250, 319] width 147 height 178
click at [339, 267] on input "Envio de whatsapp de cobrança" at bounding box center [337, 267] width 9 height 9
checkbox input "false"
click at [340, 308] on input "Envio de whatsapp de cobrança atrasada" at bounding box center [337, 310] width 9 height 9
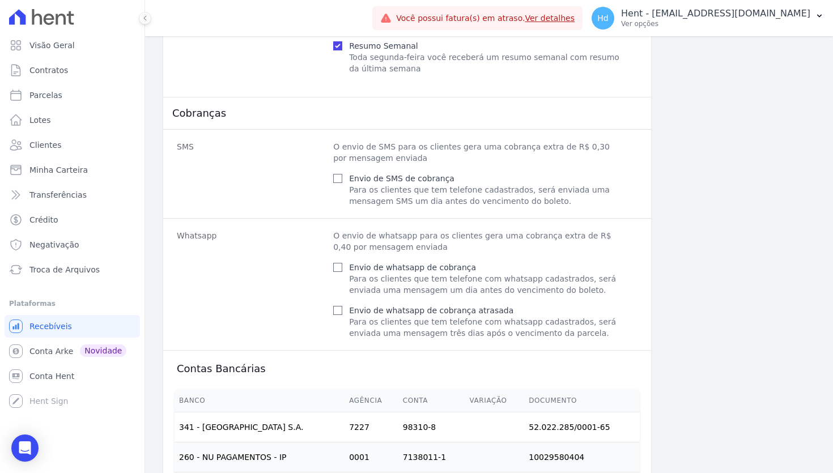
click at [338, 262] on div at bounding box center [337, 267] width 9 height 11
click at [338, 315] on div at bounding box center [337, 310] width 9 height 11
click at [338, 311] on input "Envio de whatsapp de cobrança atrasada" at bounding box center [337, 310] width 9 height 9
checkbox input "true"
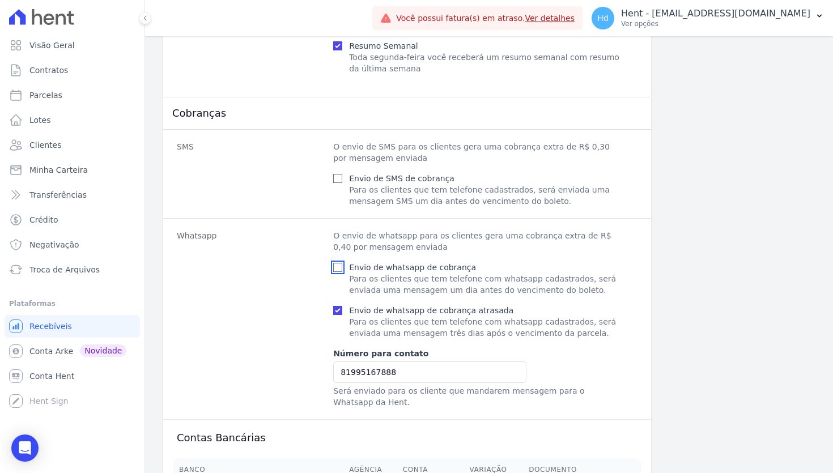
click at [338, 267] on input "Envio de whatsapp de cobrança" at bounding box center [337, 267] width 9 height 9
checkbox input "true"
click at [185, 148] on dt "SMS" at bounding box center [250, 174] width 147 height 66
click at [189, 151] on dt "SMS" at bounding box center [250, 174] width 147 height 66
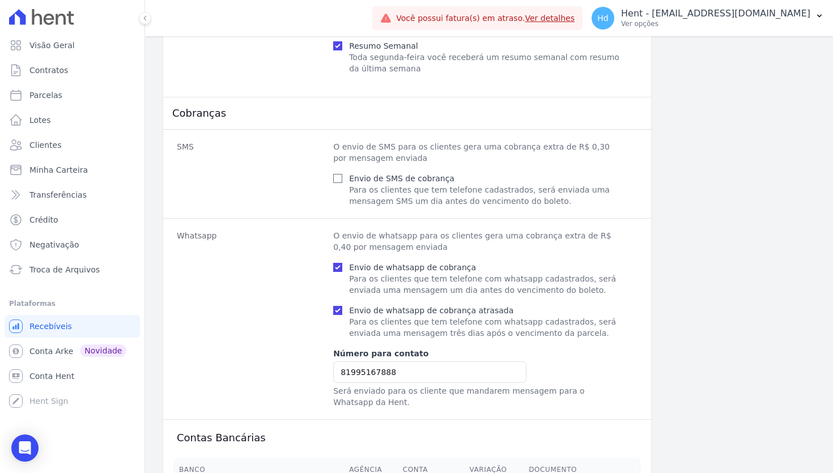
click at [222, 115] on h3 "Cobranças" at bounding box center [407, 114] width 470 height 14
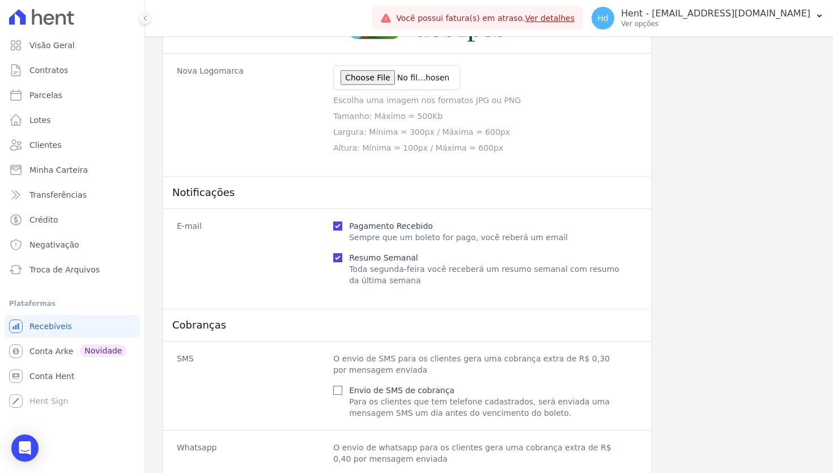
scroll to position [0, 0]
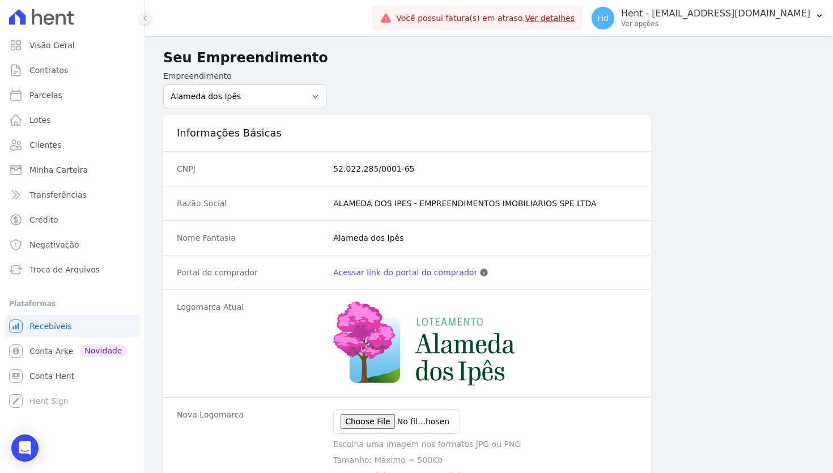
click at [412, 273] on link "Acessar link do portal do comprador" at bounding box center [405, 272] width 144 height 11
click at [63, 147] on link "Clientes" at bounding box center [72, 145] width 135 height 23
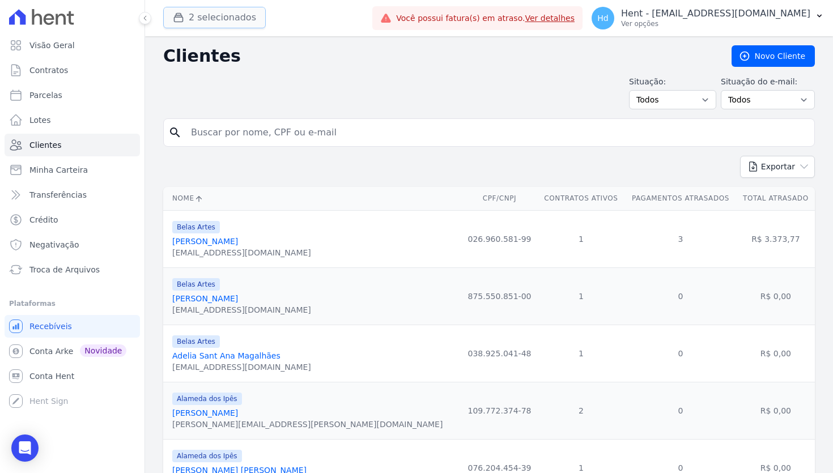
click at [220, 15] on button "2 selecionados" at bounding box center [214, 18] width 103 height 22
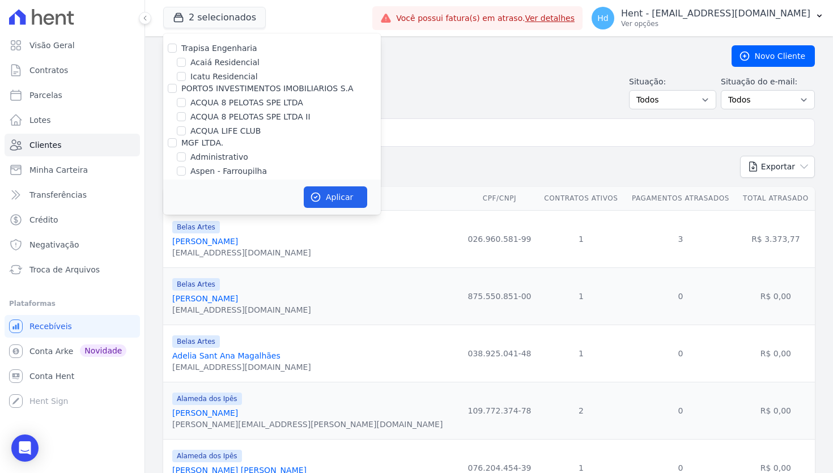
scroll to position [2681, 0]
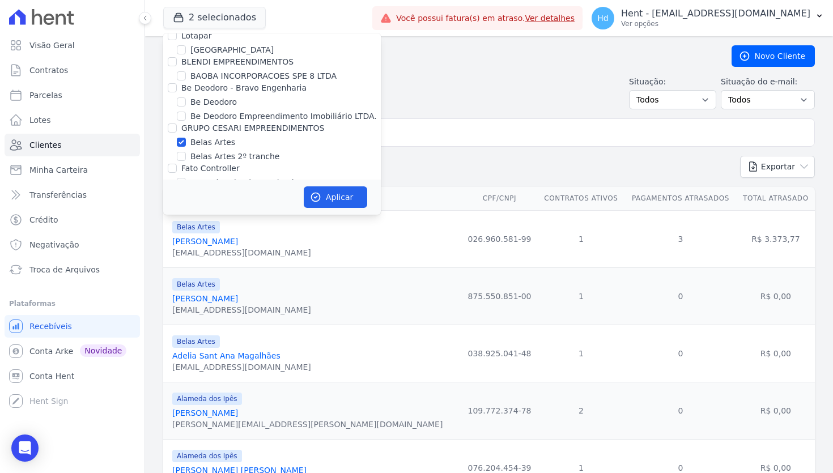
click at [214, 137] on label "Belas Artes" at bounding box center [212, 143] width 45 height 12
click at [186, 138] on input "Belas Artes" at bounding box center [181, 142] width 9 height 9
checkbox input "false"
click at [335, 194] on button "Aplicar" at bounding box center [335, 197] width 63 height 22
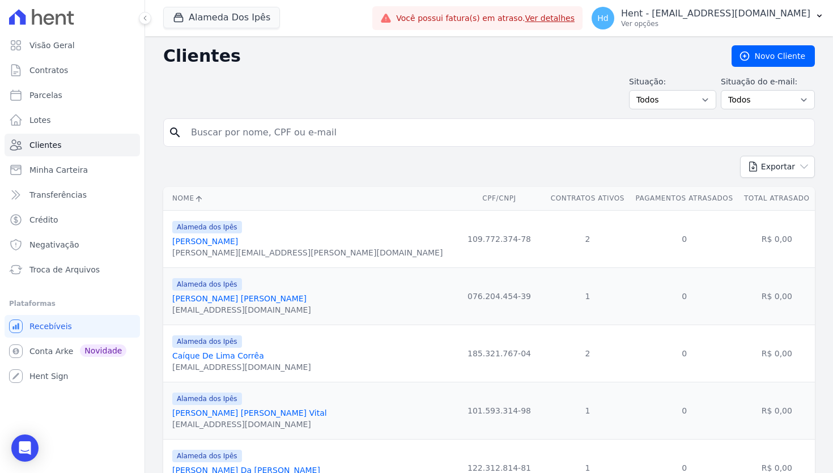
click at [453, 241] on td "109.772.374-78" at bounding box center [499, 238] width 92 height 57
copy tr "109.772.374-78"
click at [83, 45] on link "Visão Geral" at bounding box center [72, 45] width 135 height 23
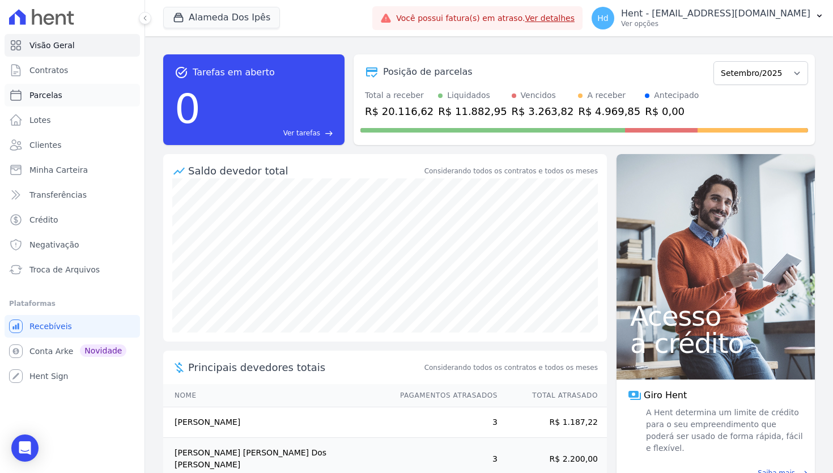
click at [71, 95] on link "Parcelas" at bounding box center [72, 95] width 135 height 23
select select
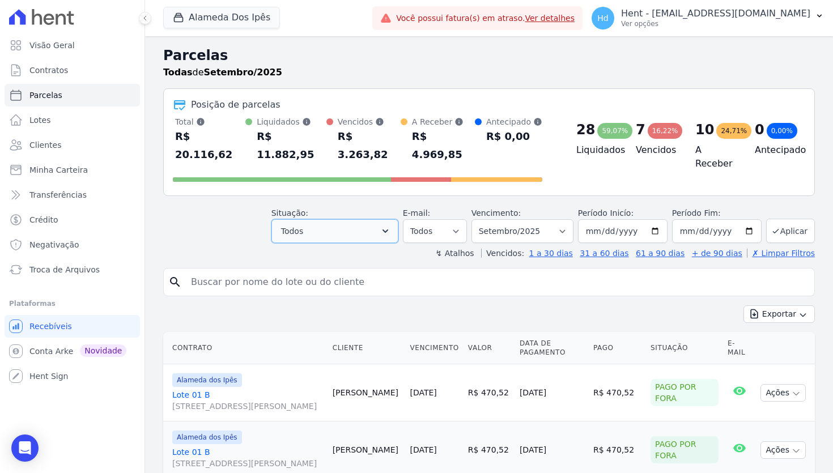
click at [389, 219] on button "Todos" at bounding box center [335, 231] width 127 height 24
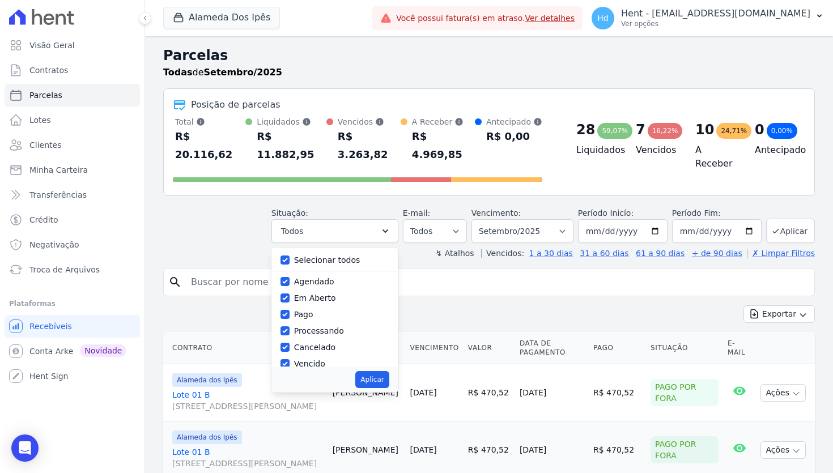
click at [341, 256] on label "Selecionar todos" at bounding box center [327, 260] width 66 height 9
click at [290, 256] on input "Selecionar todos" at bounding box center [285, 260] width 9 height 9
checkbox input "false"
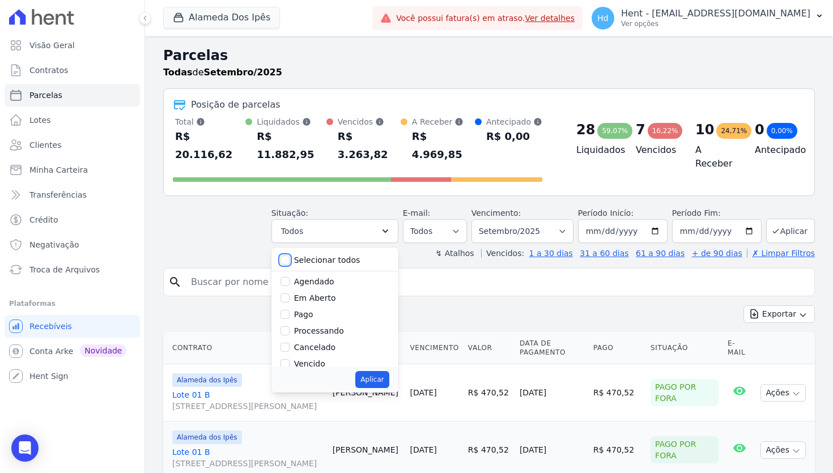
checkbox input "false"
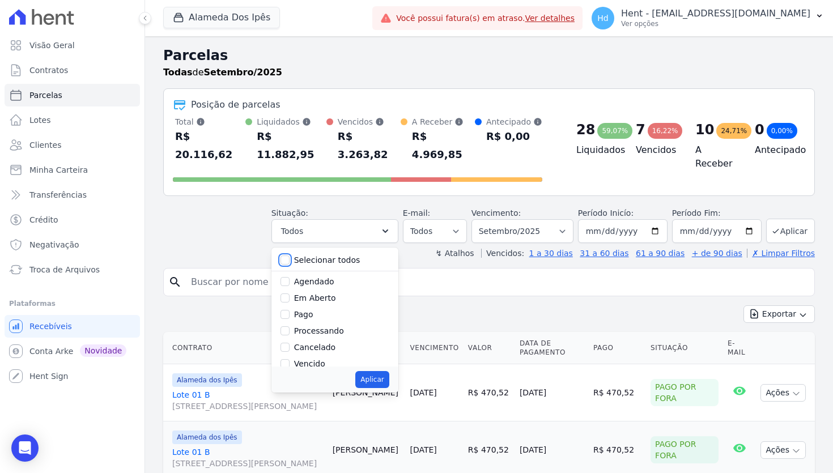
checkbox input "false"
click at [334, 277] on label "Agendado" at bounding box center [314, 281] width 40 height 9
click at [290, 277] on input "Agendado" at bounding box center [285, 281] width 9 height 9
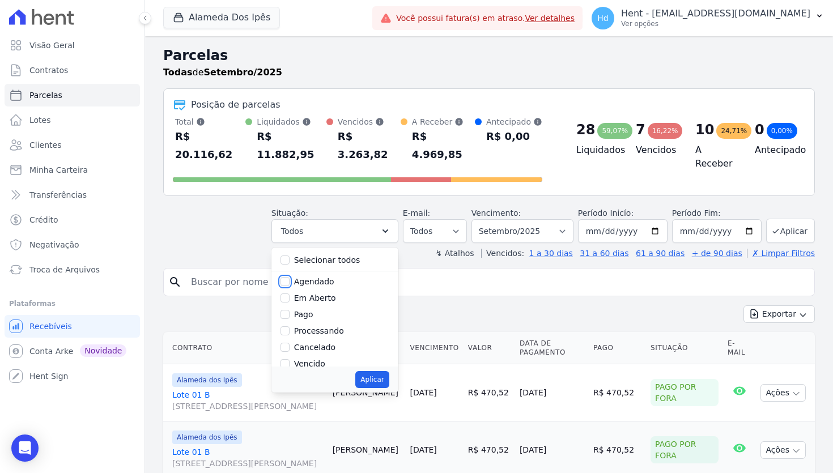
checkbox input "true"
click at [389, 371] on button "Aplicar" at bounding box center [371, 379] width 33 height 17
select select "scheduled"
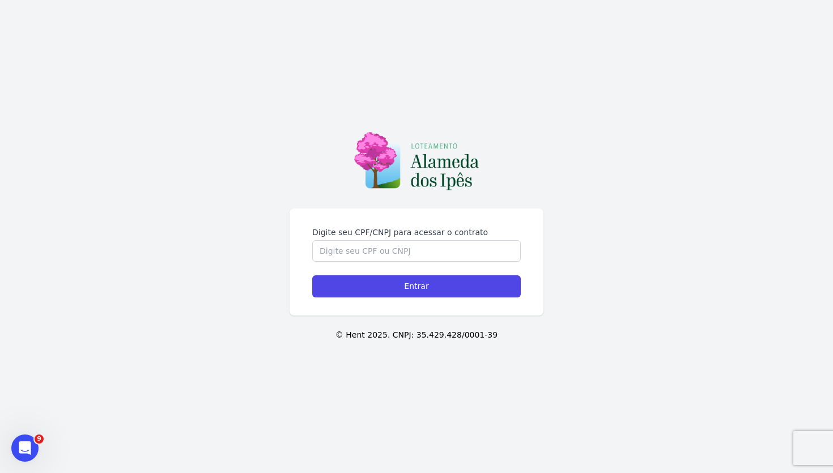
click at [361, 232] on label "Digite seu CPF/CNPJ para acessar o contrato" at bounding box center [416, 232] width 209 height 11
click at [361, 240] on input "Digite seu CPF/CNPJ para acessar o contrato" at bounding box center [416, 251] width 209 height 22
click at [361, 232] on label "Digite seu CPF/CNPJ para acessar o contrato" at bounding box center [416, 232] width 209 height 11
click at [361, 240] on input "Digite seu CPF/CNPJ para acessar o contrato" at bounding box center [416, 251] width 209 height 22
click at [383, 230] on label "Digite seu CPF/CNPJ para acessar o contrato" at bounding box center [416, 232] width 209 height 11
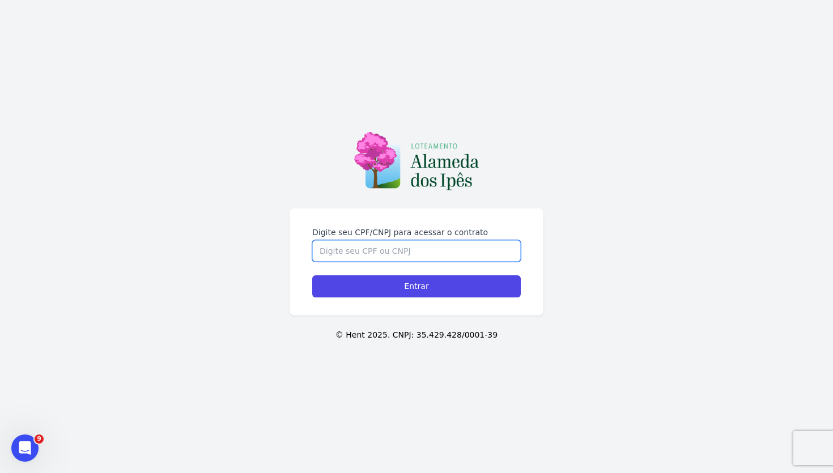
click at [383, 240] on input "Digite seu CPF/CNPJ para acessar o contrato" at bounding box center [416, 251] width 209 height 22
click at [383, 230] on label "Digite seu CPF/CNPJ para acessar o contrato" at bounding box center [416, 232] width 209 height 11
click at [383, 240] on input "Digite seu CPF/CNPJ para acessar o contrato" at bounding box center [416, 251] width 209 height 22
click at [258, 167] on div "Digite seu CPF/CNPJ para acessar o contrato Entrar © Hent 2025. CNPJ: 35.429.42…" at bounding box center [416, 236] width 833 height 473
click at [365, 244] on input "Digite seu CPF/CNPJ para acessar o contrato" at bounding box center [416, 251] width 209 height 22
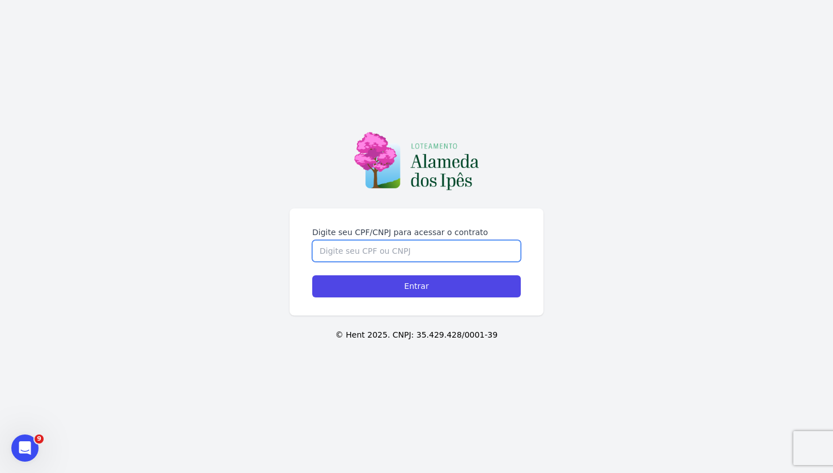
paste input "109.772.374-78"
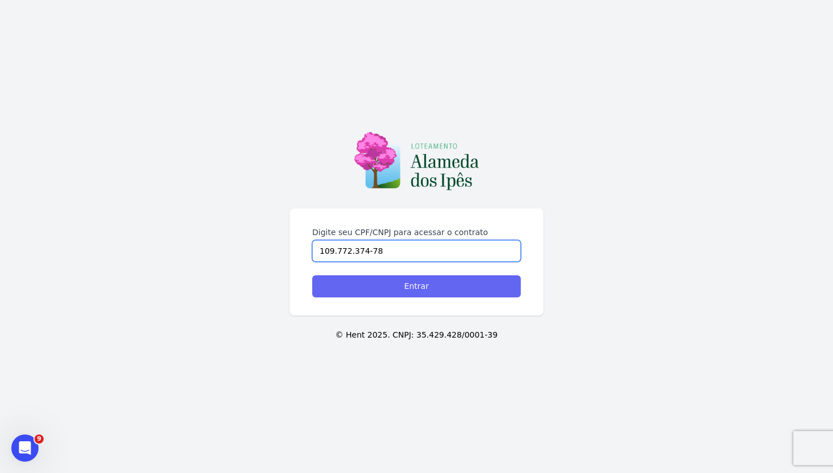
type input "109.772.374-78"
click at [404, 291] on input "Entrar" at bounding box center [416, 286] width 209 height 22
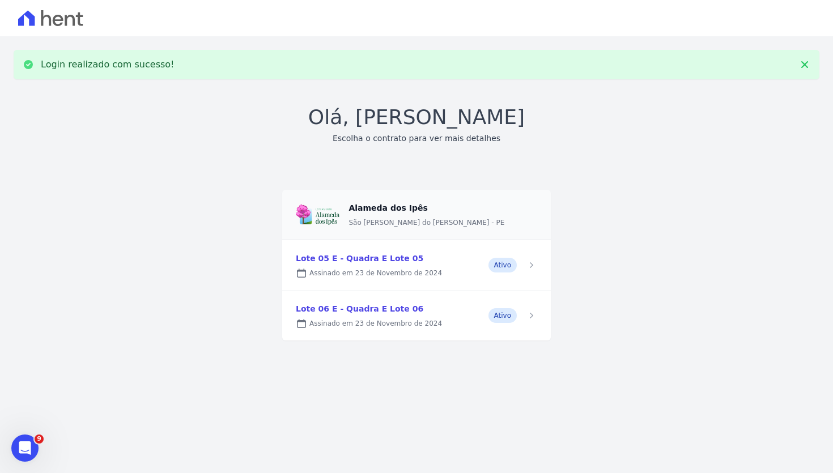
click at [390, 265] on link at bounding box center [416, 265] width 269 height 50
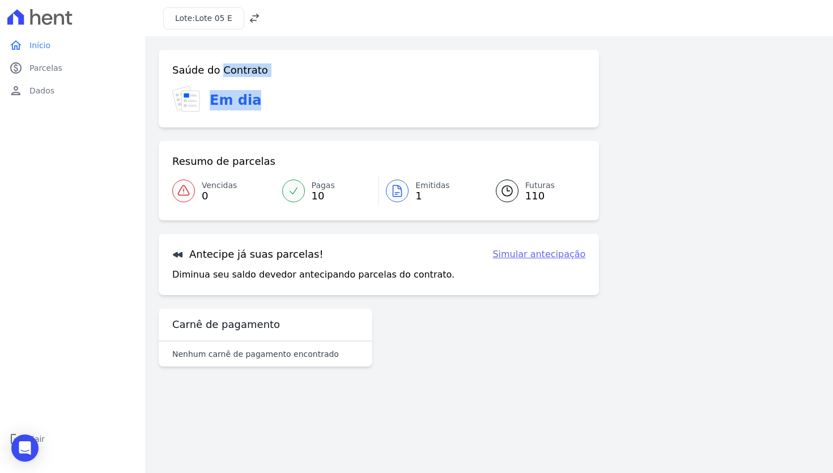
drag, startPoint x: 261, startPoint y: 103, endPoint x: 171, endPoint y: 70, distance: 95.4
click at [171, 70] on div "Saúde do Contrato Em dia" at bounding box center [379, 89] width 440 height 78
click at [319, 87] on div "Em dia" at bounding box center [378, 100] width 413 height 28
click at [551, 256] on link "Simular antecipação" at bounding box center [539, 255] width 93 height 14
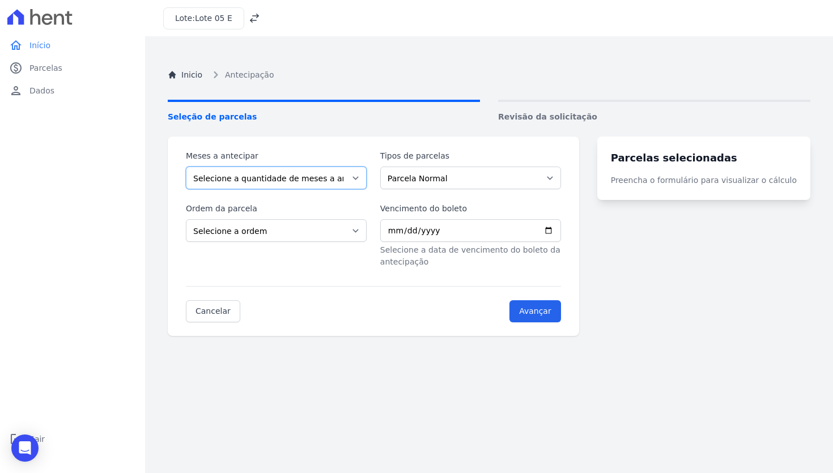
click at [329, 171] on select "Selecione a quantidade de meses a antecipar 1 2 3 4 5 6 7 8 9 10 11 12 13 14 15…" at bounding box center [276, 178] width 181 height 23
select select "2"
click at [186, 167] on select "Selecione a quantidade de meses a antecipar 1 2 3 4 5 6 7 8 9 10 11 12 13 14 15…" at bounding box center [276, 178] width 181 height 23
click at [350, 227] on select "Selecione a ordem Últimas parcelas Primeiras parcelas" at bounding box center [276, 230] width 181 height 23
select select "ending"
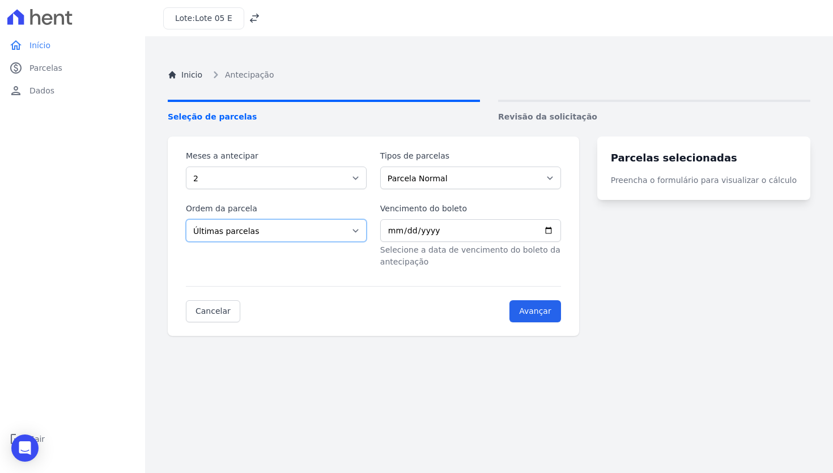
click at [186, 219] on select "Selecione a ordem Últimas parcelas Primeiras parcelas" at bounding box center [276, 230] width 181 height 23
click at [561, 231] on input "Vencimento do boleto" at bounding box center [470, 230] width 181 height 23
type input "[DATE]"
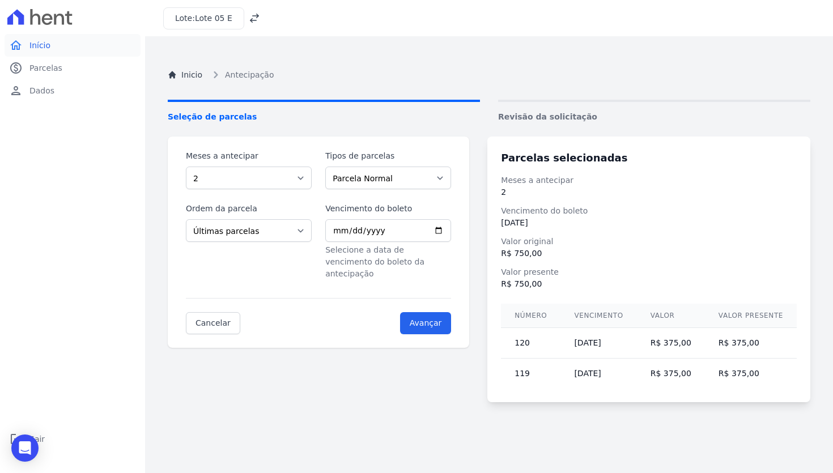
click at [44, 43] on span "Início" at bounding box center [39, 45] width 21 height 11
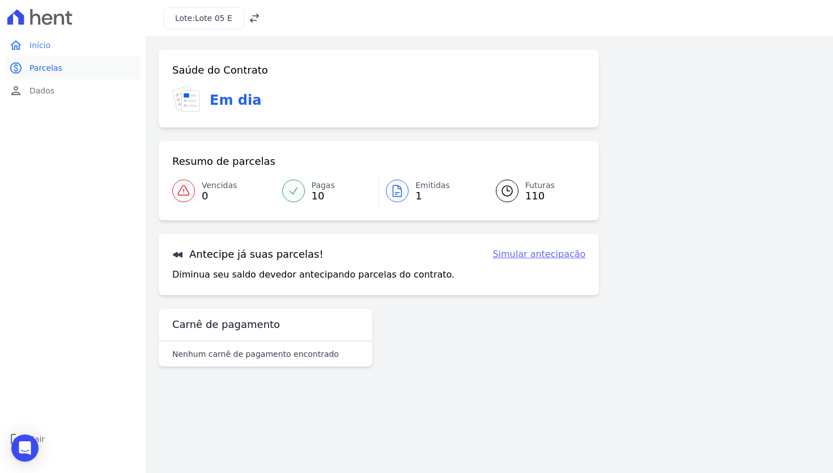
click at [52, 71] on span "Parcelas" at bounding box center [45, 67] width 33 height 11
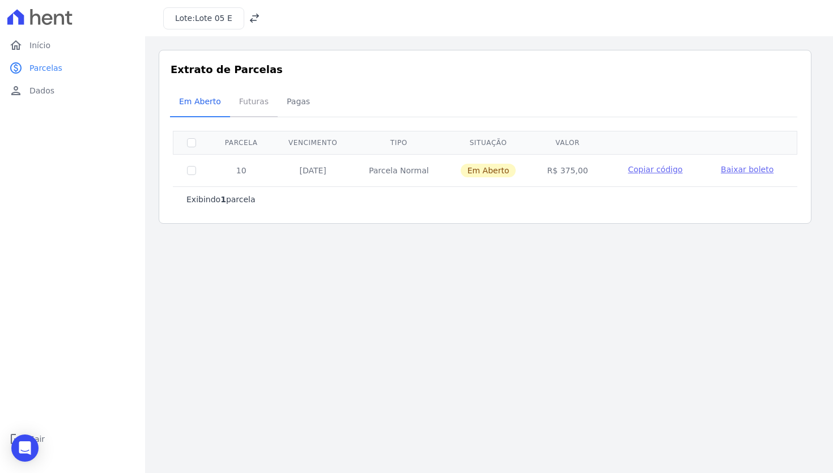
click at [243, 101] on span "Futuras" at bounding box center [253, 101] width 43 height 23
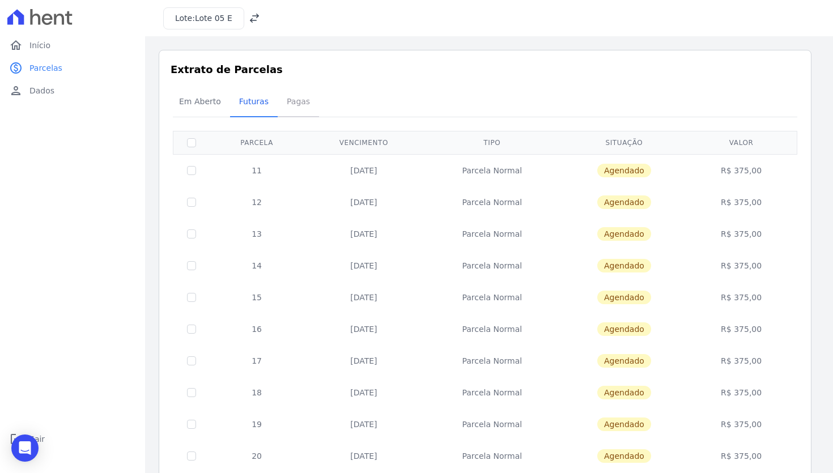
click at [292, 106] on span "Pagas" at bounding box center [298, 101] width 37 height 23
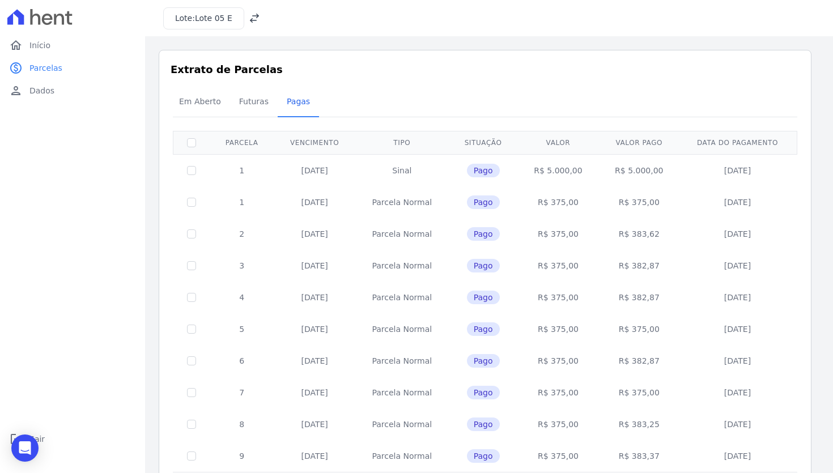
scroll to position [49, 0]
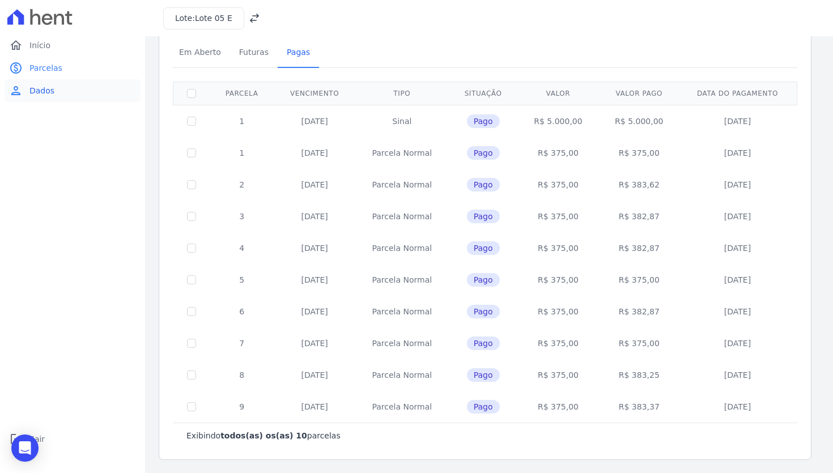
click at [56, 93] on link "person Dados" at bounding box center [73, 90] width 136 height 23
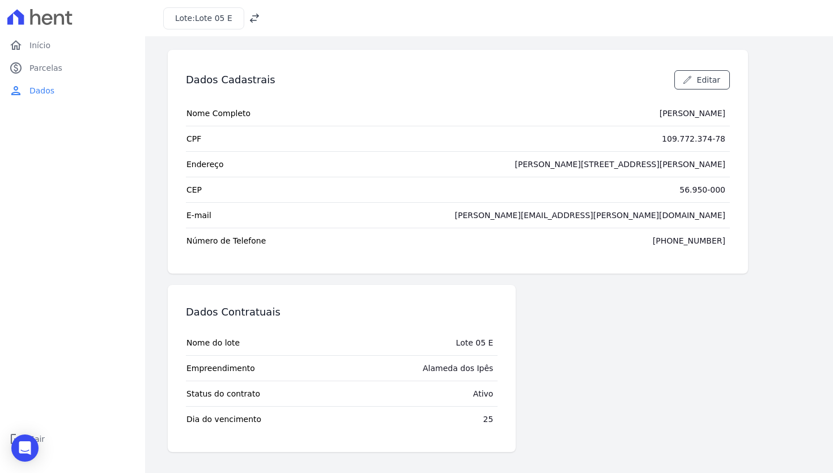
click at [690, 214] on div "[PERSON_NAME][EMAIL_ADDRESS][PERSON_NAME][DOMAIN_NAME]" at bounding box center [590, 215] width 270 height 11
click at [97, 52] on link "home Início" at bounding box center [73, 45] width 136 height 23
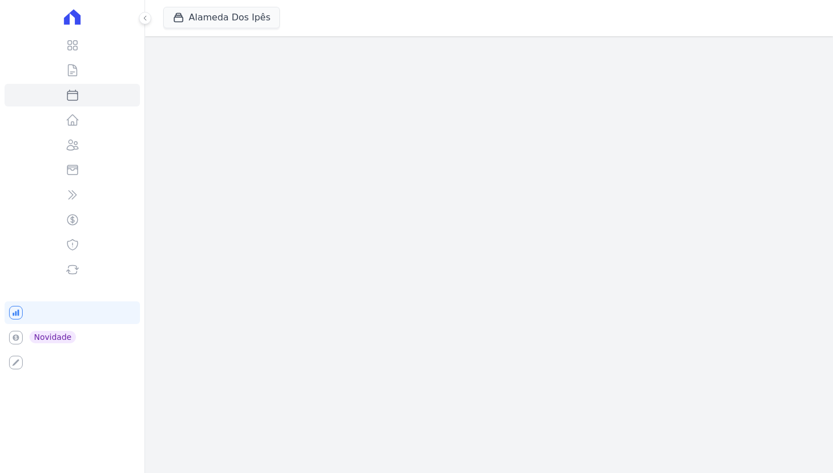
select select
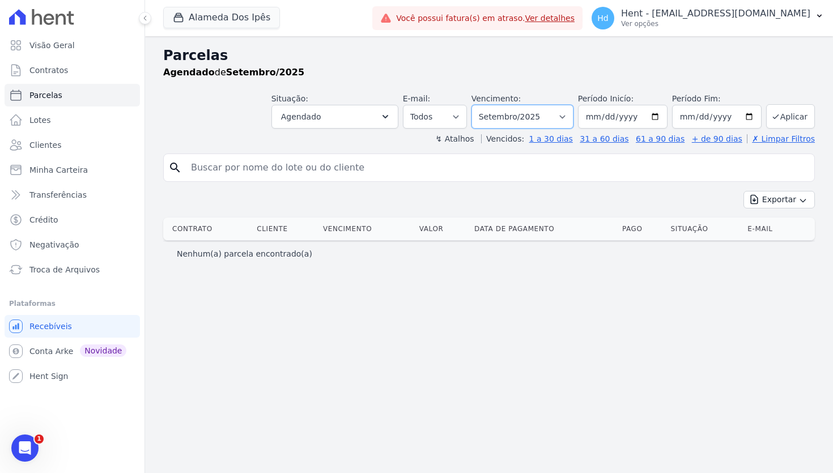
click at [549, 124] on select "Filtrar por período ──────── Todos os meses Setembro/2023 Outubro/2023 Novembro…" at bounding box center [523, 117] width 102 height 24
select select "10/2025"
click at [483, 105] on select "Filtrar por período ──────── Todos os meses Setembro/2023 Outubro/2023 Novembro…" at bounding box center [523, 117] width 102 height 24
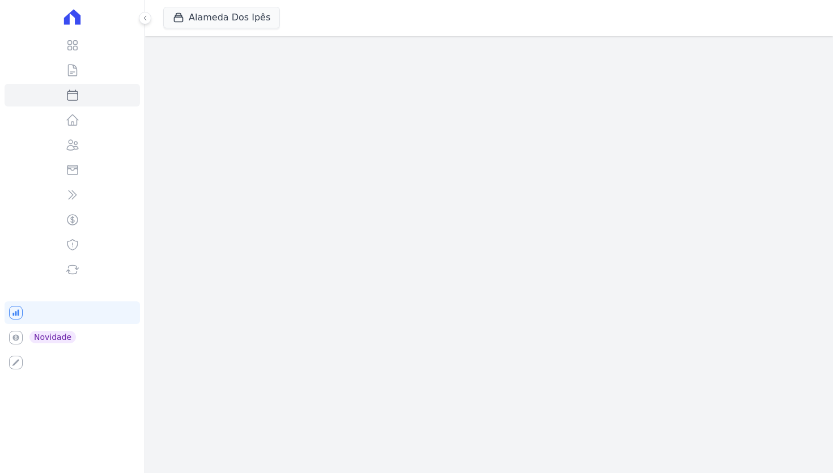
select select
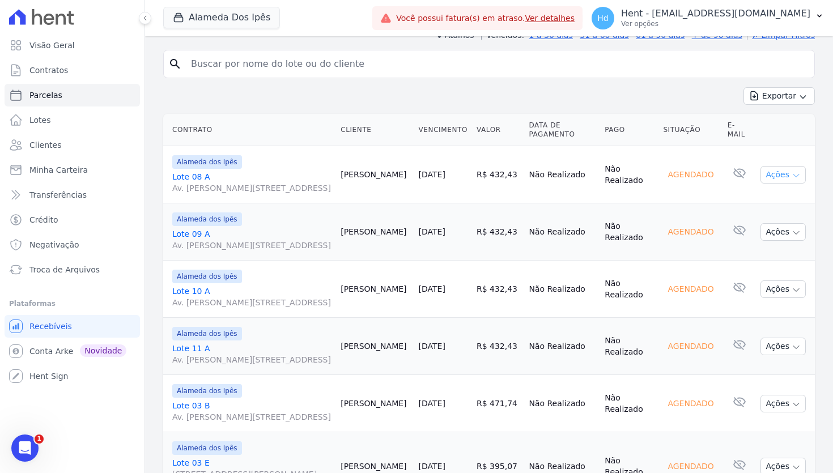
click at [784, 180] on button "Ações" at bounding box center [783, 175] width 45 height 18
click at [203, 175] on link "Lote 08 A Av. [PERSON_NAME][STREET_ADDRESS]" at bounding box center [251, 182] width 159 height 23
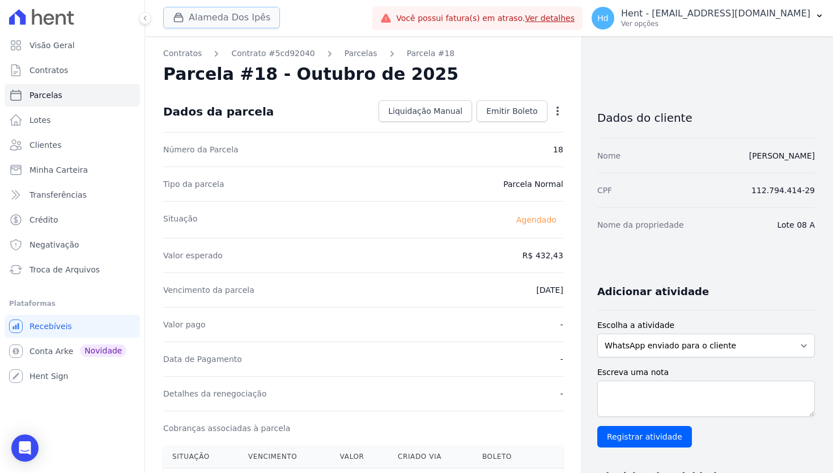
click at [215, 17] on button "Alameda Dos Ipês" at bounding box center [221, 18] width 117 height 22
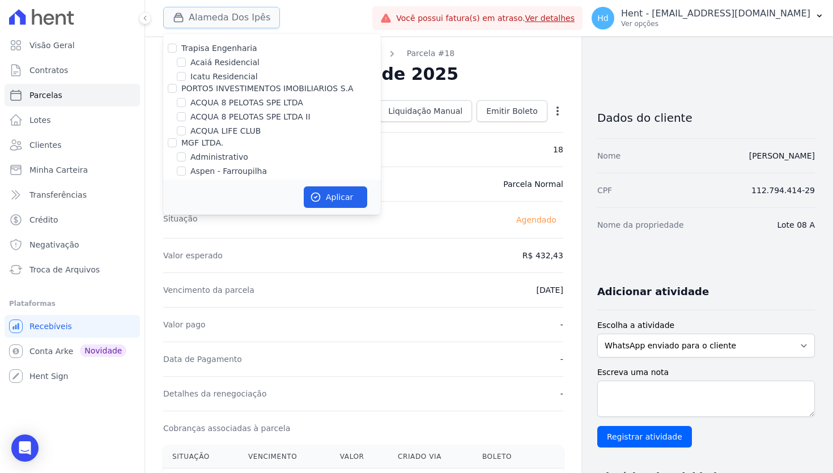
click at [243, 14] on button "Alameda Dos Ipês" at bounding box center [221, 18] width 117 height 22
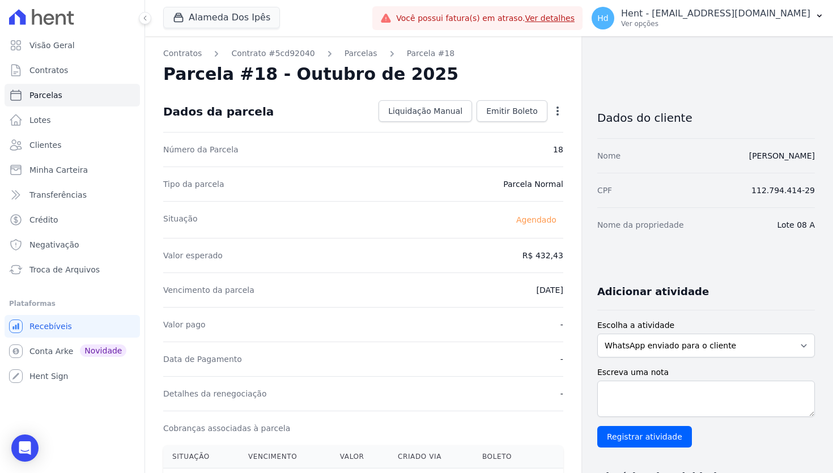
click at [355, 28] on div "Alameda Dos Ipês Trapisa Engenharia Acaiá Residencial Icatu Residencial PORTO5 …" at bounding box center [265, 17] width 205 height 37
click at [542, 221] on span "Agendado" at bounding box center [537, 220] width 54 height 14
click at [495, 217] on div "Situação [GEOGRAPHIC_DATA]" at bounding box center [363, 219] width 400 height 37
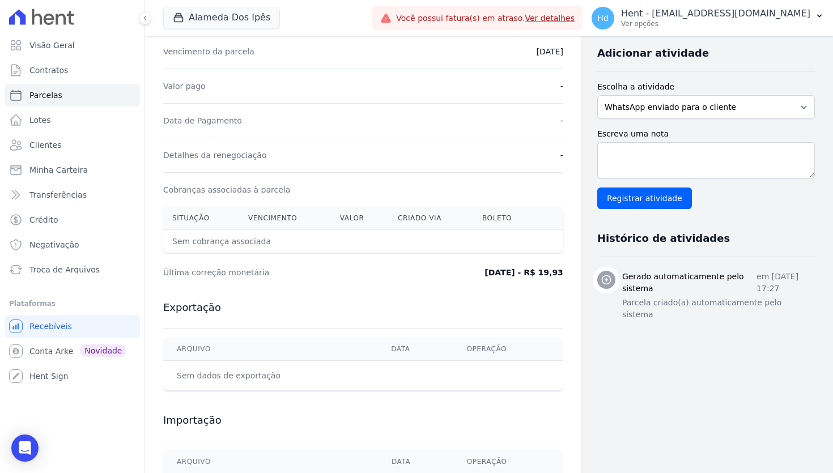
scroll to position [243, 0]
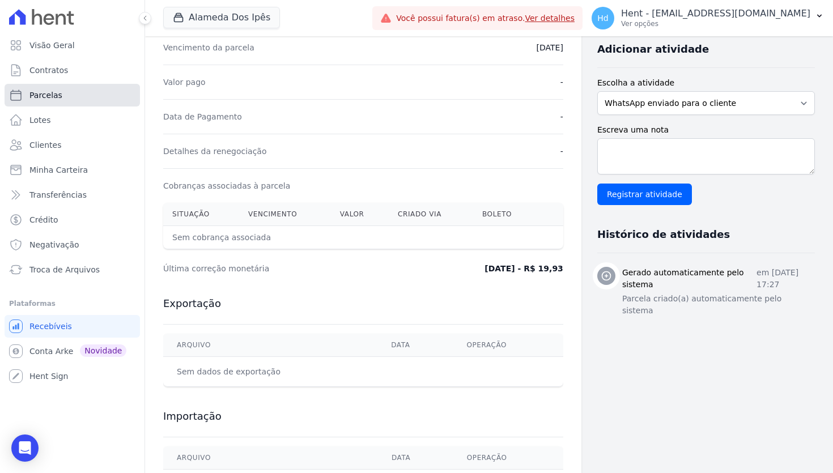
click at [58, 99] on span "Parcelas" at bounding box center [45, 95] width 33 height 11
select select
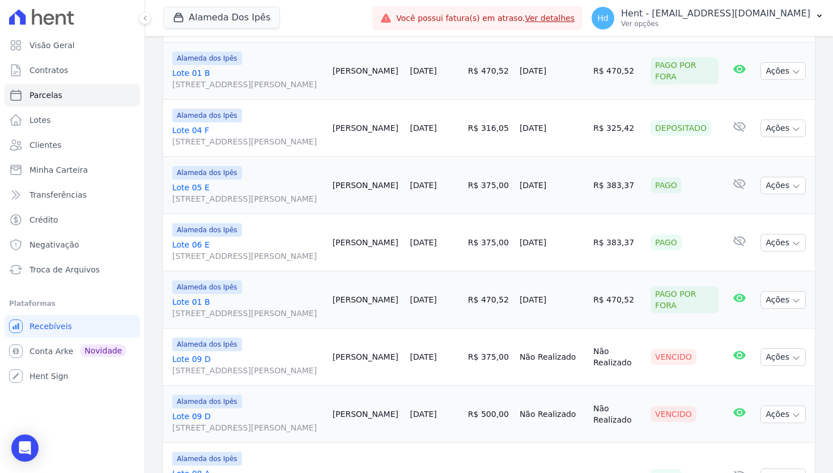
scroll to position [346, 0]
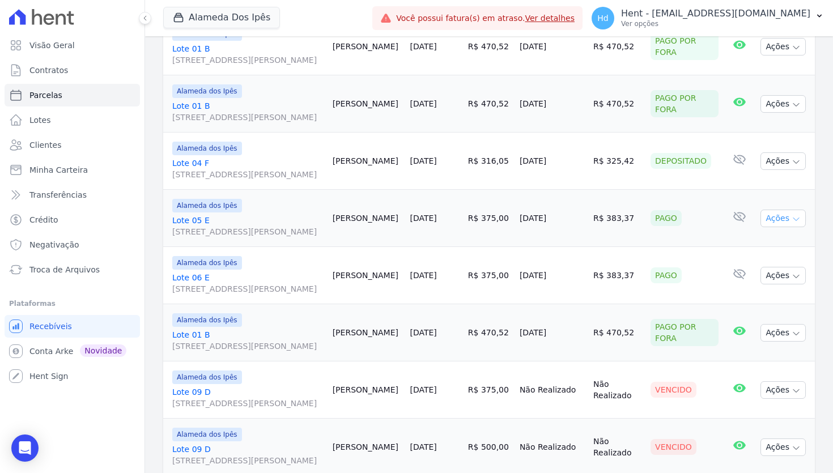
click at [780, 227] on button "Ações" at bounding box center [783, 219] width 45 height 18
click at [794, 255] on link "Ver boleto" at bounding box center [778, 244] width 109 height 21
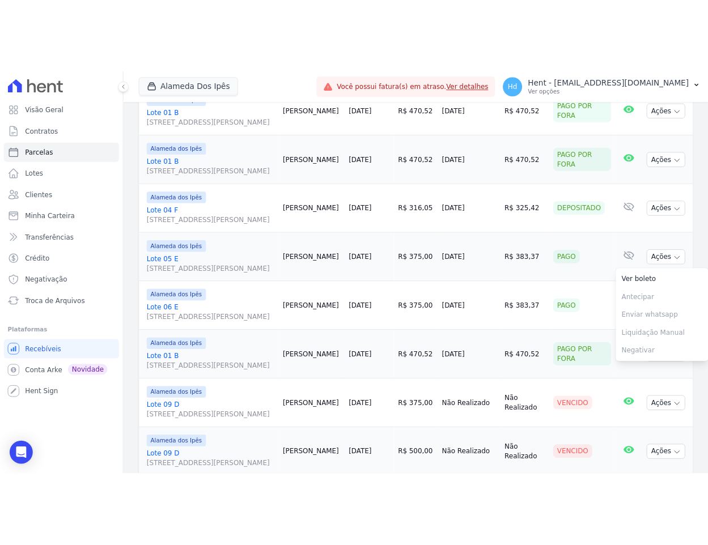
scroll to position [0, 0]
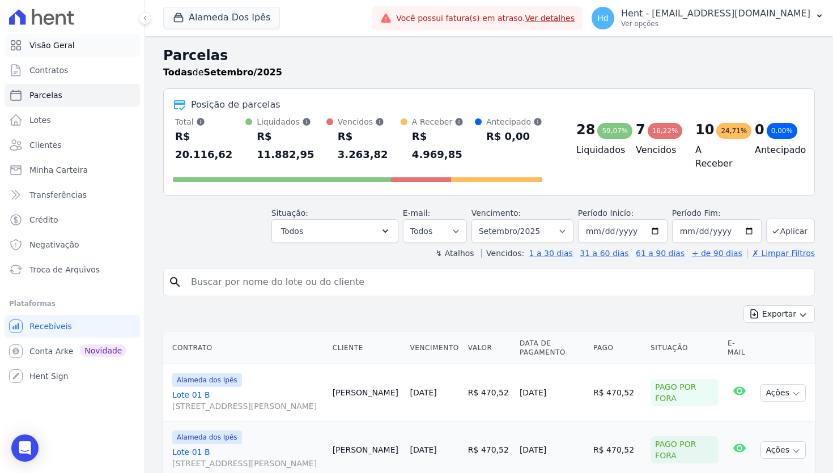
click at [111, 41] on link "Visão Geral" at bounding box center [72, 45] width 135 height 23
click at [681, 22] on p "Ver opções" at bounding box center [715, 23] width 189 height 9
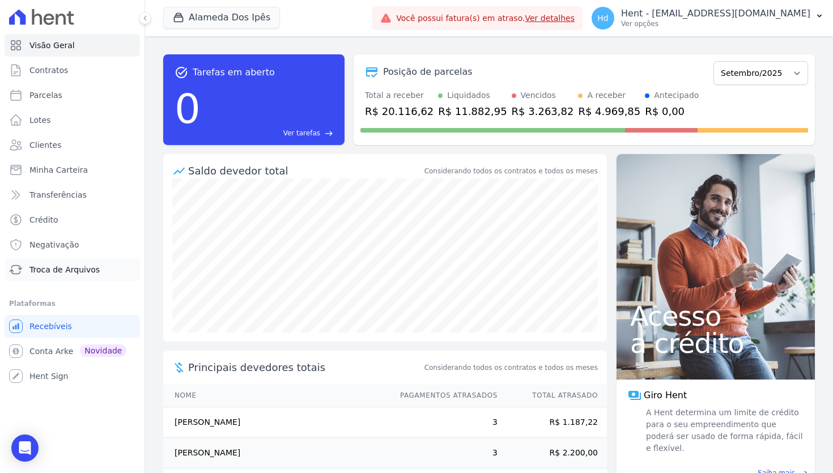
click at [66, 274] on span "Troca de Arquivos" at bounding box center [64, 269] width 70 height 11
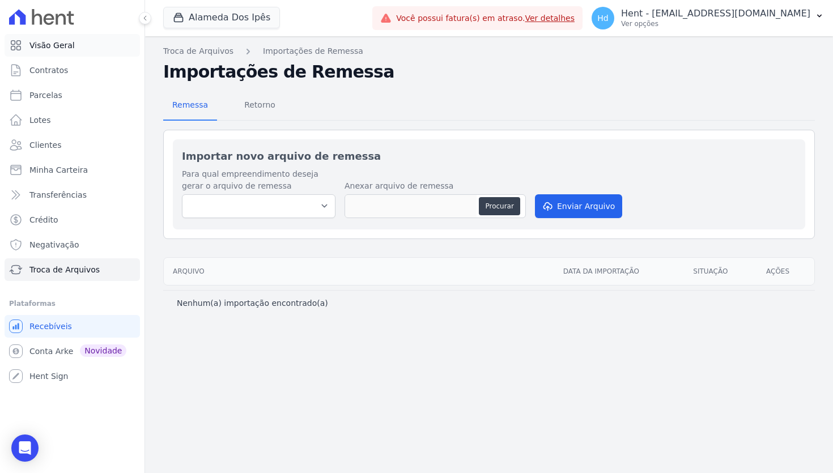
click at [38, 46] on span "Visão Geral" at bounding box center [51, 45] width 45 height 11
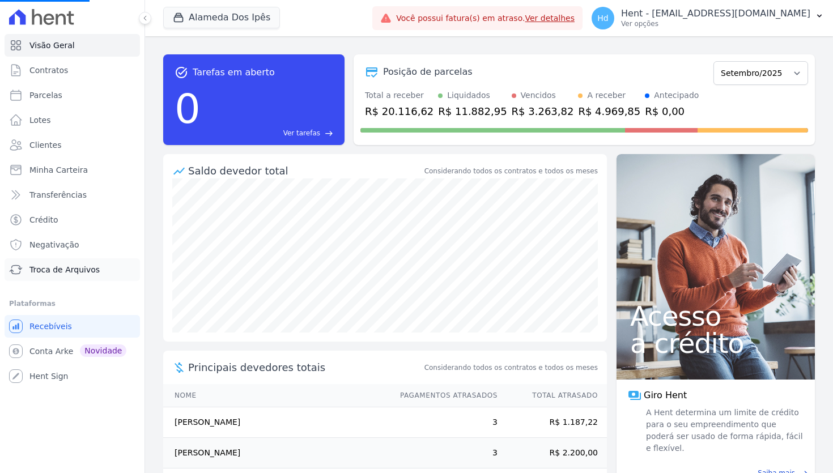
click at [71, 272] on span "Troca de Arquivos" at bounding box center [64, 269] width 70 height 11
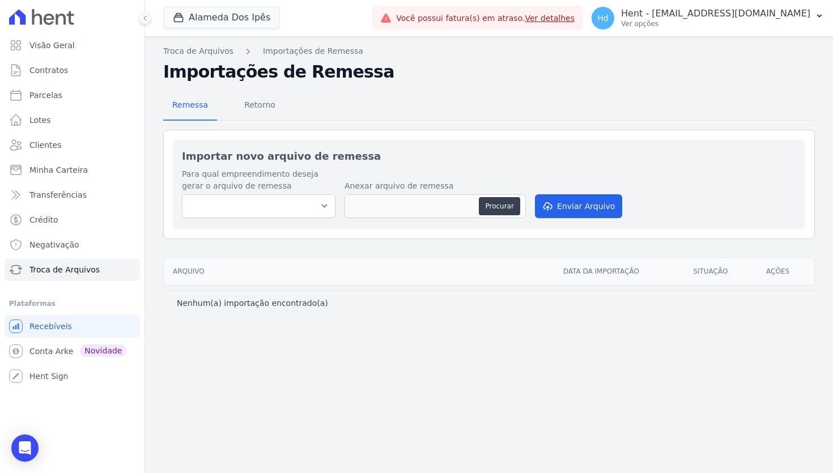
drag, startPoint x: 324, startPoint y: 306, endPoint x: 165, endPoint y: 304, distance: 159.3
click at [165, 304] on div "Nenhum(a) importação encontrado(a)" at bounding box center [489, 303] width 652 height 26
click at [449, 84] on div "Remessa Retorno Importar novo arquivo de remessa Para qual empreendimento desej…" at bounding box center [489, 199] width 652 height 234
